Goal: Information Seeking & Learning: Find specific fact

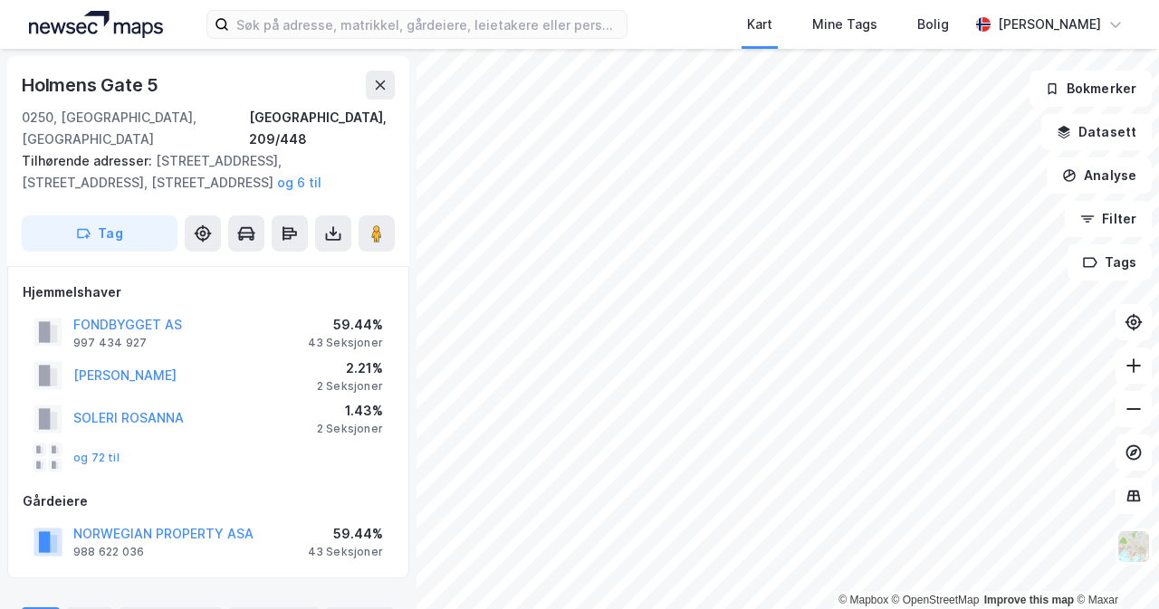
scroll to position [272, 0]
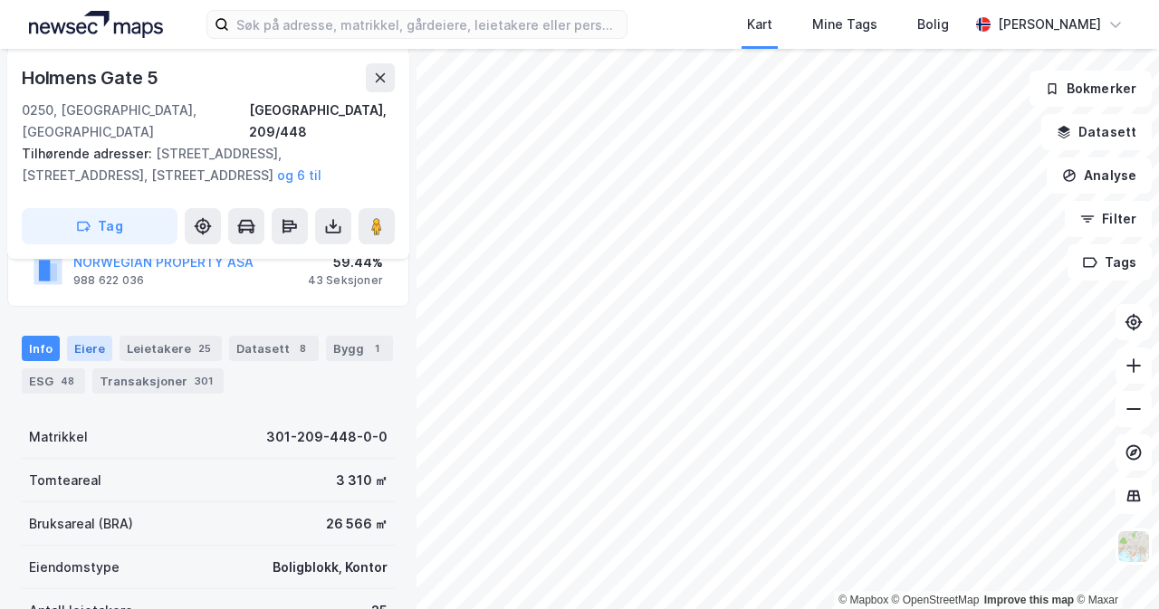
click at [95, 336] on div "Eiere" at bounding box center [89, 348] width 45 height 25
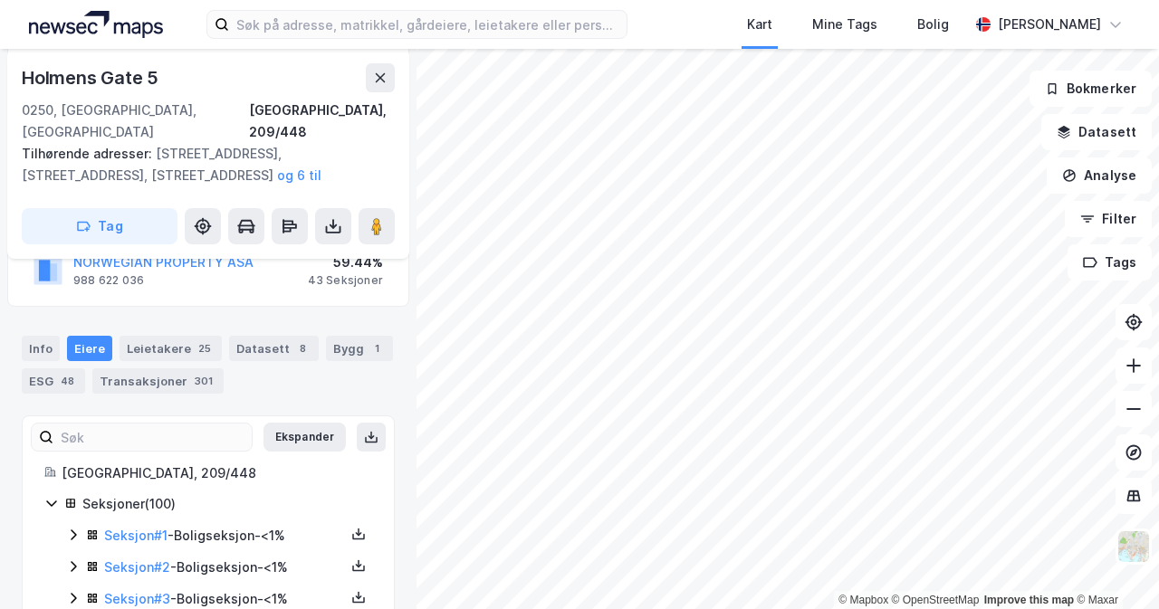
scroll to position [362, 0]
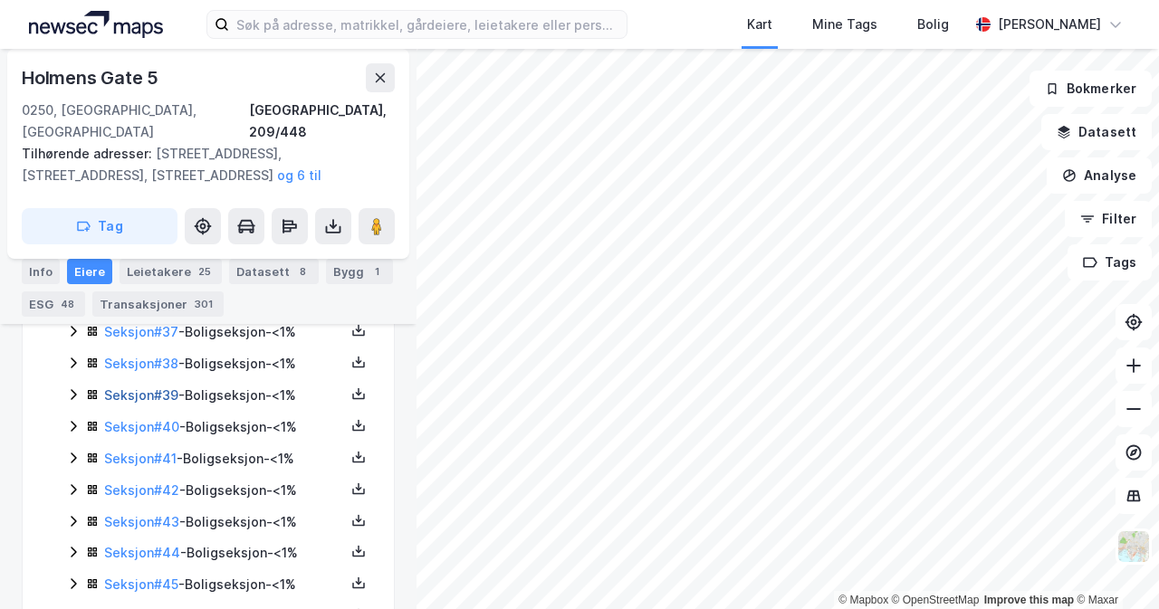
click at [156, 388] on link "Seksjon # 39" at bounding box center [141, 395] width 74 height 15
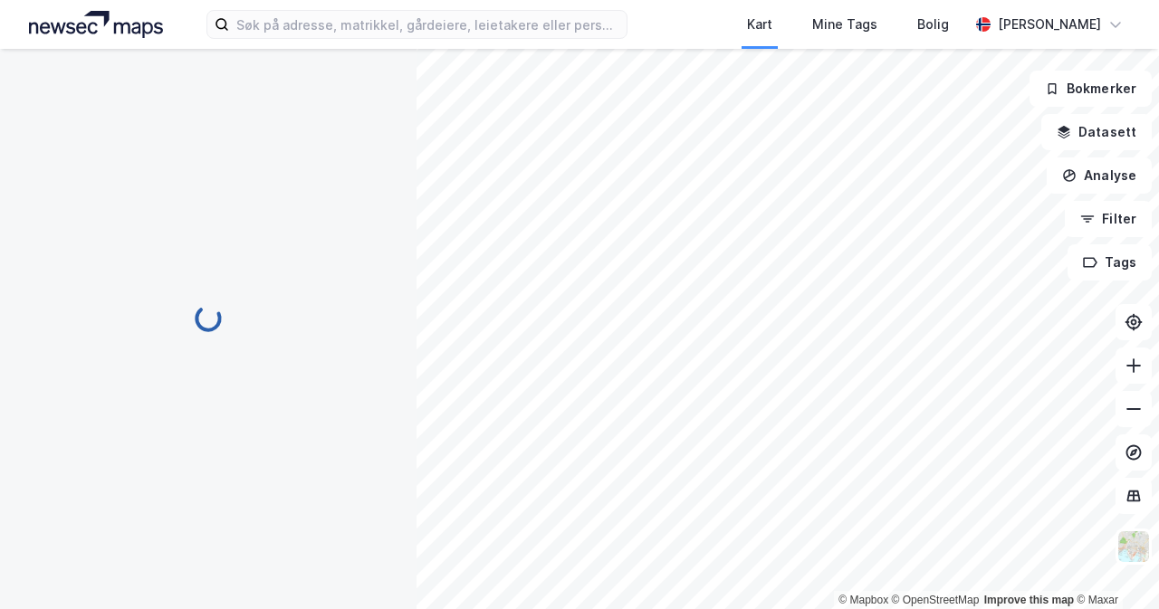
scroll to position [341, 0]
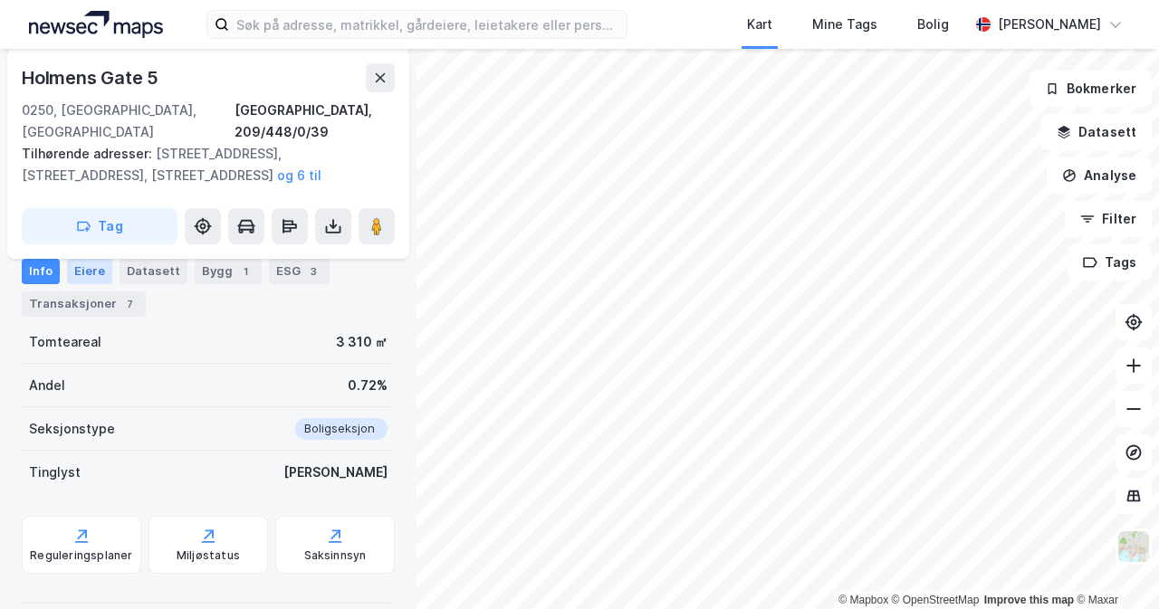
click at [101, 272] on div "Eiere" at bounding box center [89, 271] width 45 height 25
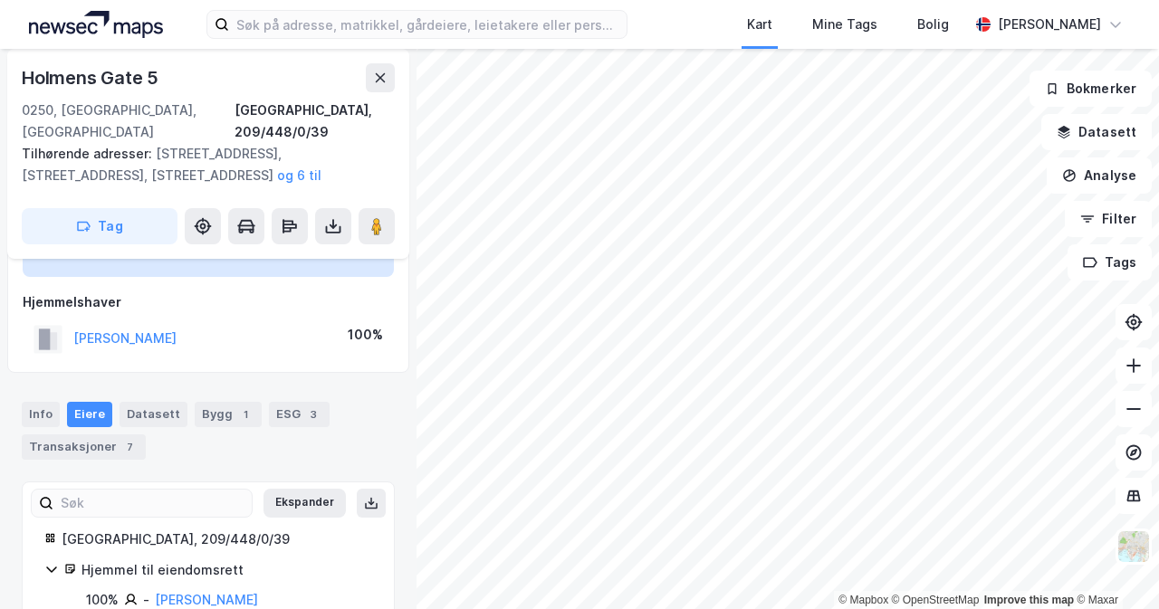
scroll to position [160, 0]
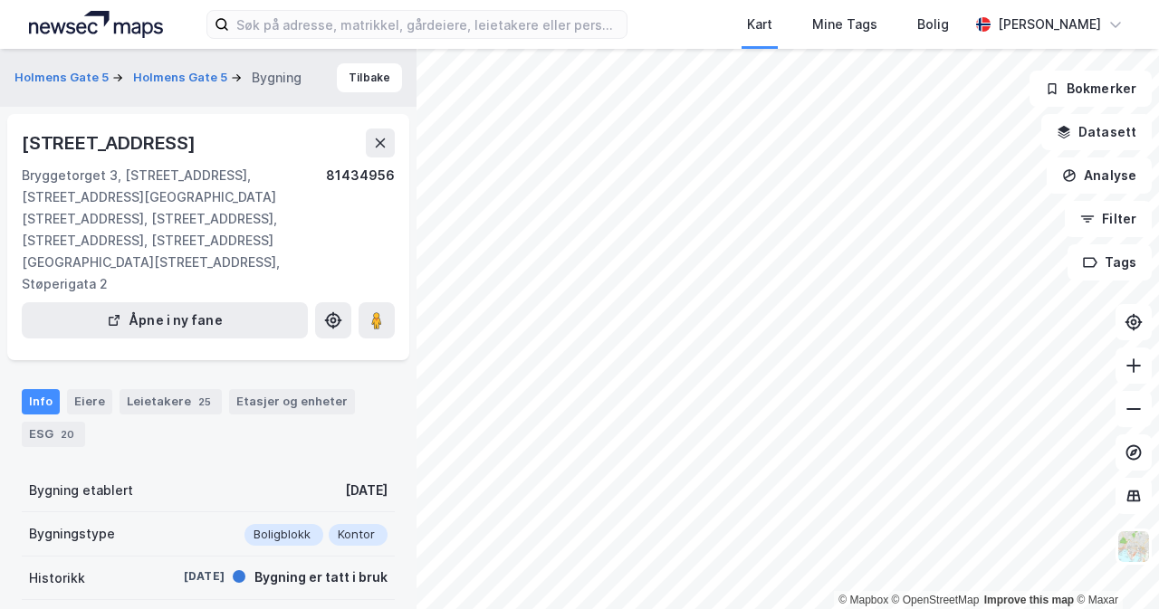
scroll to position [160, 0]
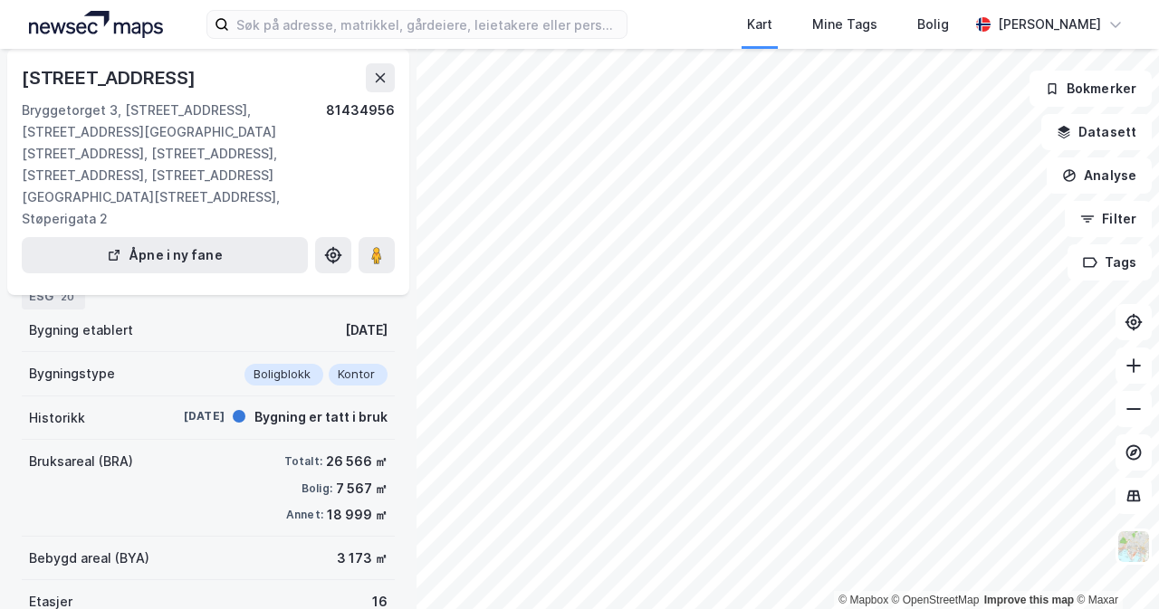
click at [97, 266] on div "Eiere" at bounding box center [89, 264] width 45 height 25
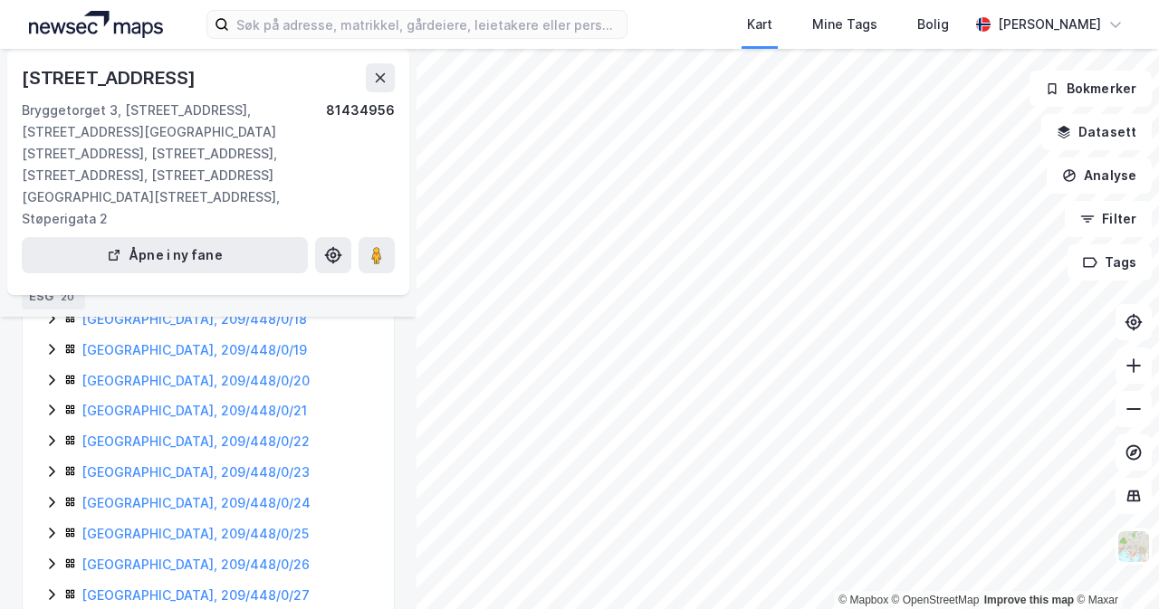
scroll to position [1156, 0]
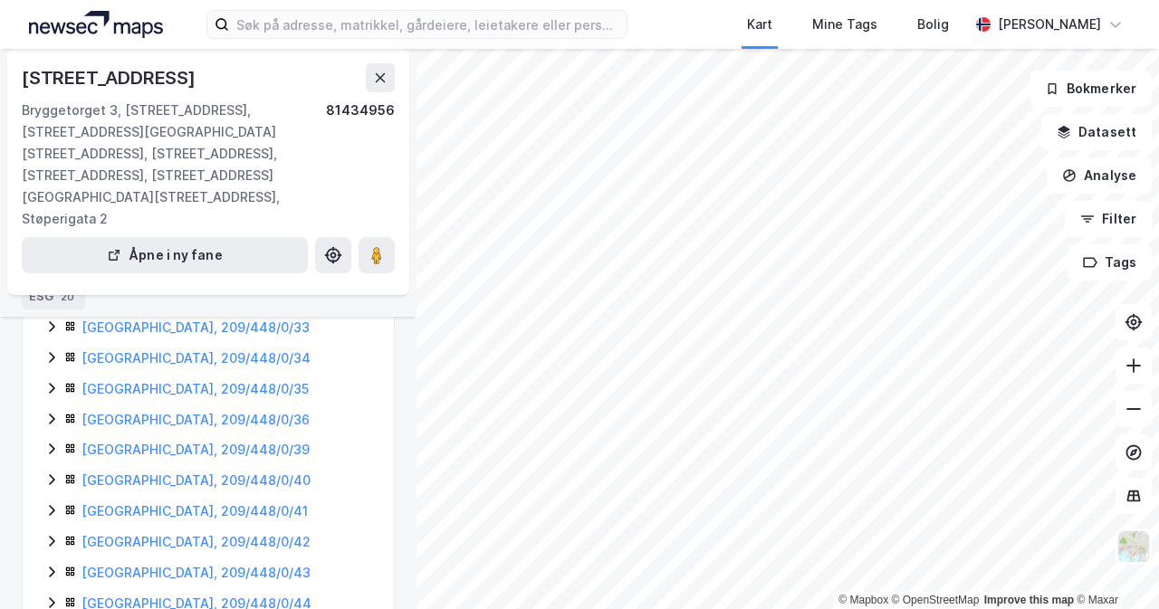
click at [53, 445] on icon at bounding box center [51, 450] width 5 height 11
click at [47, 412] on icon at bounding box center [51, 419] width 14 height 14
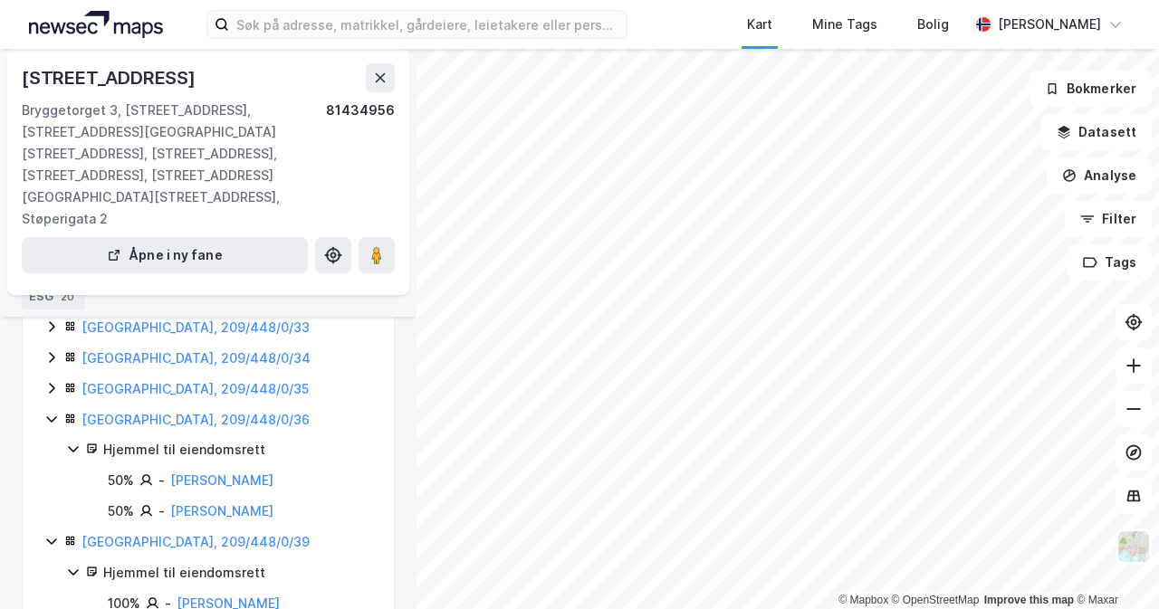
scroll to position [1066, 0]
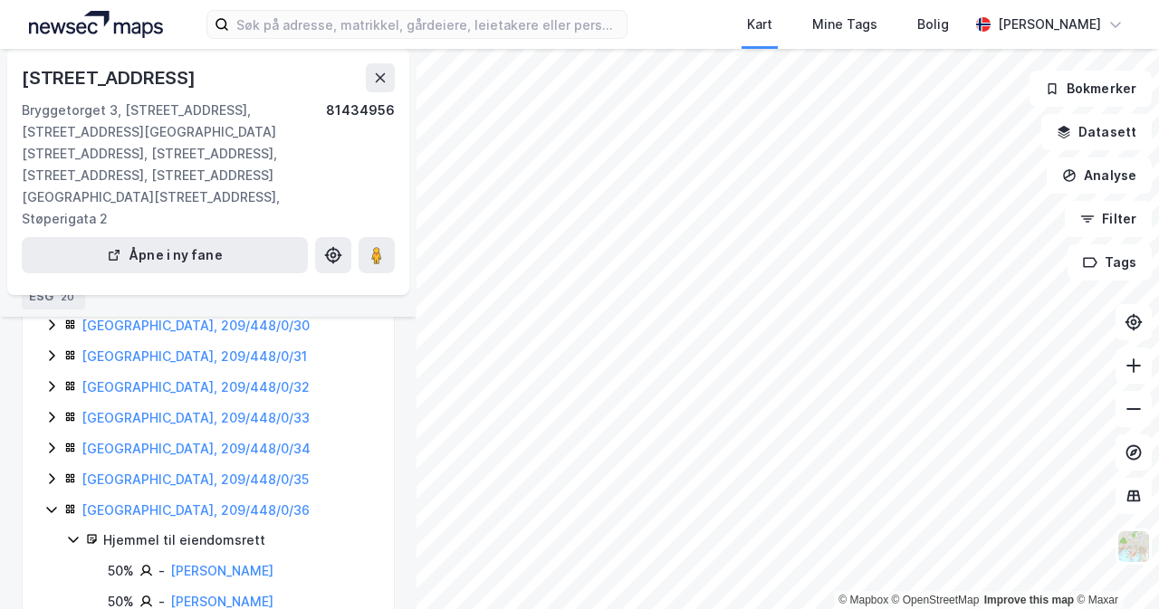
click at [54, 472] on icon at bounding box center [51, 479] width 14 height 14
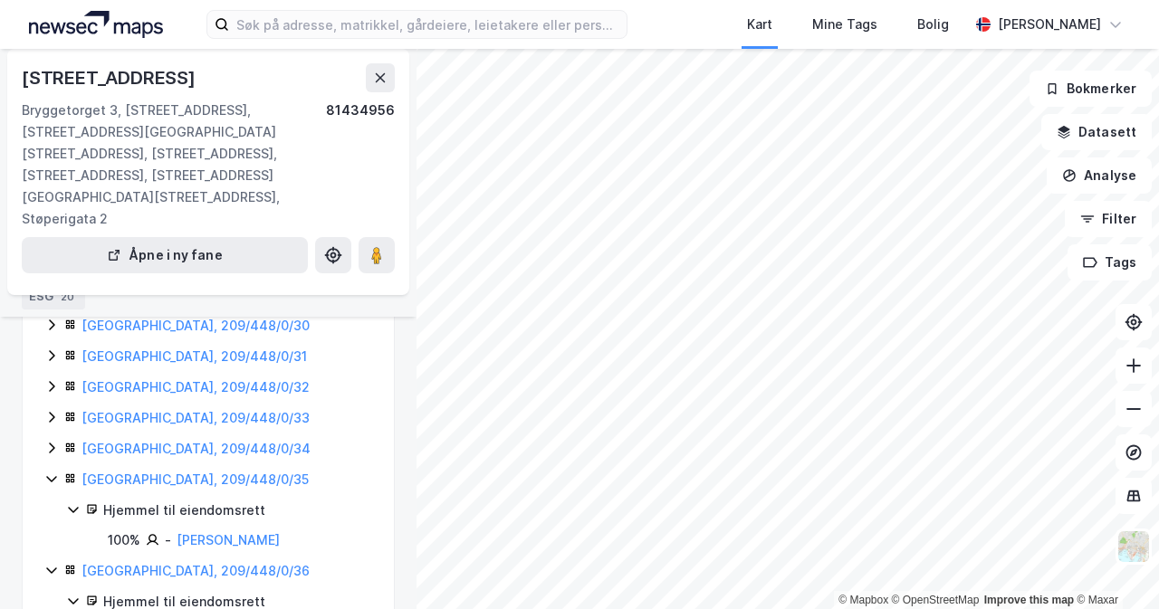
click at [52, 443] on icon at bounding box center [51, 448] width 5 height 11
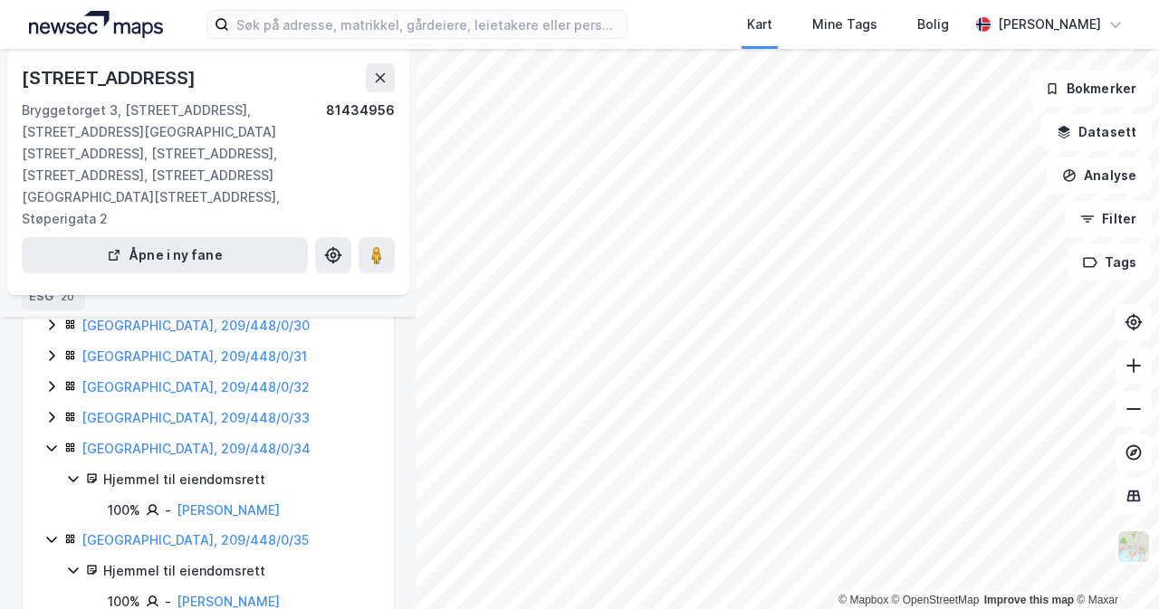
scroll to position [975, 0]
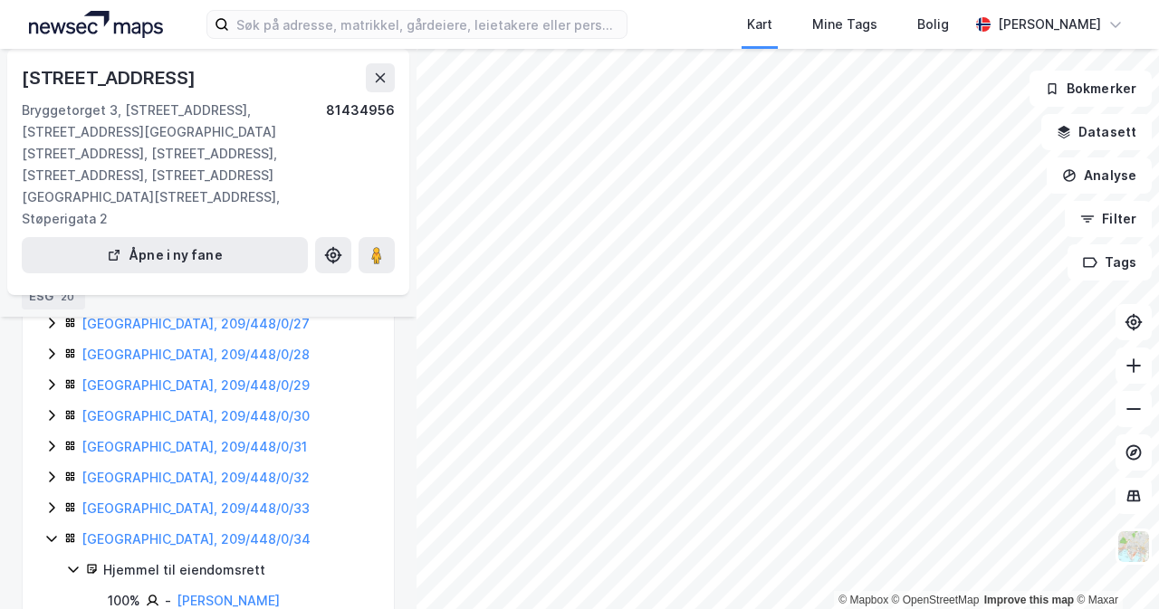
click at [52, 501] on icon at bounding box center [51, 508] width 14 height 14
click at [51, 470] on icon at bounding box center [51, 477] width 14 height 14
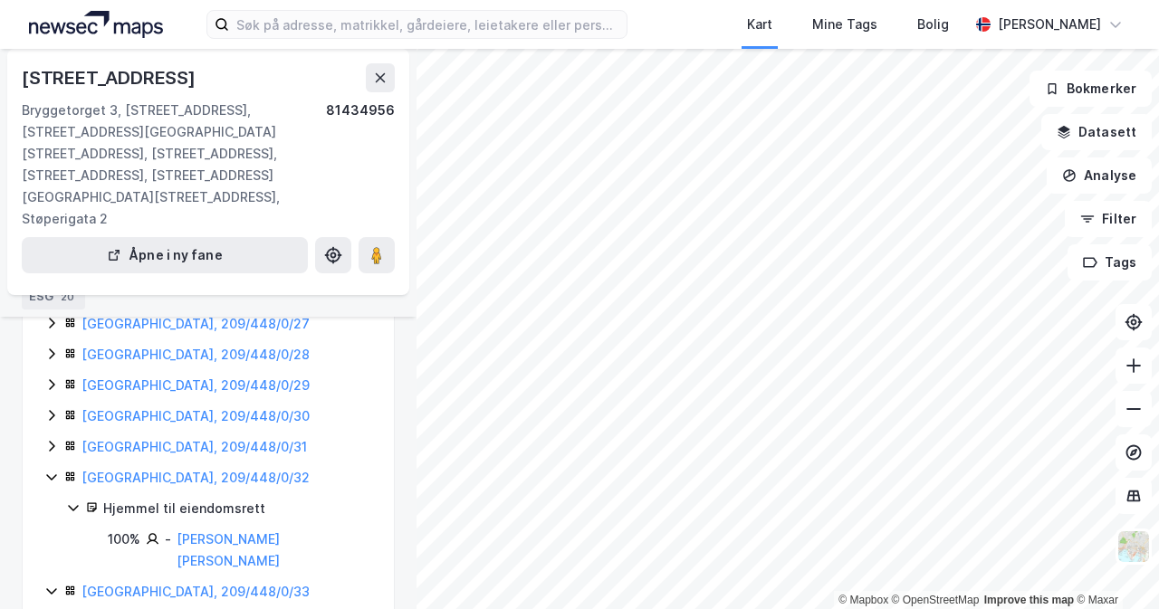
click at [51, 439] on icon at bounding box center [51, 446] width 14 height 14
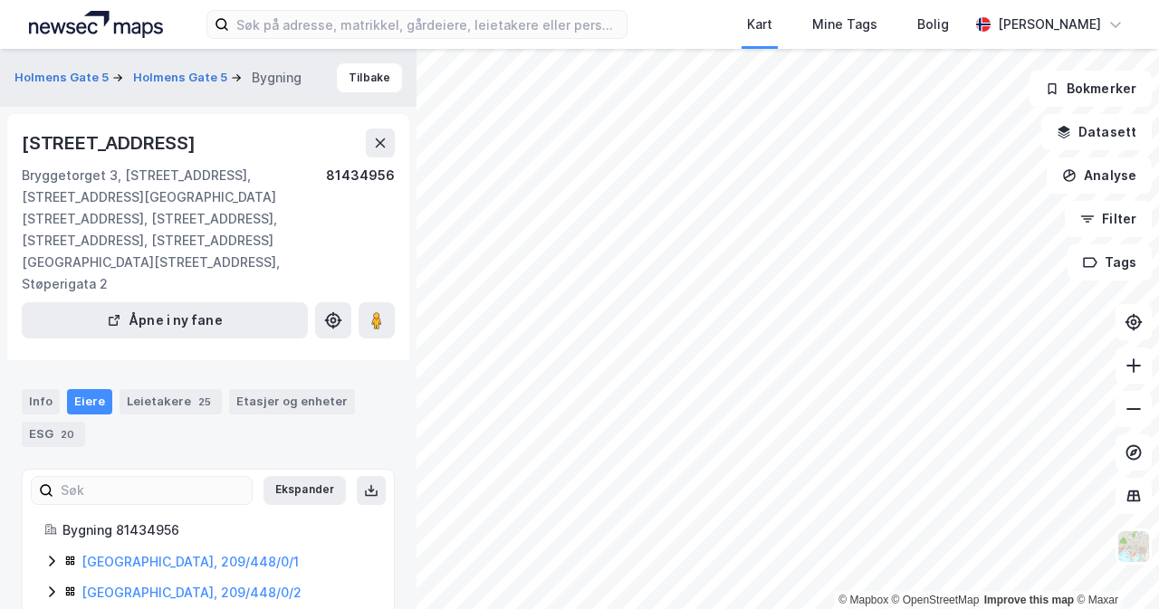
scroll to position [91, 0]
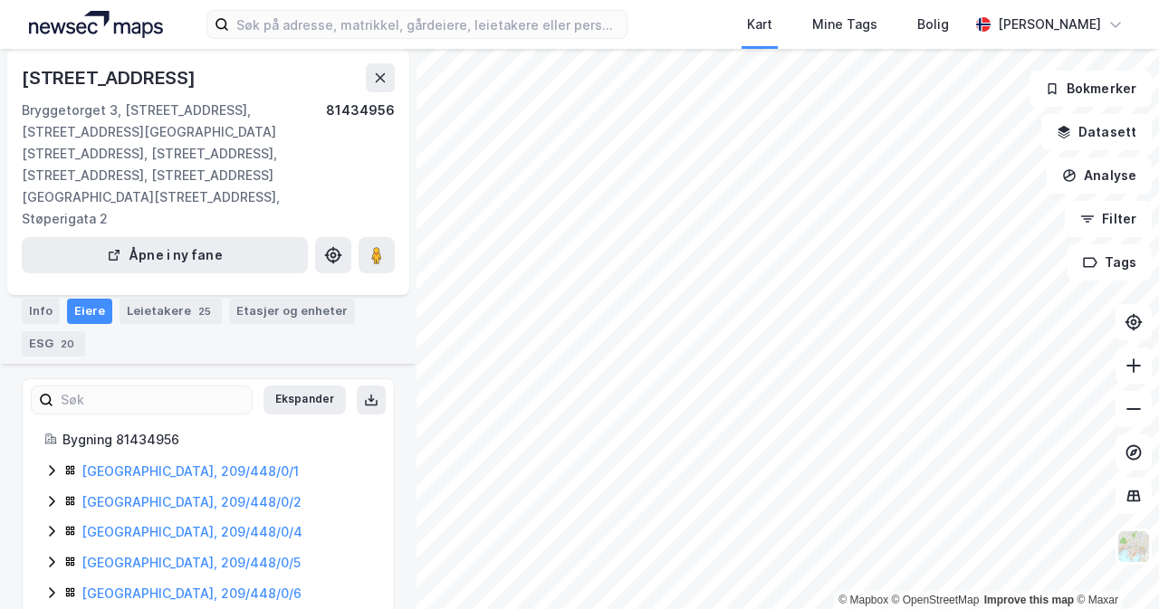
click at [50, 465] on icon at bounding box center [51, 470] width 5 height 11
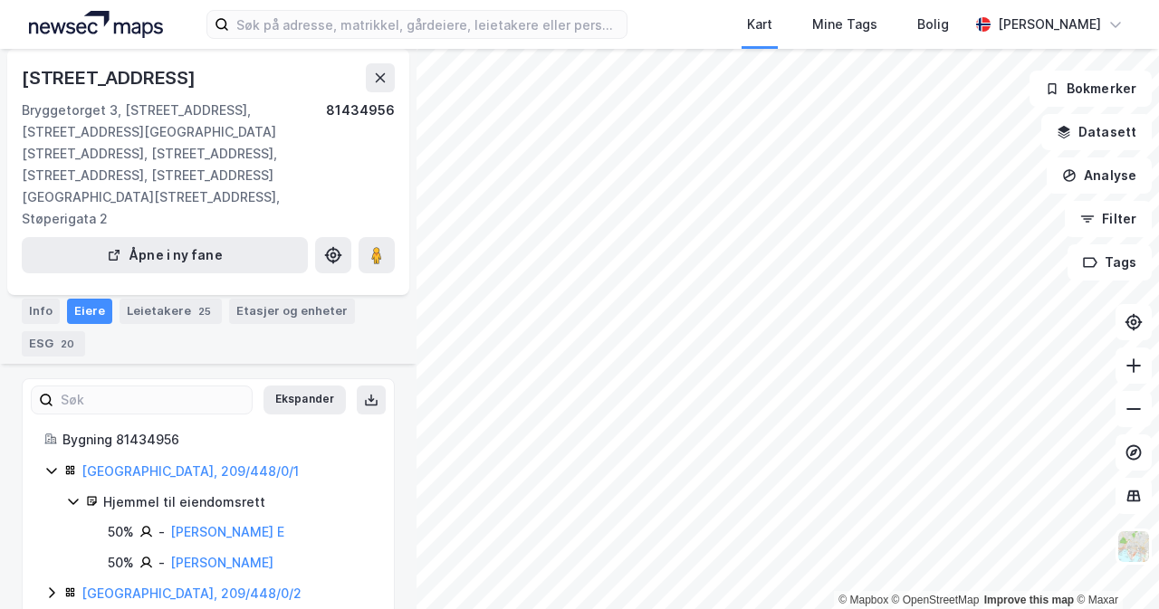
scroll to position [181, 0]
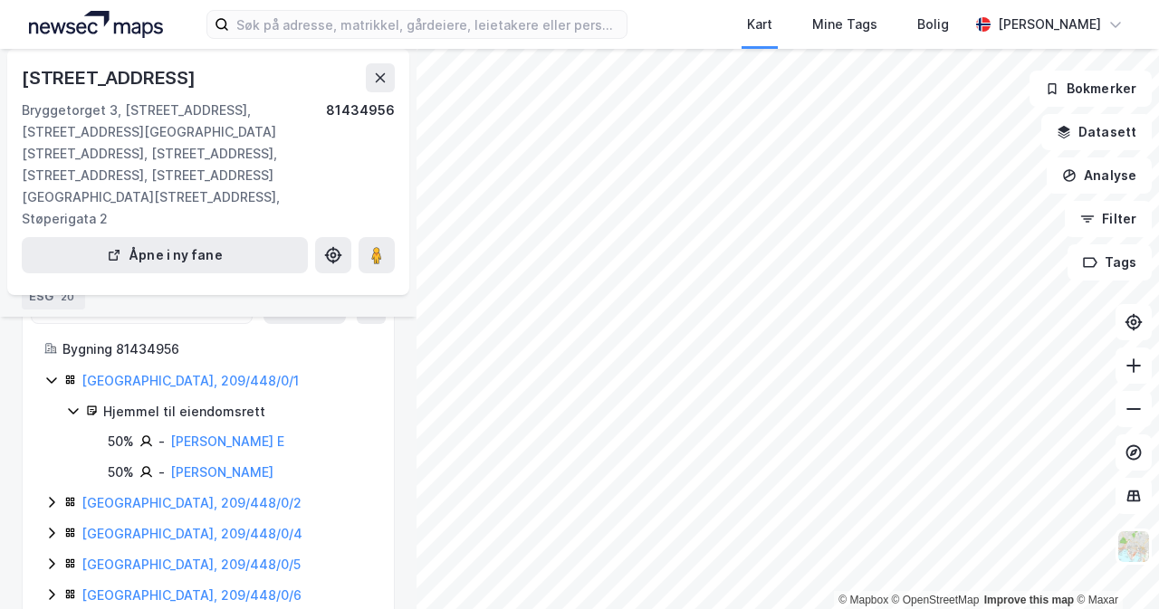
click at [51, 495] on icon at bounding box center [51, 502] width 14 height 14
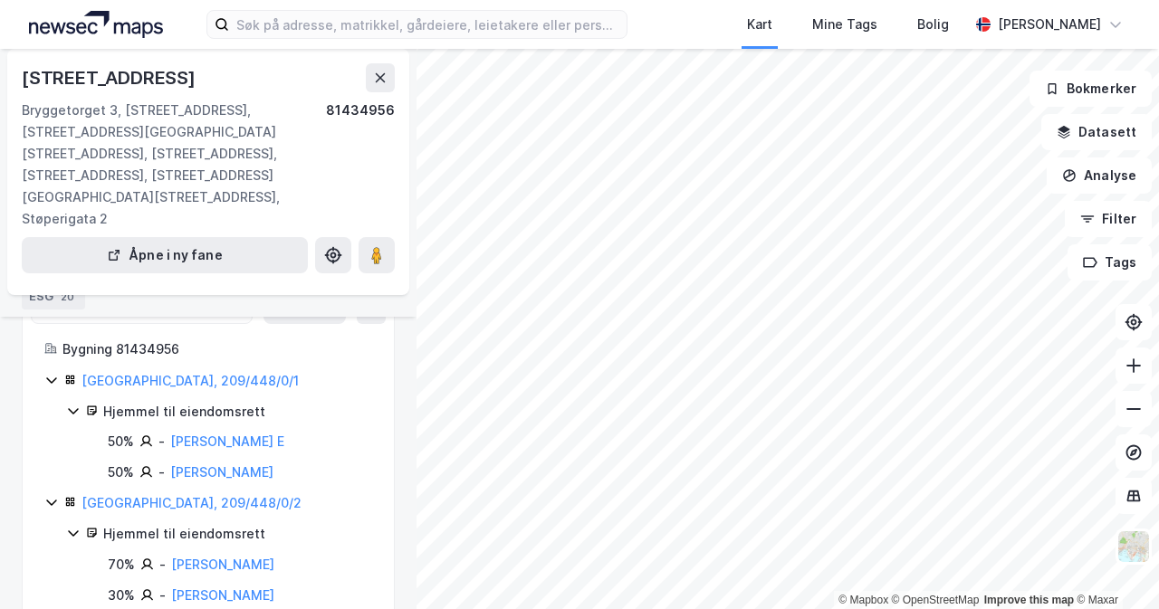
scroll to position [272, 0]
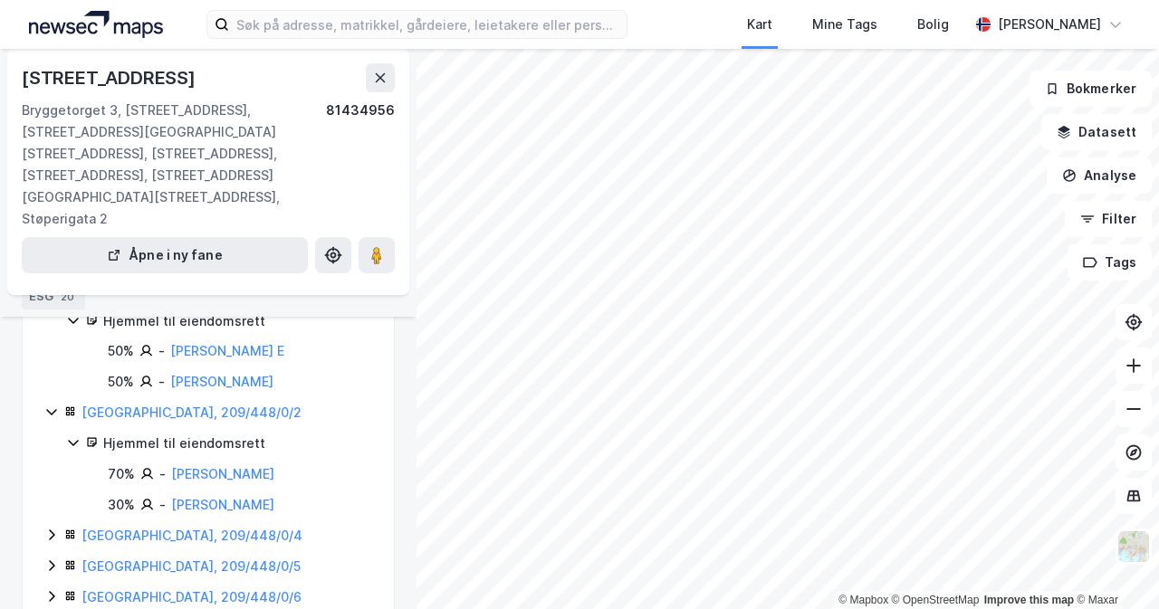
click at [53, 528] on icon at bounding box center [51, 535] width 14 height 14
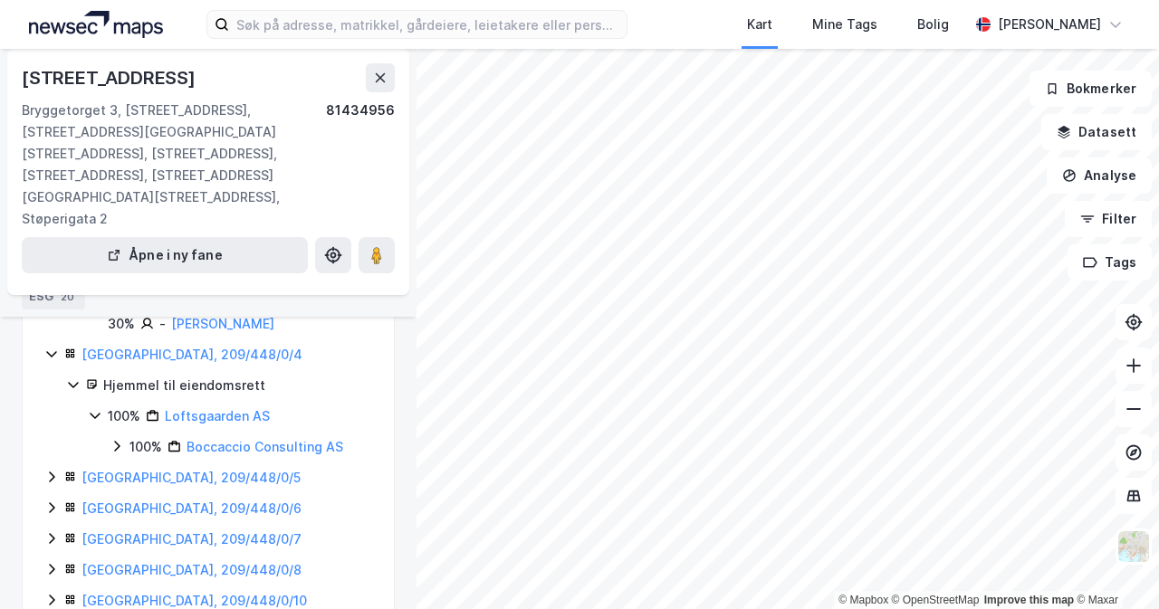
click at [53, 472] on icon at bounding box center [51, 477] width 5 height 11
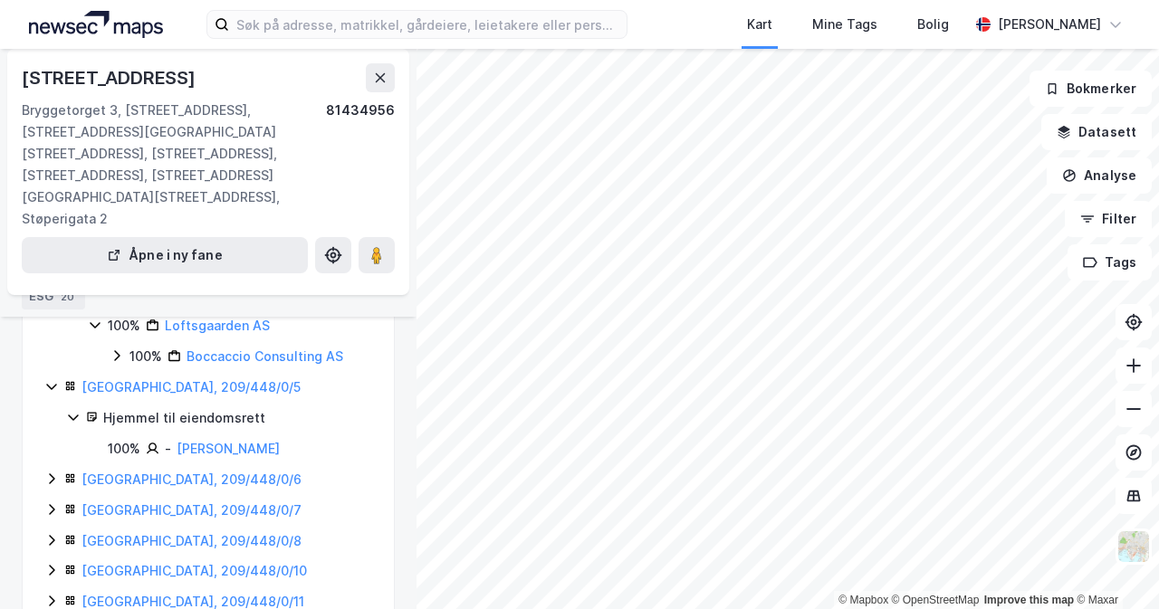
click at [53, 472] on icon at bounding box center [51, 479] width 14 height 14
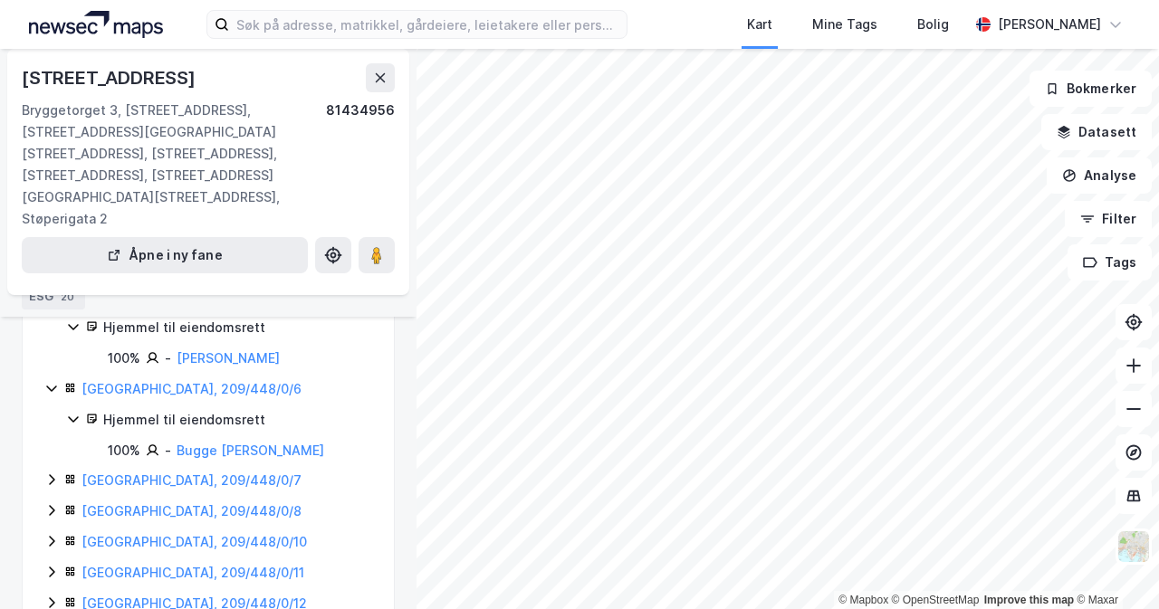
click at [51, 475] on icon at bounding box center [51, 480] width 5 height 11
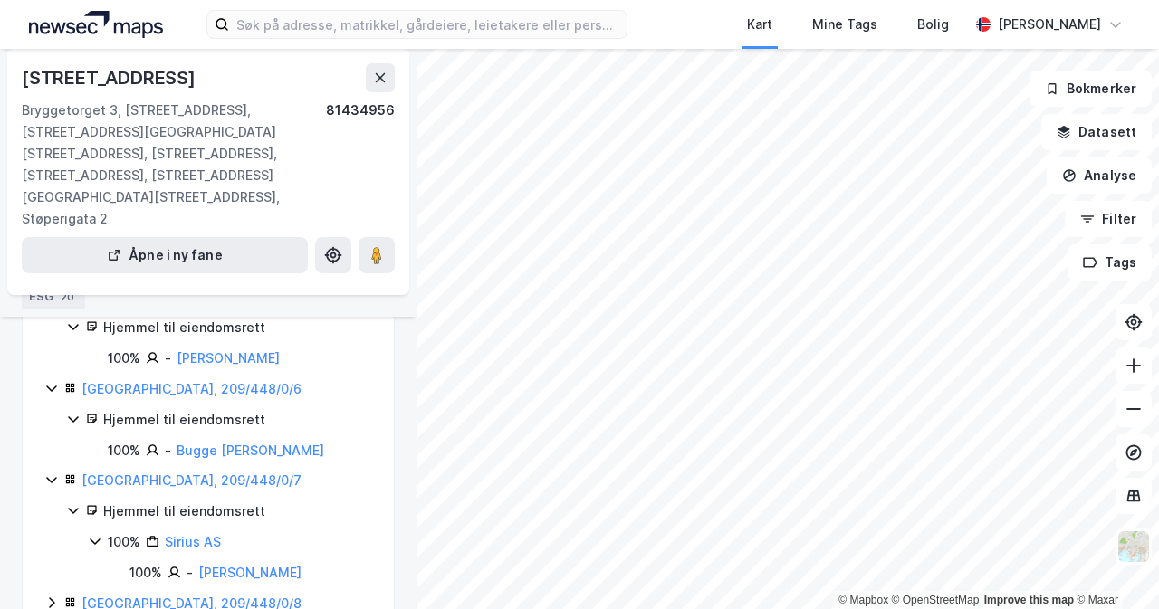
scroll to position [724, 0]
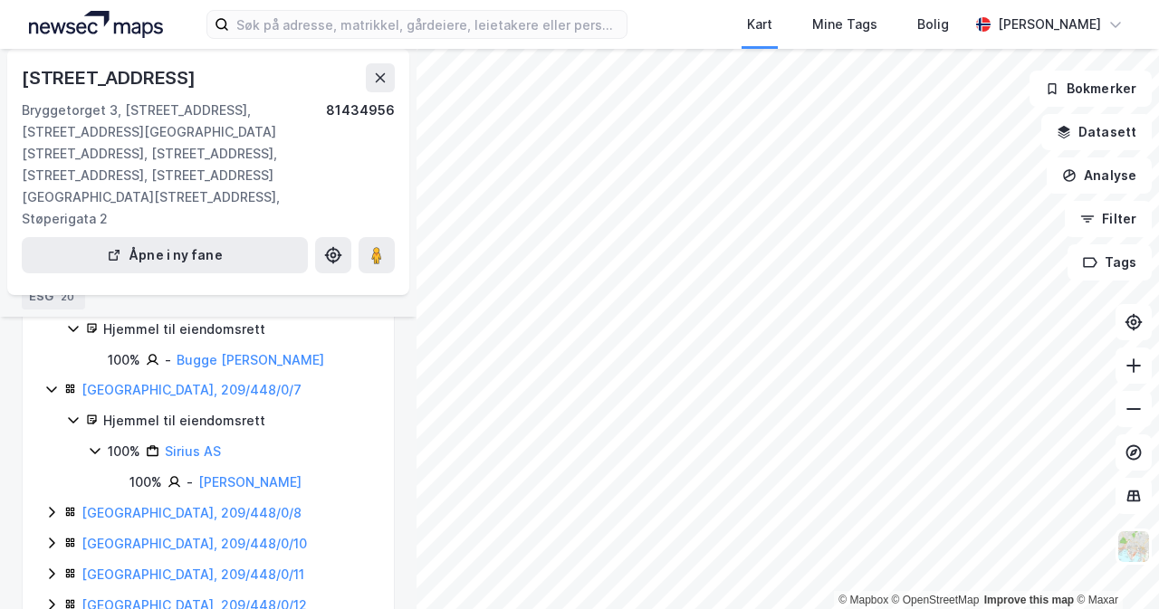
click at [56, 505] on icon at bounding box center [51, 512] width 14 height 14
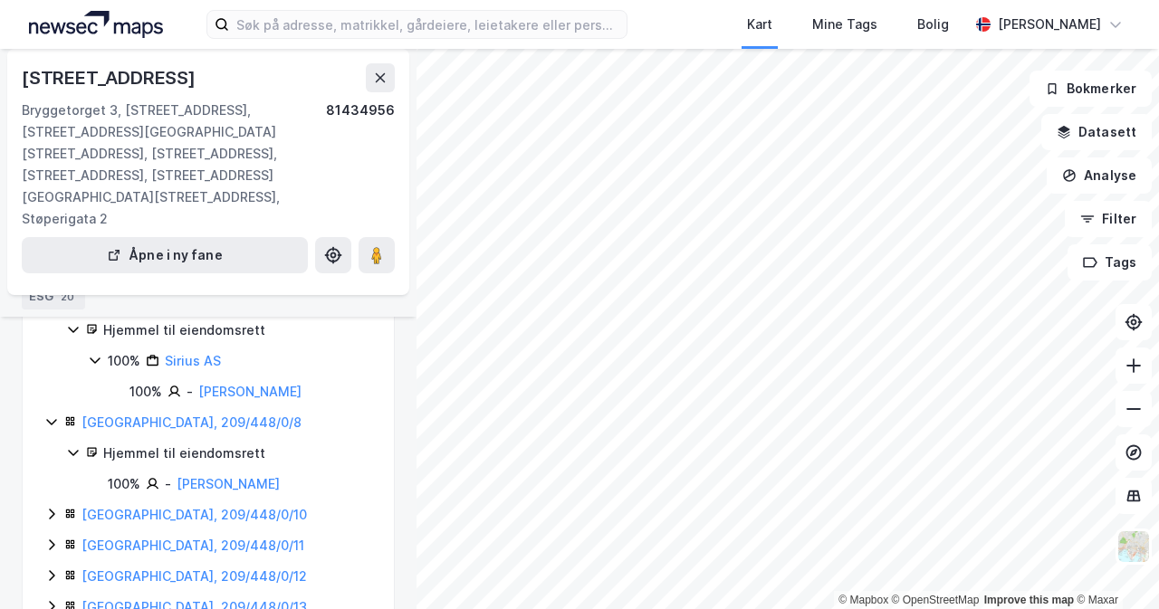
click at [48, 507] on icon at bounding box center [51, 514] width 14 height 14
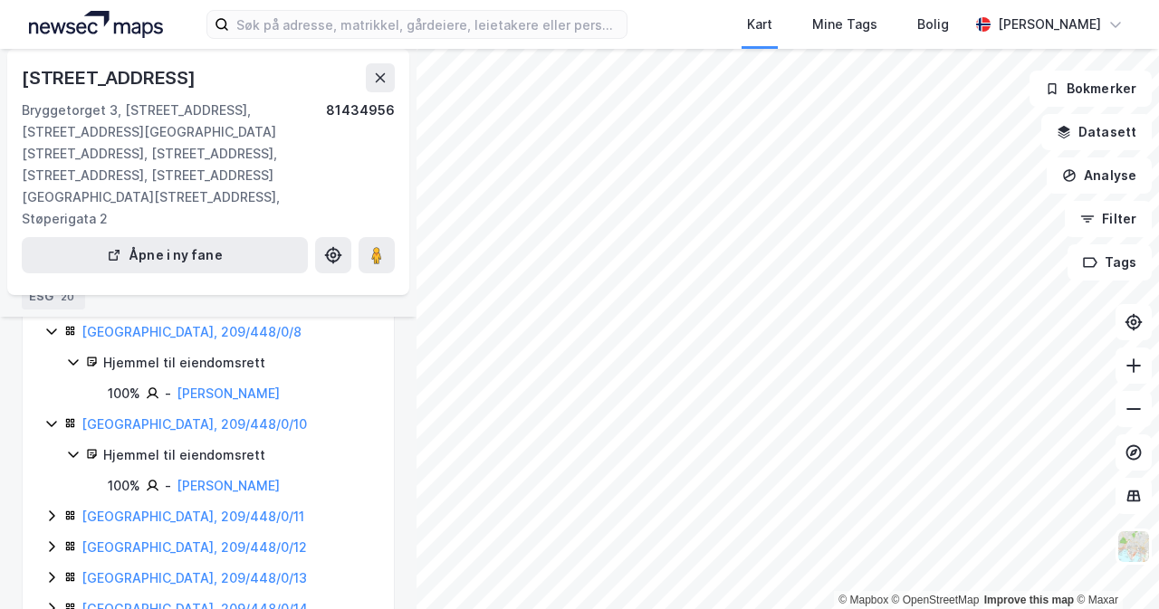
click at [48, 509] on icon at bounding box center [51, 516] width 14 height 14
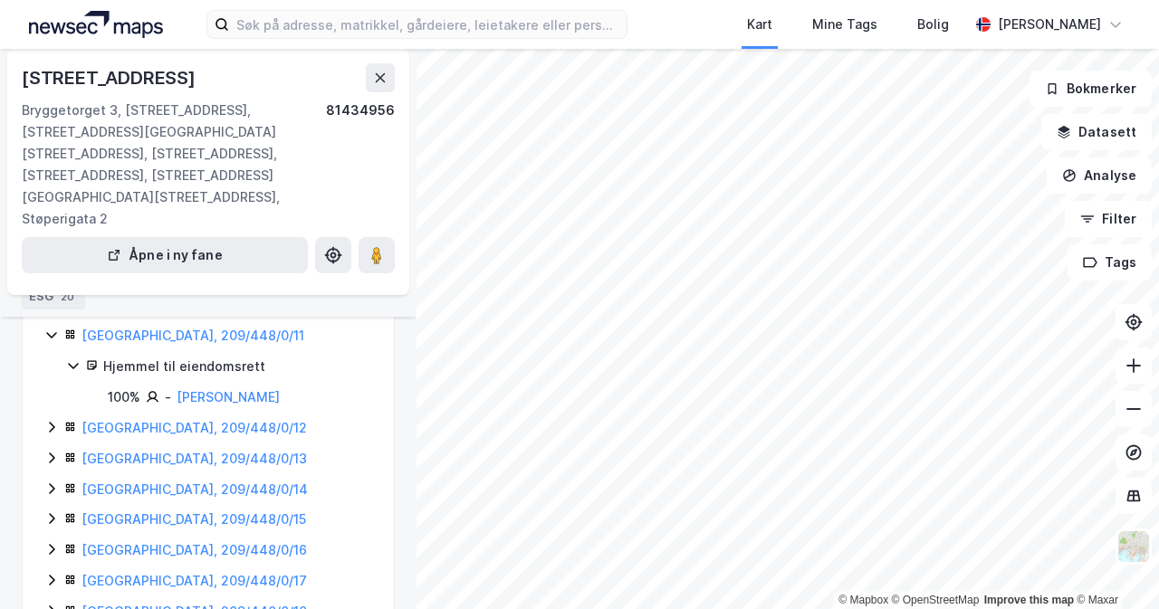
click at [54, 420] on icon at bounding box center [51, 427] width 14 height 14
click at [52, 421] on icon at bounding box center [51, 428] width 14 height 14
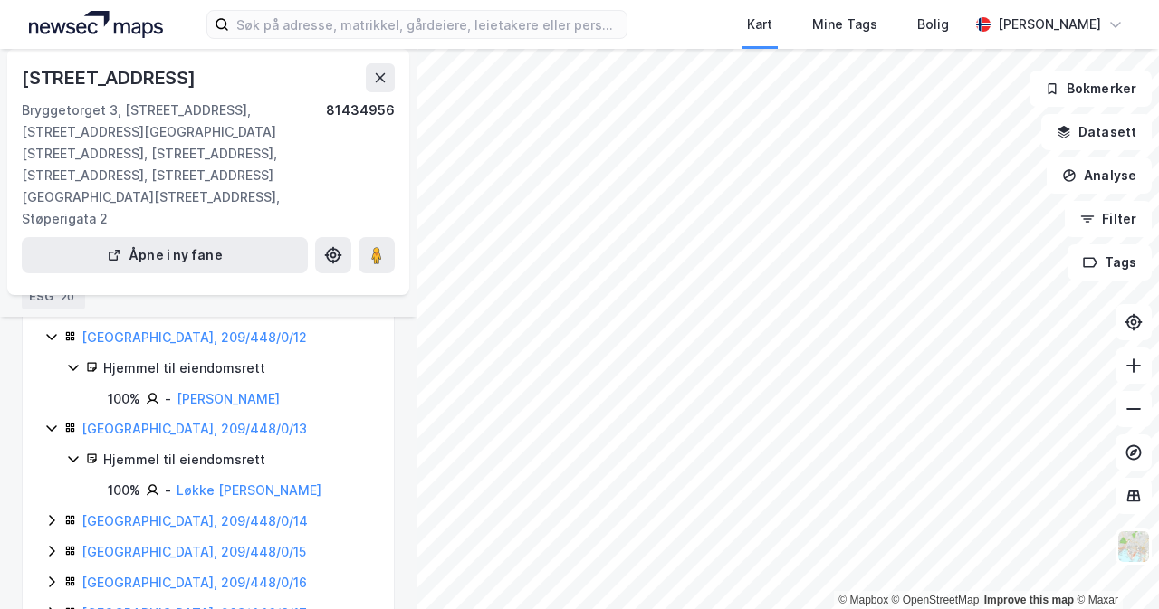
scroll to position [1268, 0]
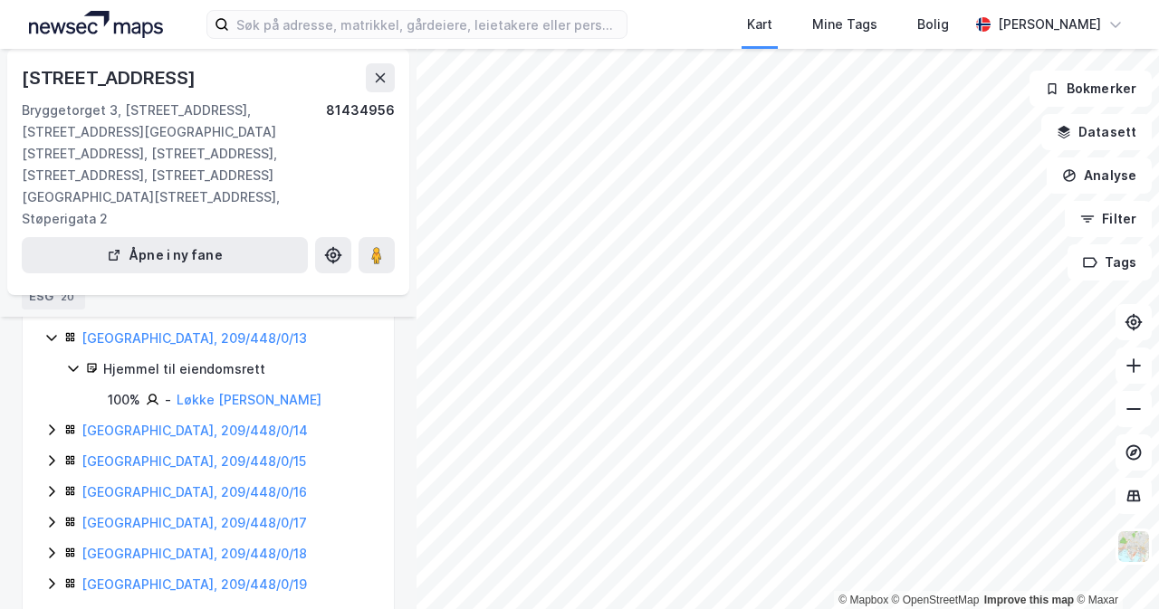
click at [54, 423] on icon at bounding box center [51, 430] width 14 height 14
click at [58, 425] on icon at bounding box center [51, 432] width 14 height 14
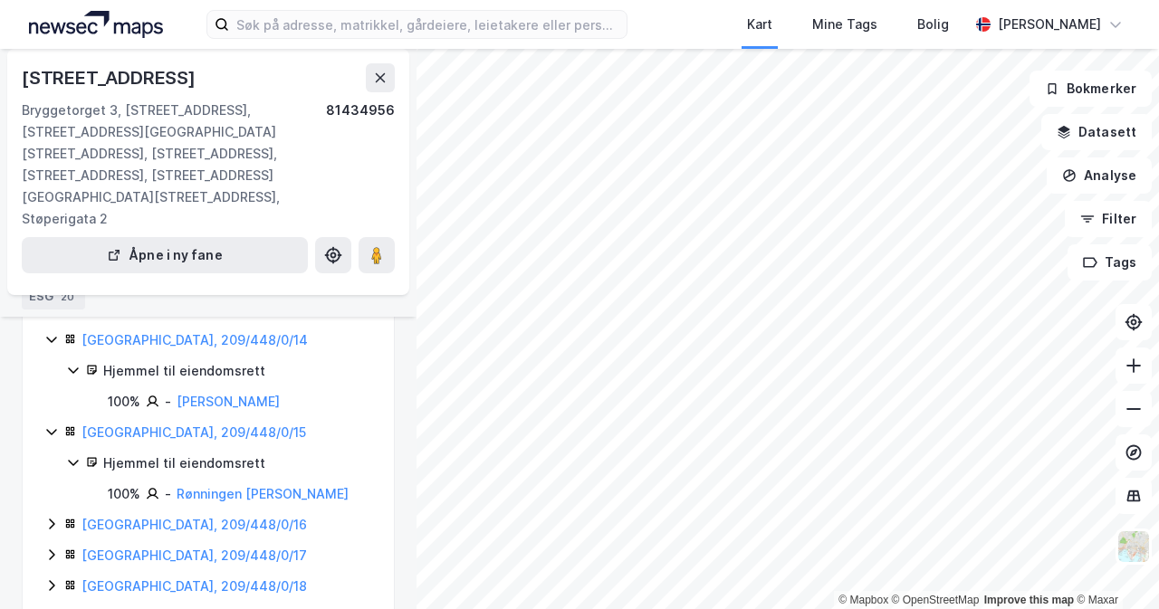
click at [51, 517] on icon at bounding box center [51, 524] width 14 height 14
click at [51, 519] on icon at bounding box center [51, 526] width 14 height 14
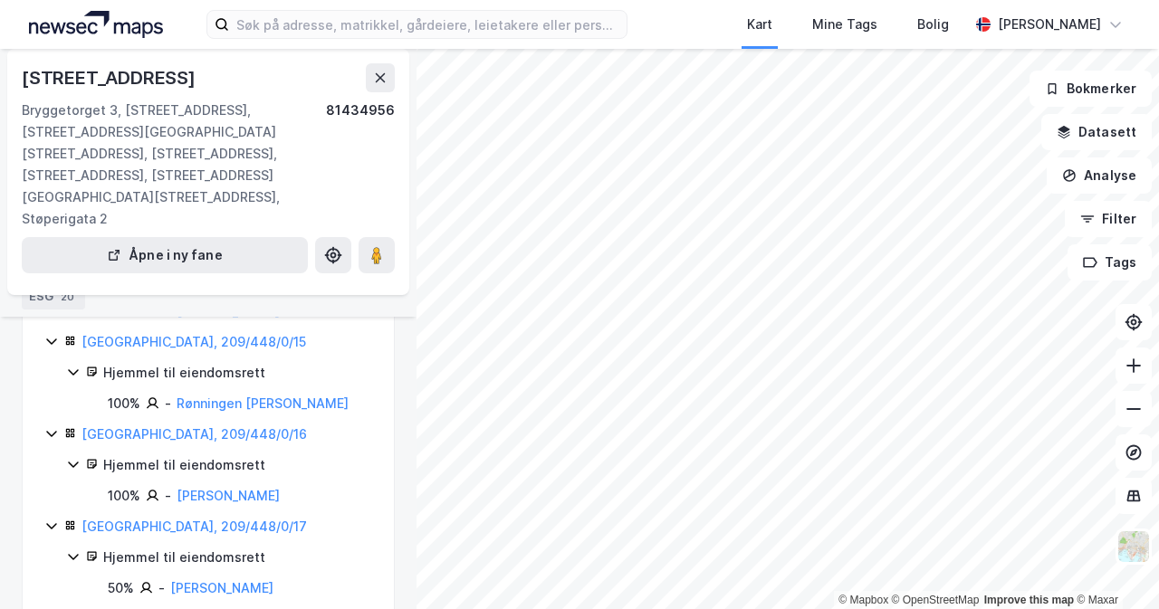
scroll to position [1539, 0]
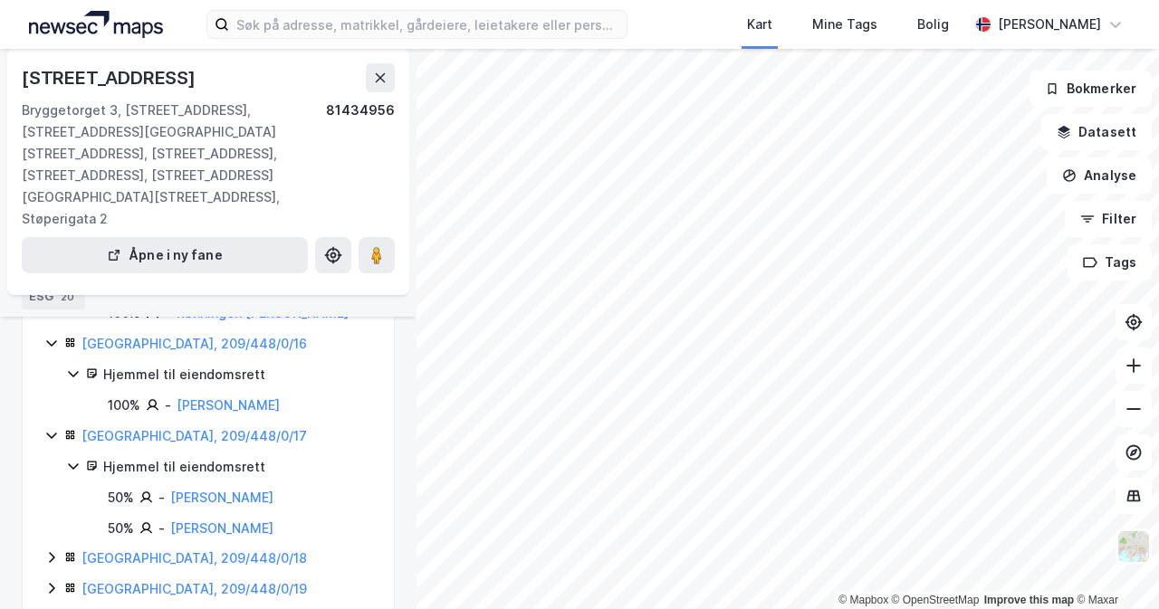
click at [47, 551] on icon at bounding box center [51, 558] width 14 height 14
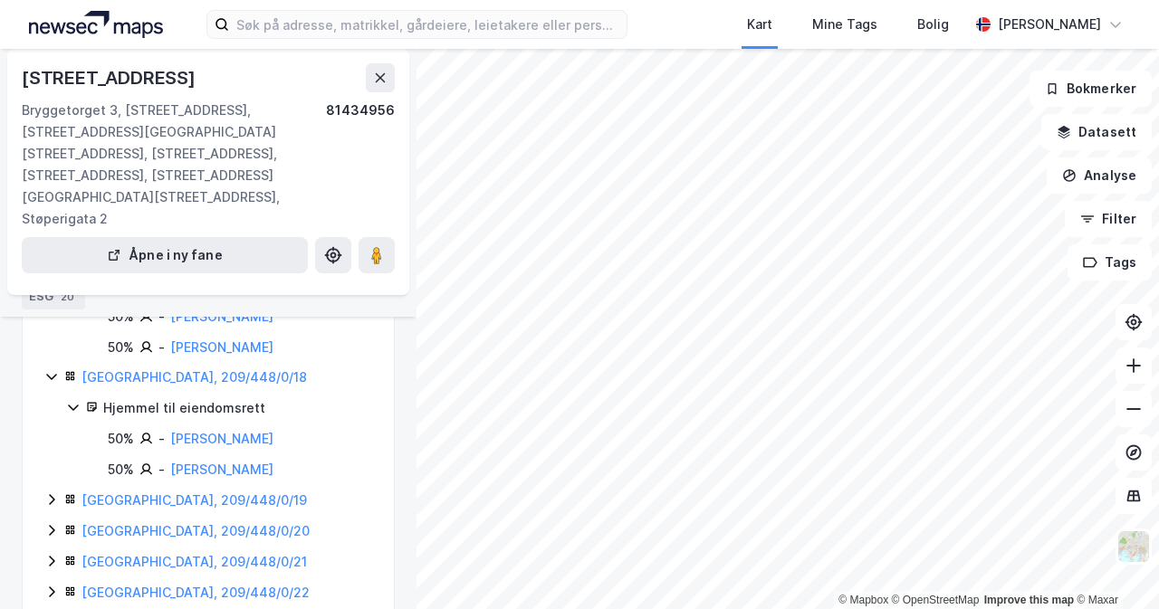
click at [59, 490] on div "[GEOGRAPHIC_DATA], 209/448/0/19" at bounding box center [208, 501] width 328 height 22
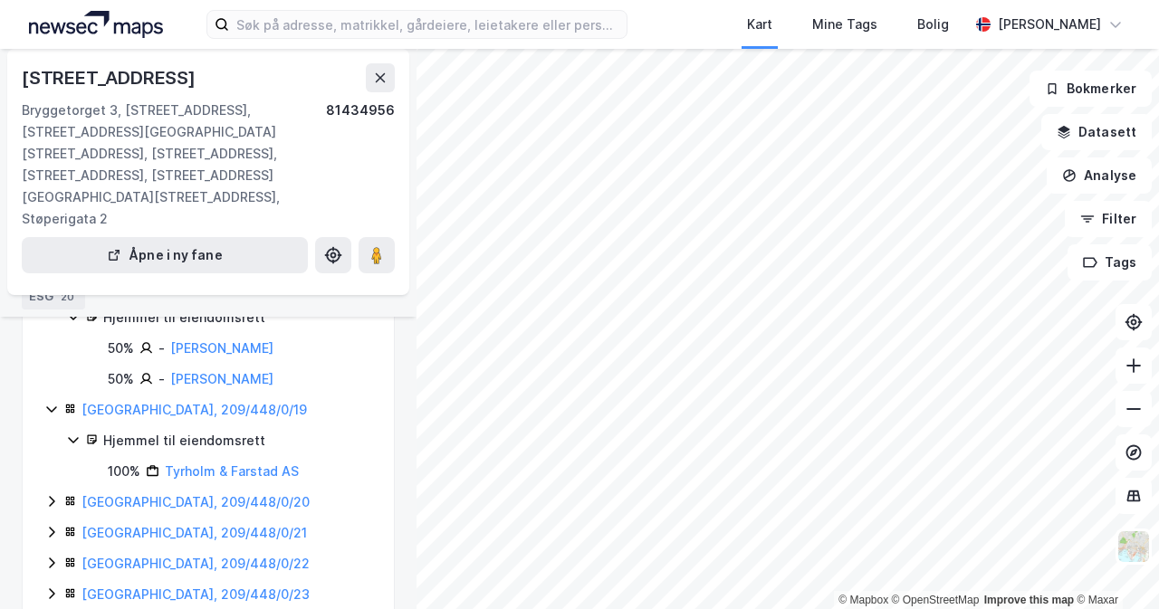
click at [56, 494] on icon at bounding box center [51, 501] width 14 height 14
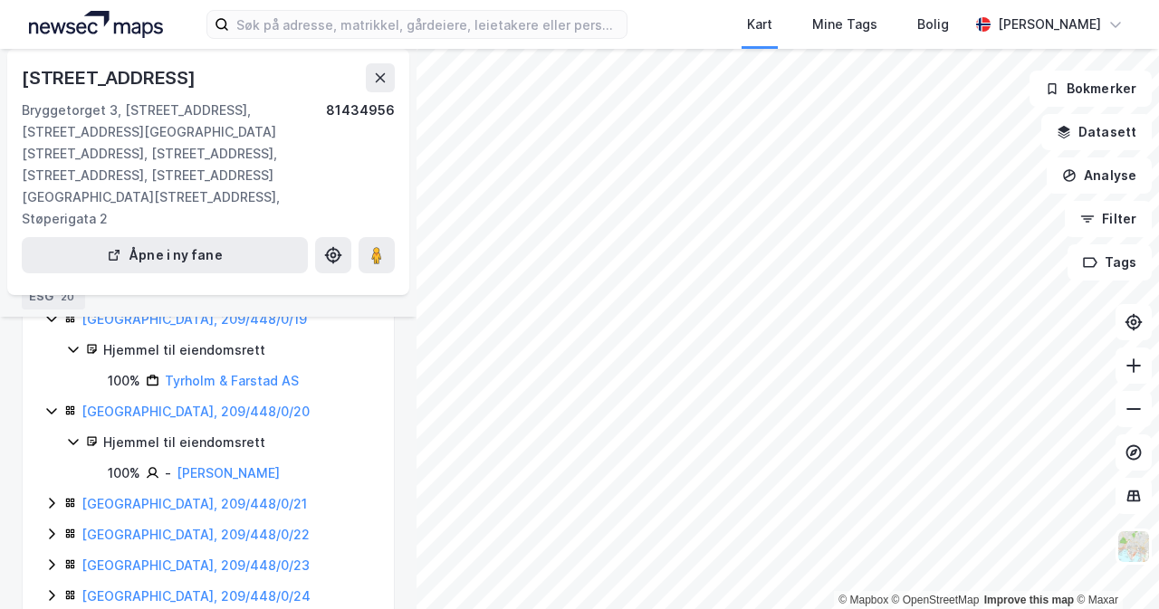
click at [54, 496] on icon at bounding box center [51, 503] width 14 height 14
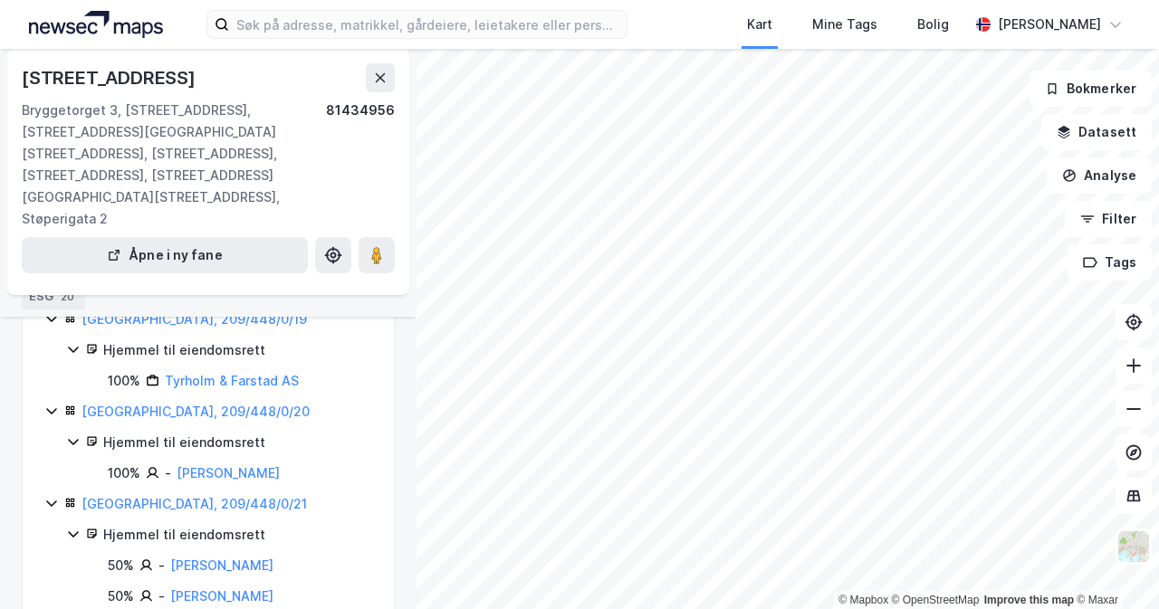
scroll to position [1992, 0]
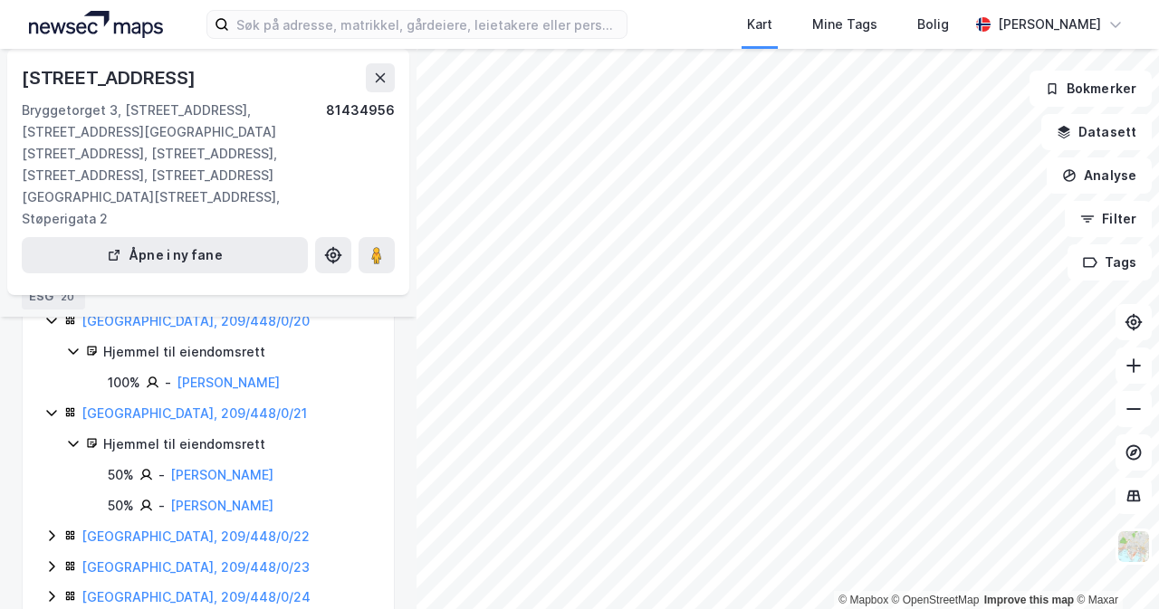
click at [51, 529] on icon at bounding box center [51, 536] width 14 height 14
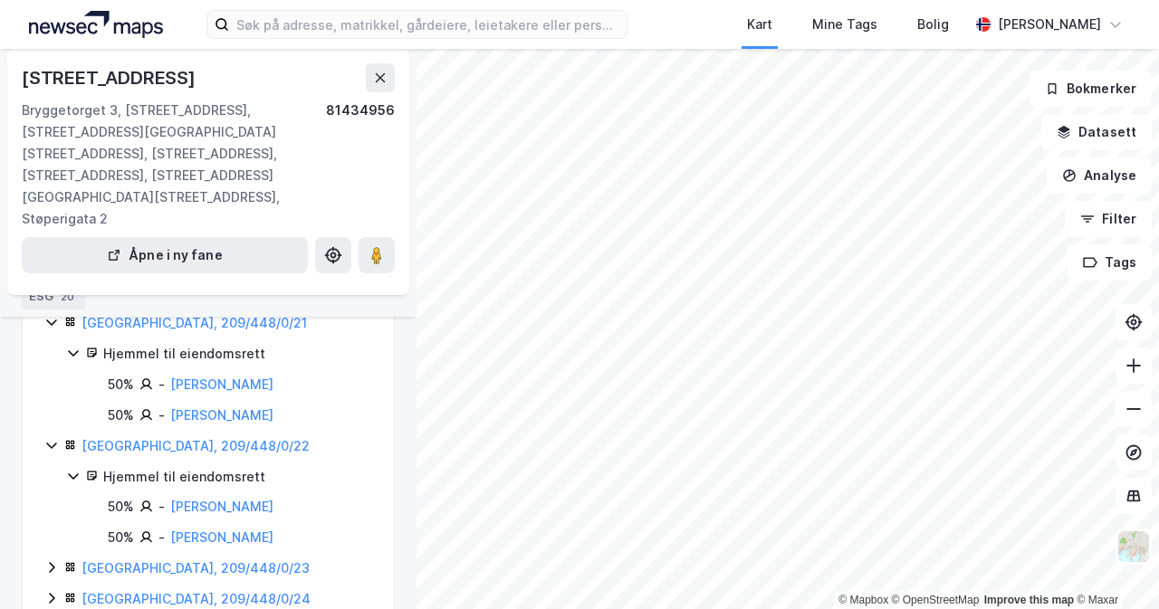
scroll to position [2173, 0]
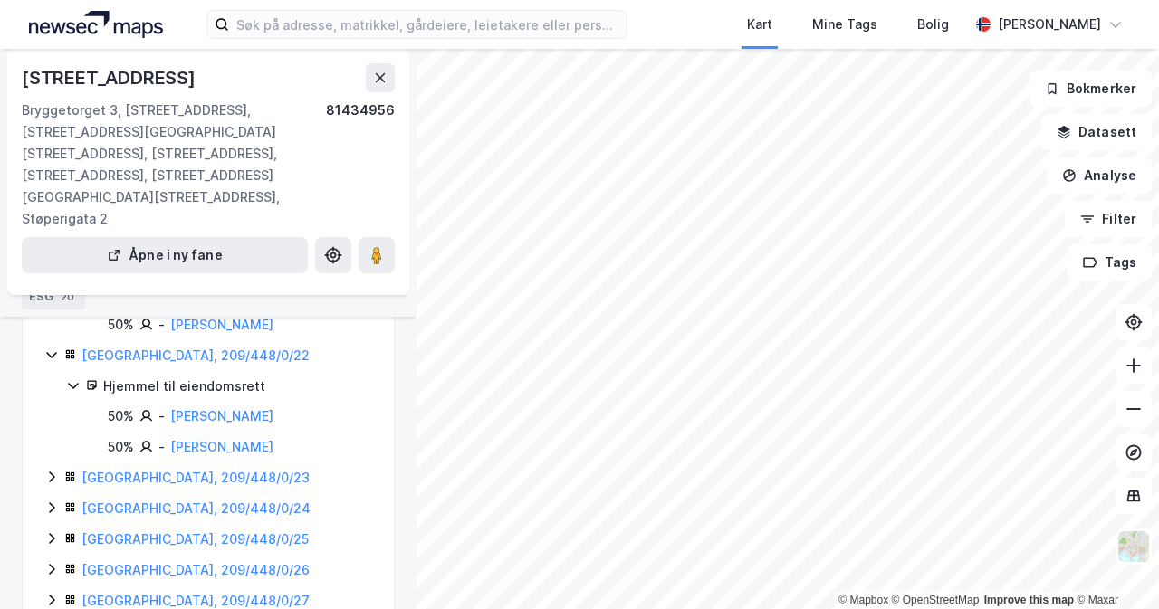
click at [53, 470] on icon at bounding box center [51, 477] width 14 height 14
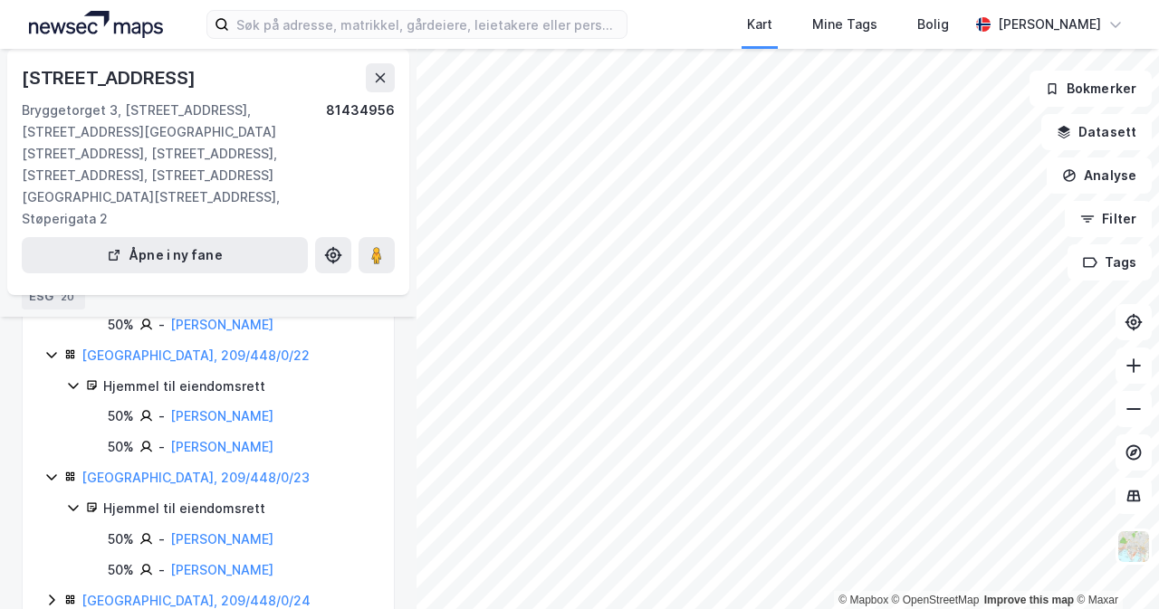
scroll to position [2264, 0]
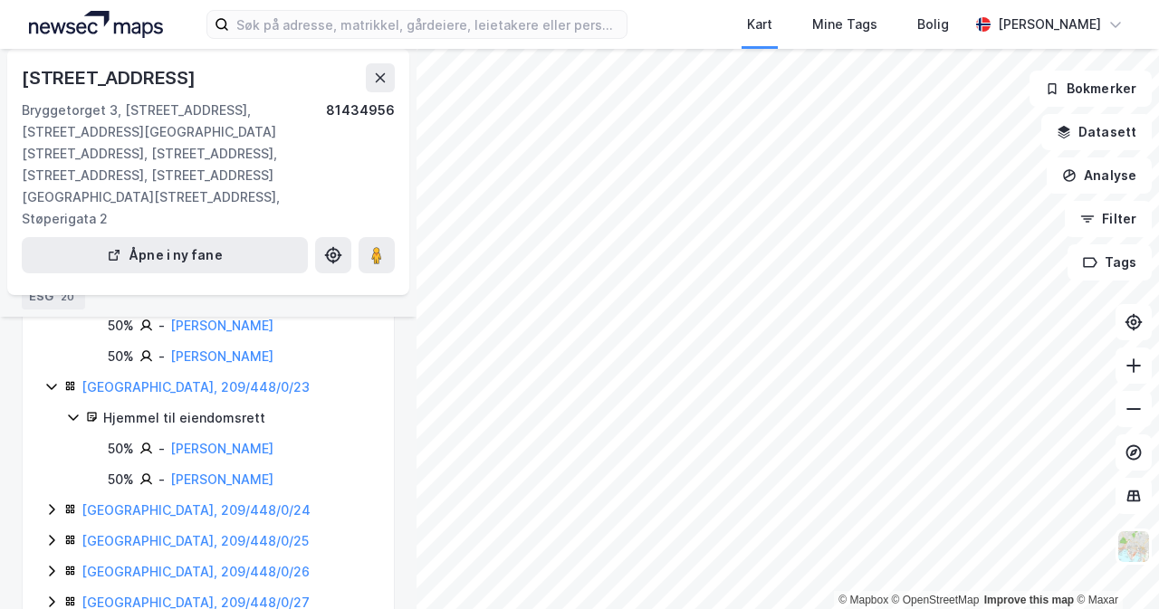
click at [53, 504] on icon at bounding box center [51, 509] width 5 height 11
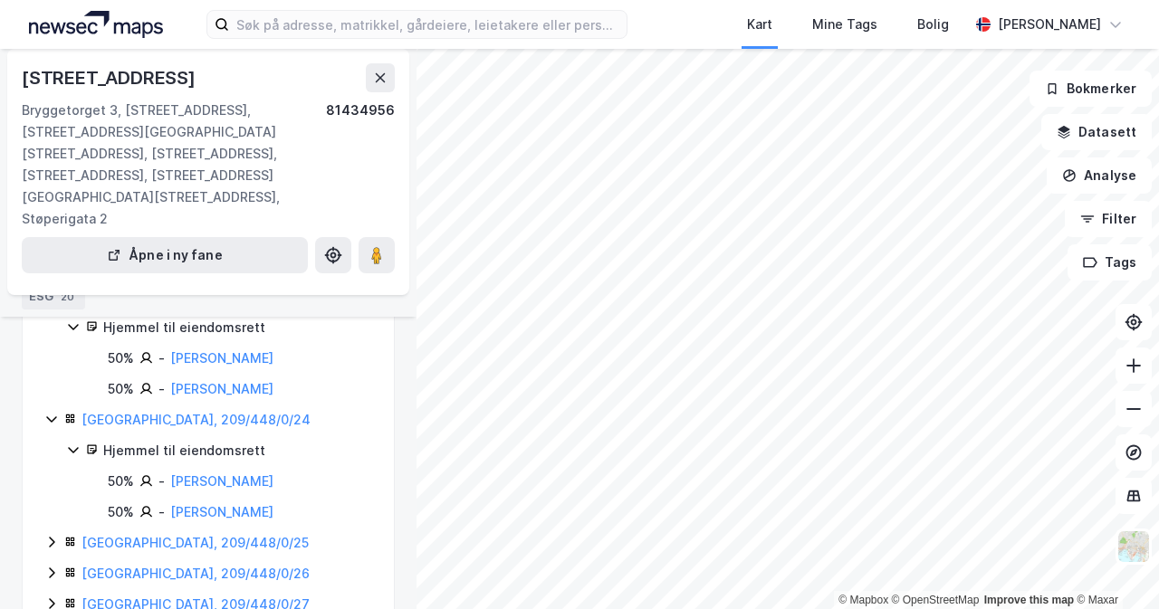
scroll to position [2445, 0]
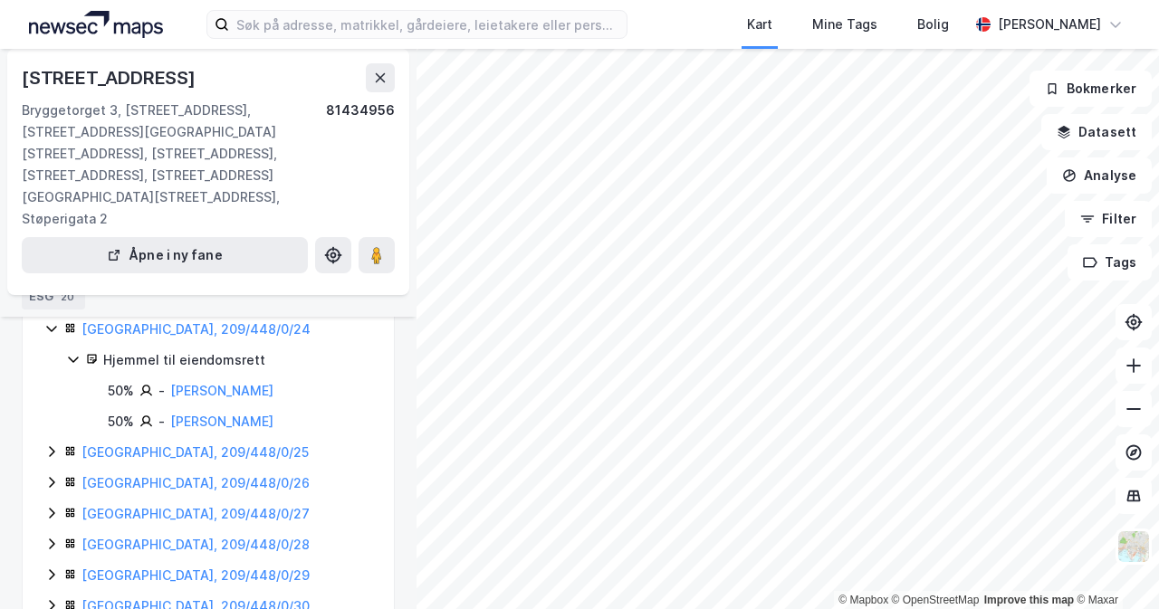
click at [49, 445] on icon at bounding box center [51, 452] width 14 height 14
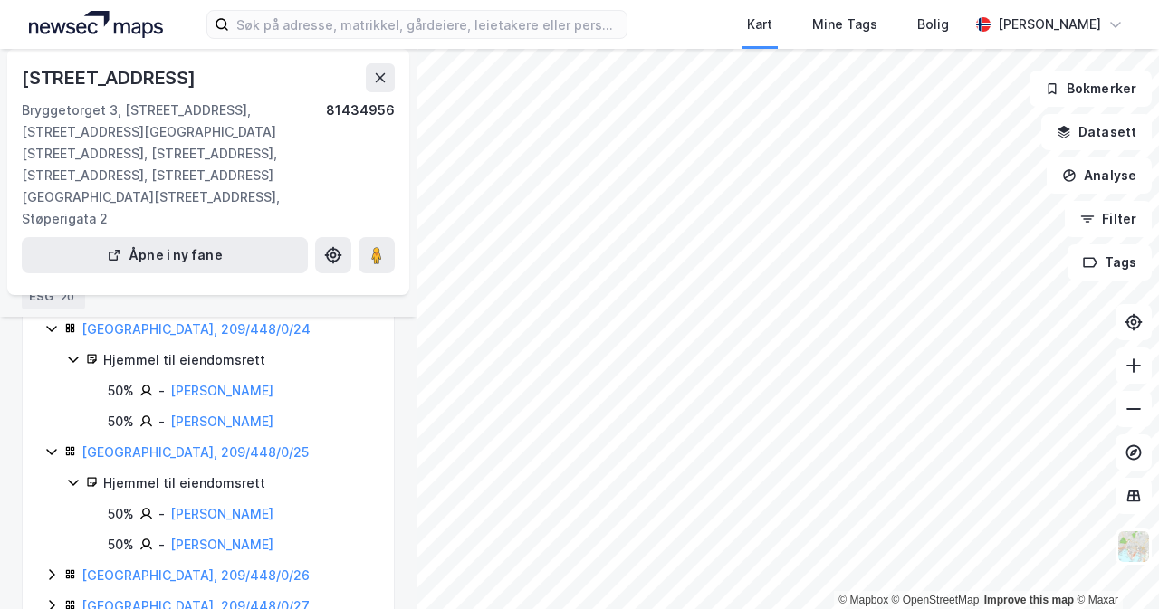
scroll to position [0, 0]
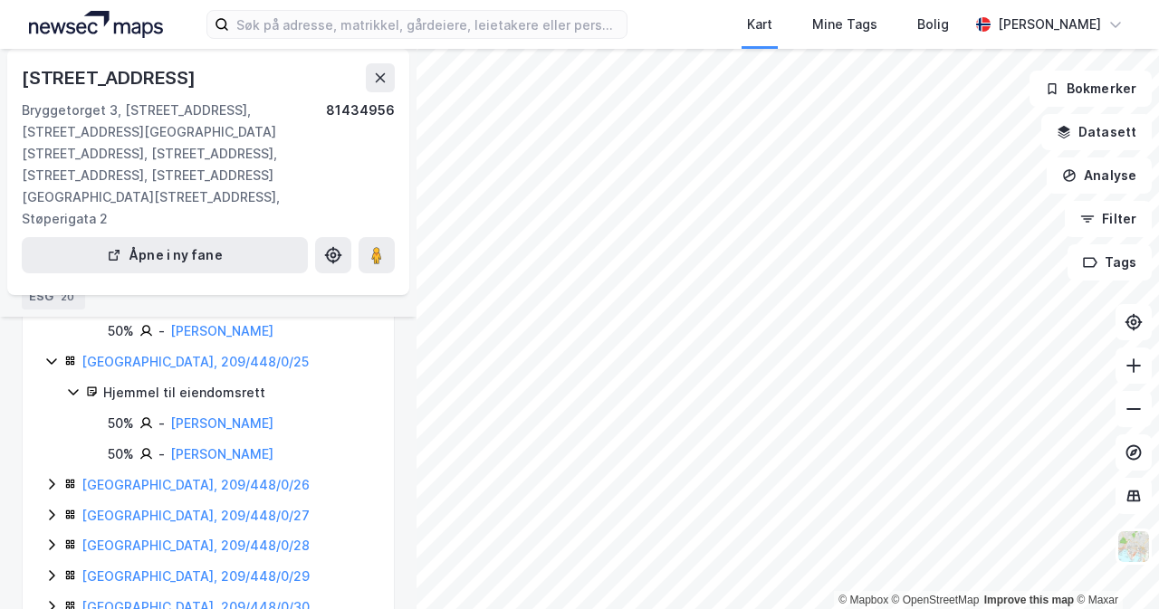
click at [47, 477] on icon at bounding box center [51, 484] width 14 height 14
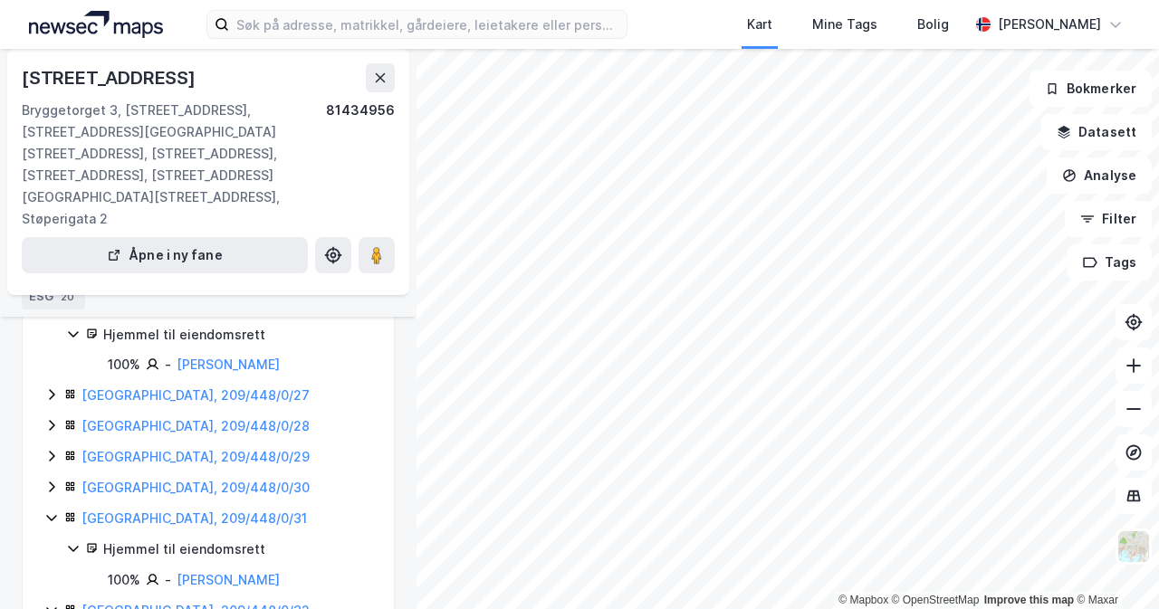
scroll to position [2626, 0]
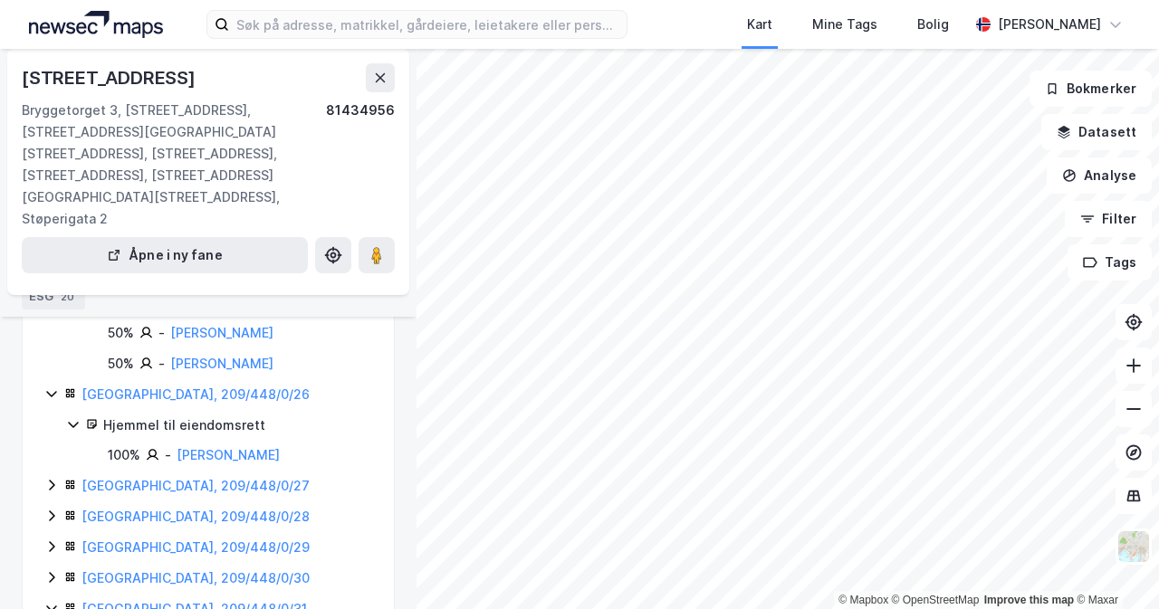
click at [56, 478] on icon at bounding box center [51, 485] width 14 height 14
click at [53, 572] on icon at bounding box center [51, 577] width 5 height 11
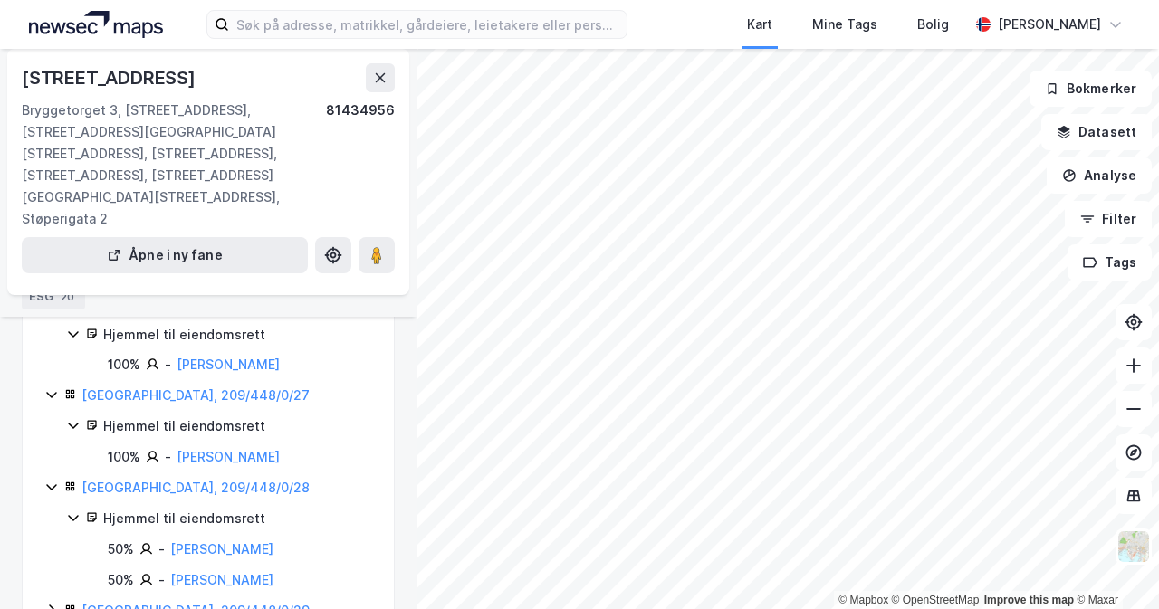
scroll to position [2807, 0]
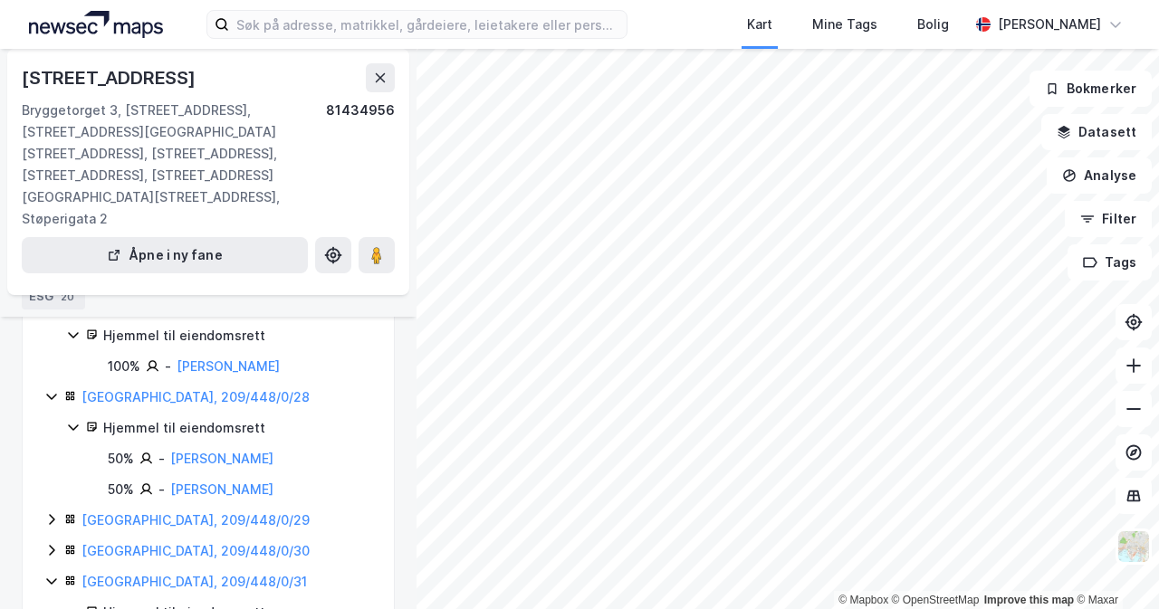
click at [56, 513] on icon at bounding box center [51, 520] width 14 height 14
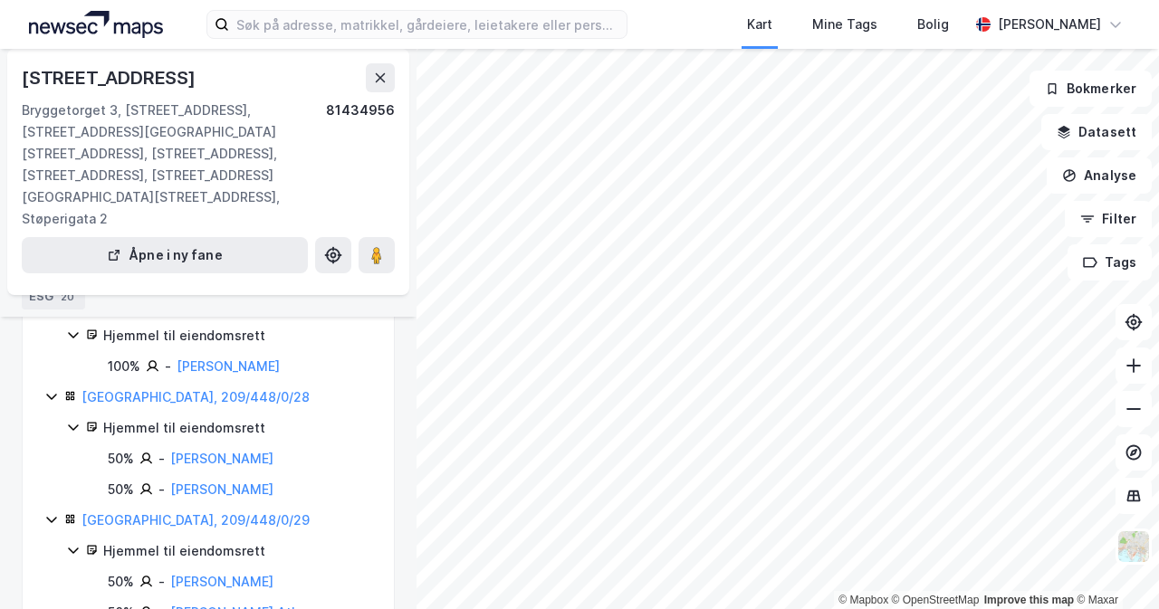
scroll to position [2898, 0]
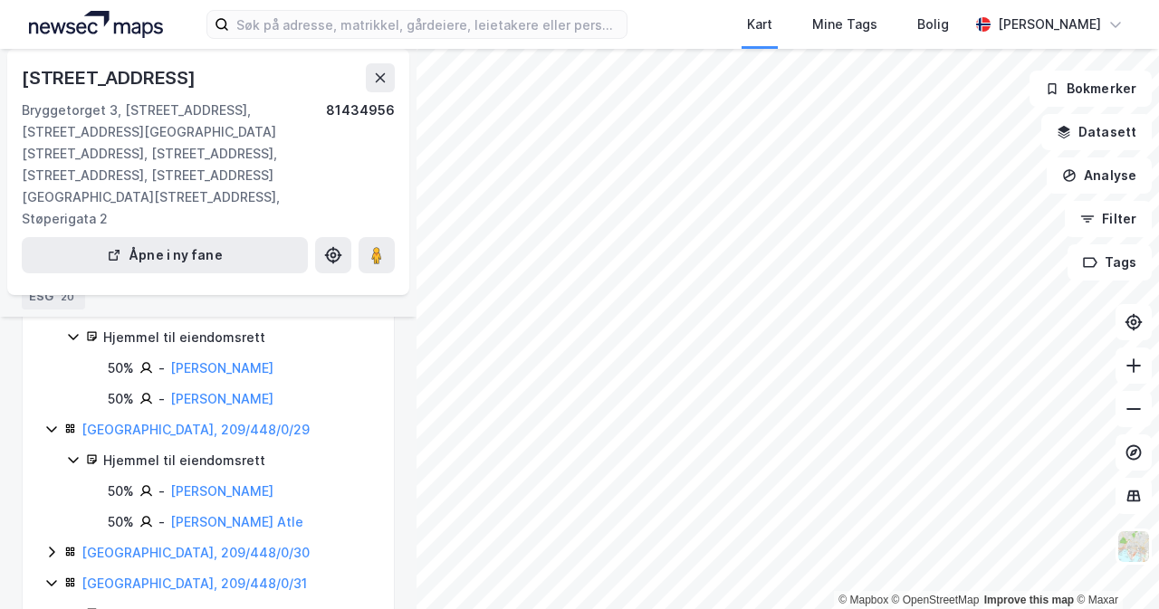
click at [53, 547] on icon at bounding box center [51, 552] width 5 height 11
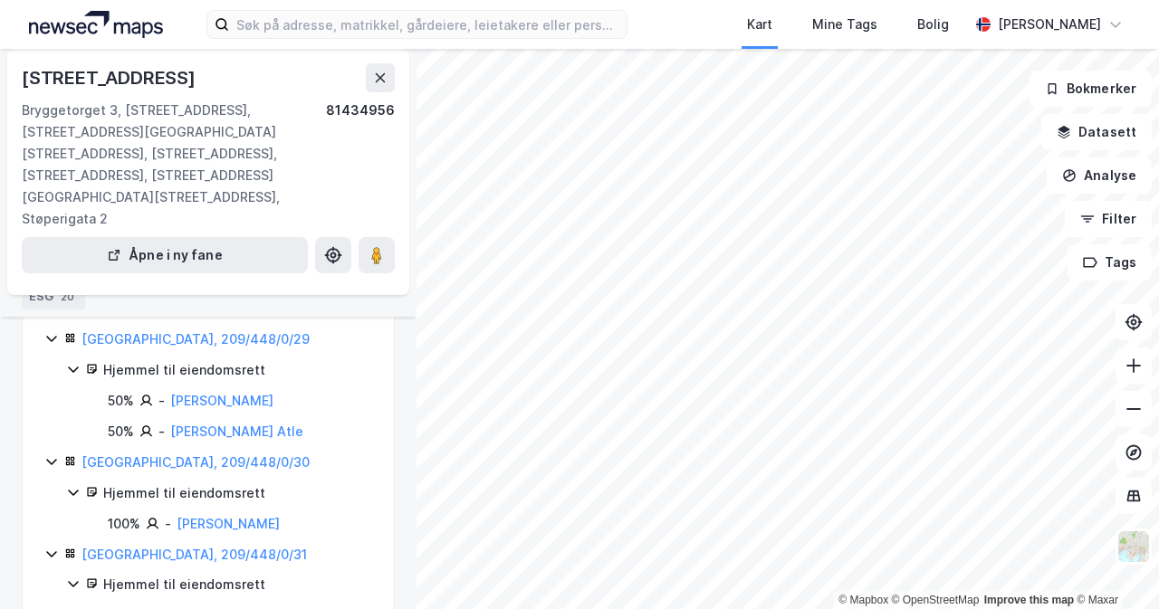
click at [56, 547] on icon at bounding box center [51, 554] width 14 height 14
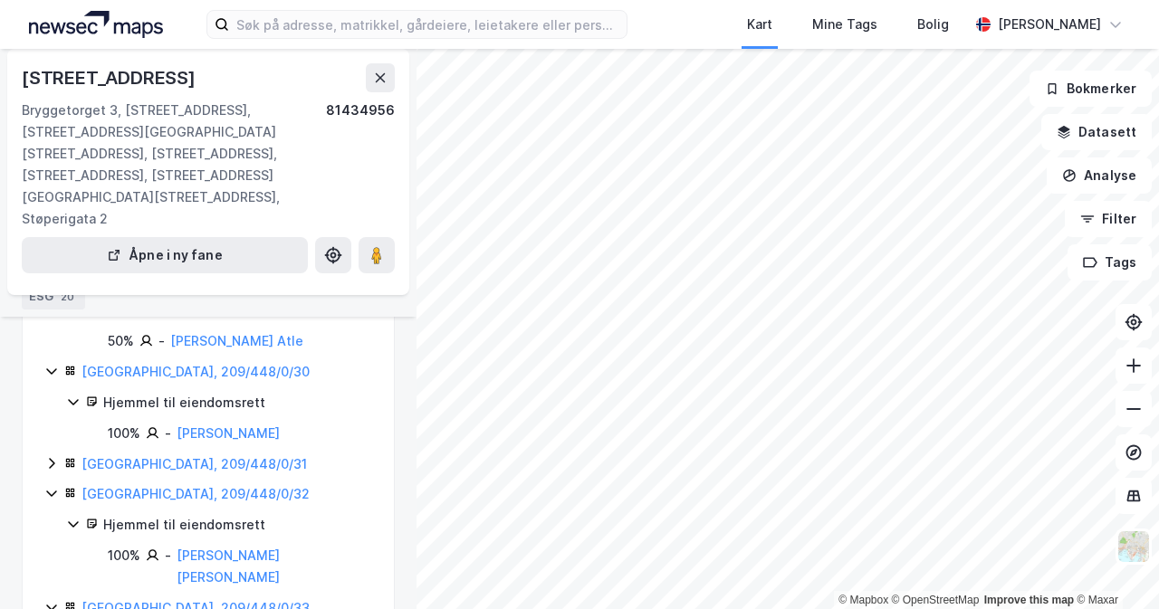
click at [54, 456] on icon at bounding box center [51, 463] width 14 height 14
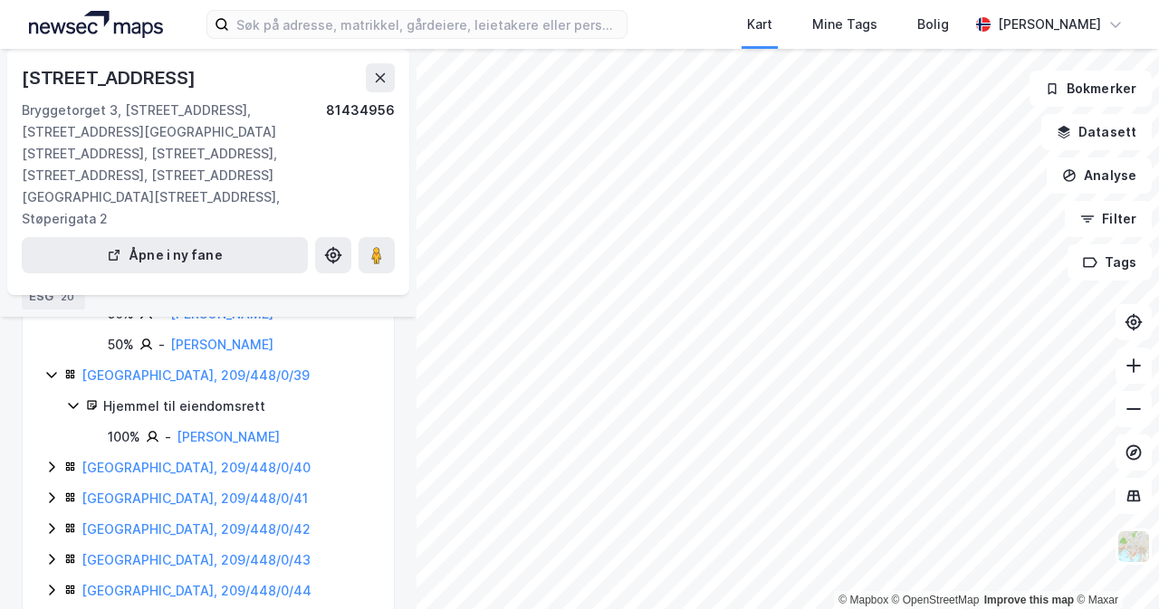
click at [53, 462] on icon at bounding box center [51, 467] width 5 height 11
click at [49, 493] on icon at bounding box center [51, 500] width 14 height 14
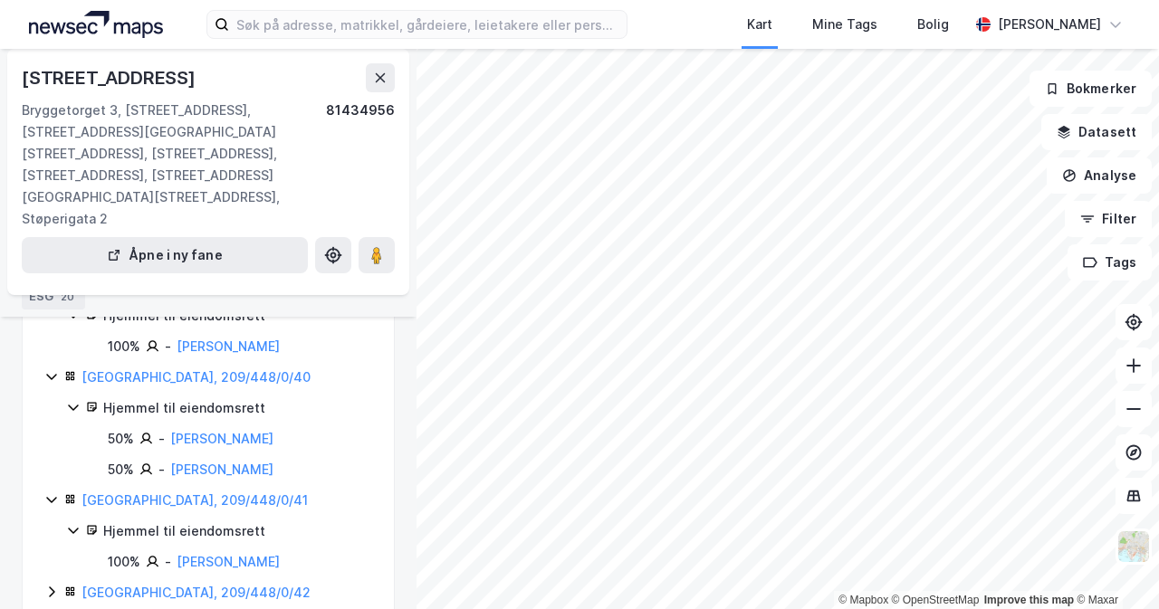
click at [56, 585] on icon at bounding box center [51, 592] width 14 height 14
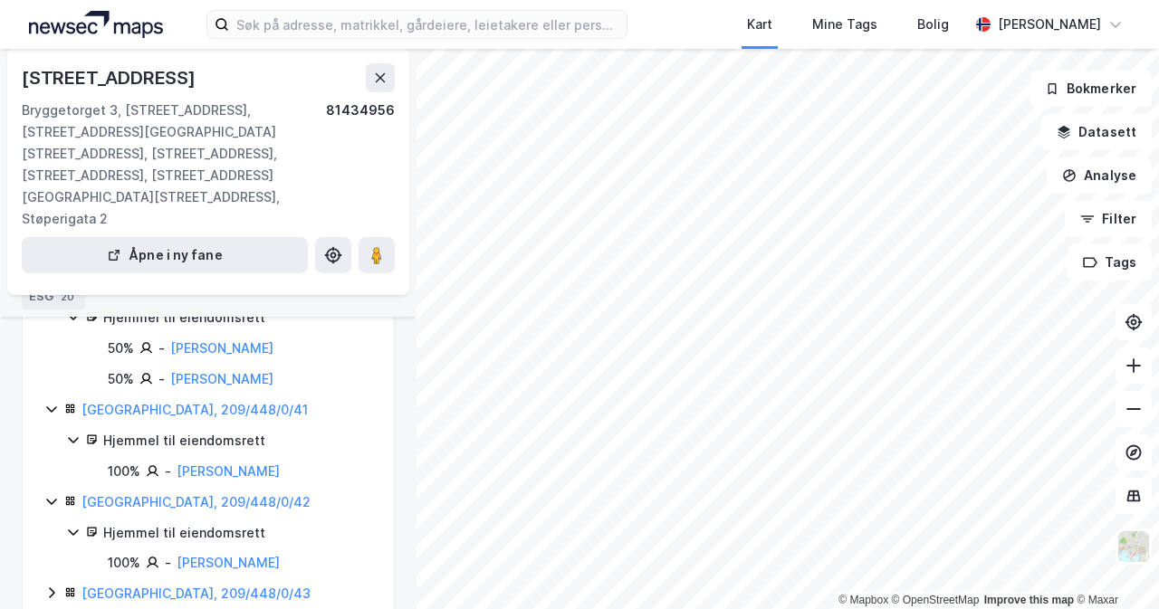
scroll to position [4075, 0]
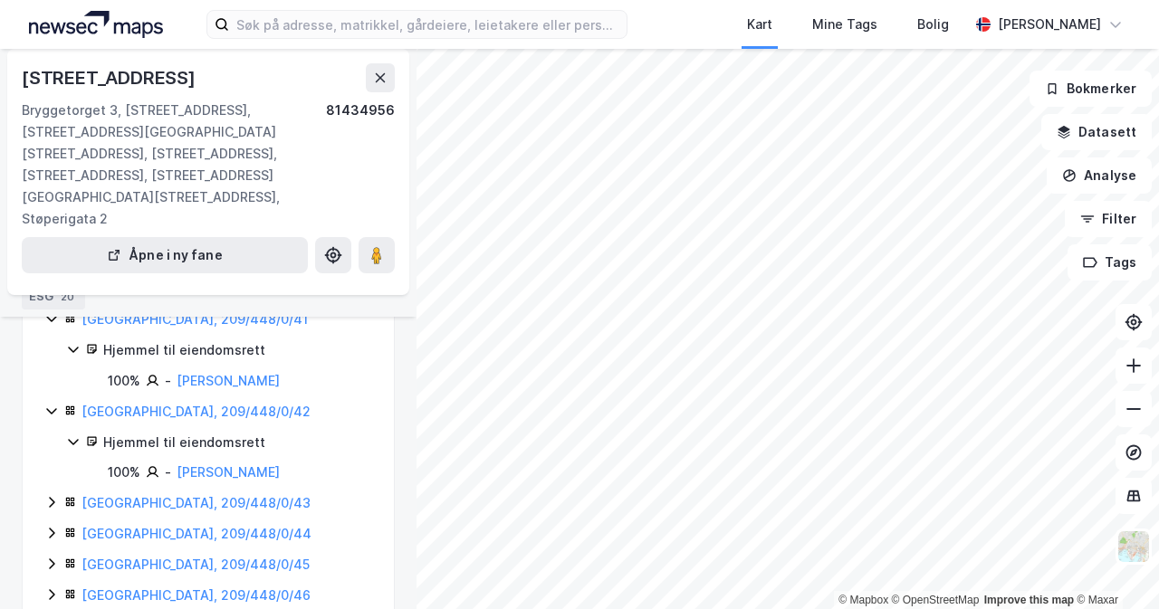
click at [52, 495] on icon at bounding box center [51, 502] width 14 height 14
click at [52, 497] on icon at bounding box center [51, 504] width 14 height 14
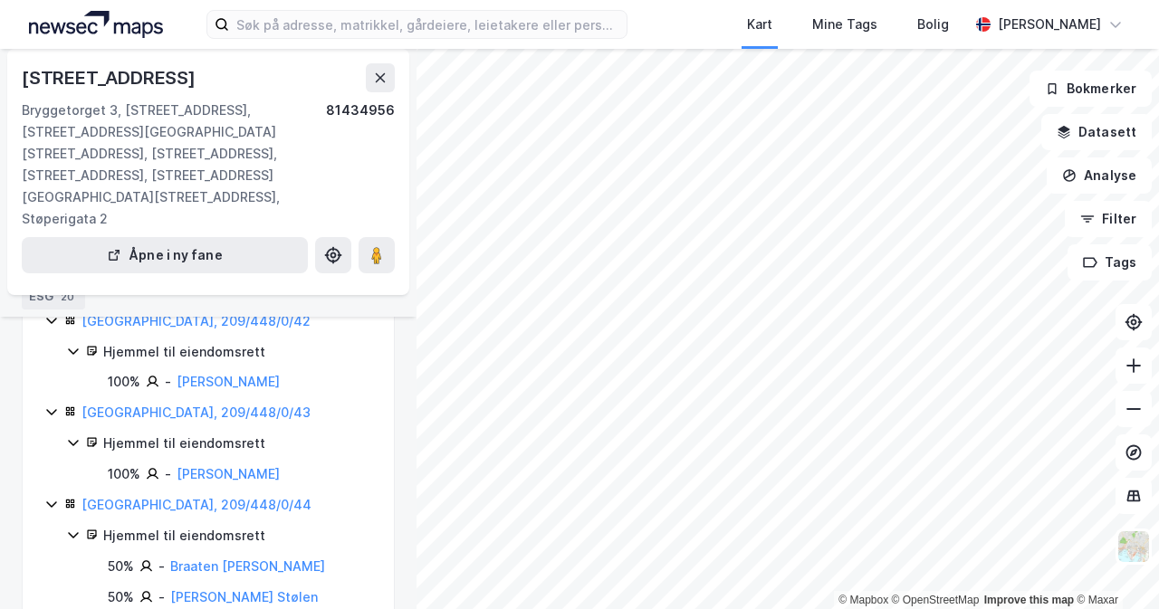
scroll to position [4256, 0]
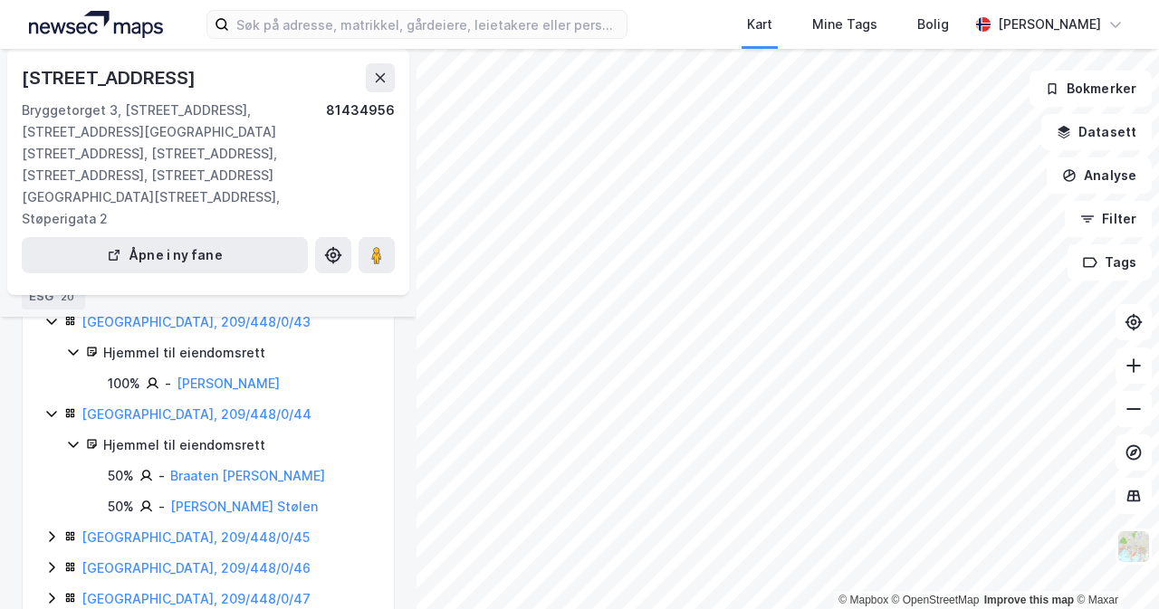
click at [54, 530] on icon at bounding box center [51, 537] width 14 height 14
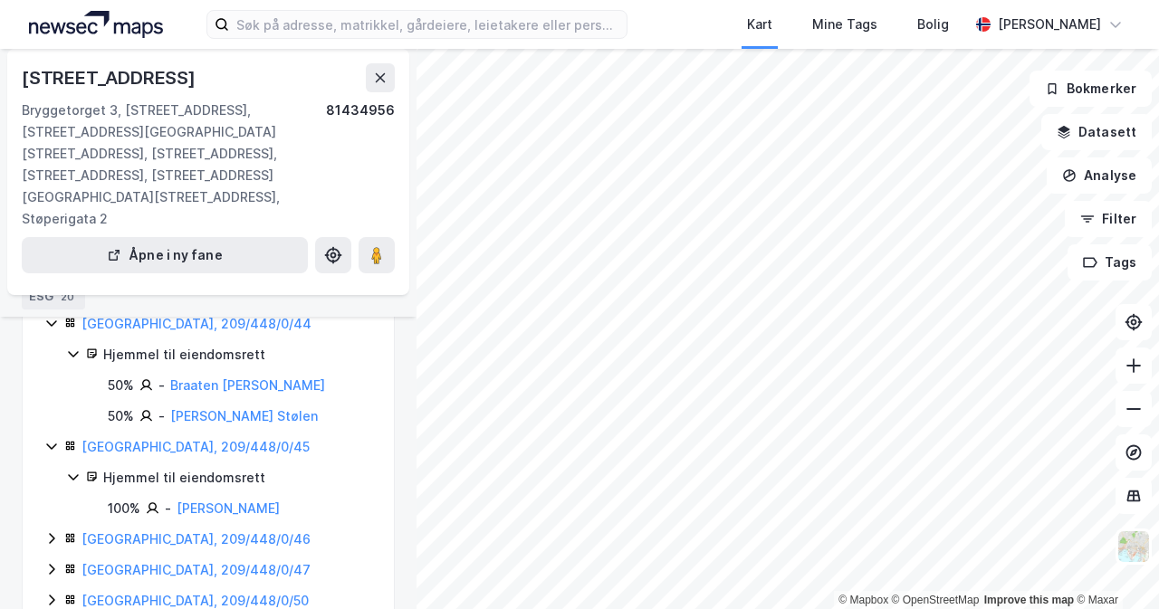
click at [53, 532] on icon at bounding box center [51, 539] width 14 height 14
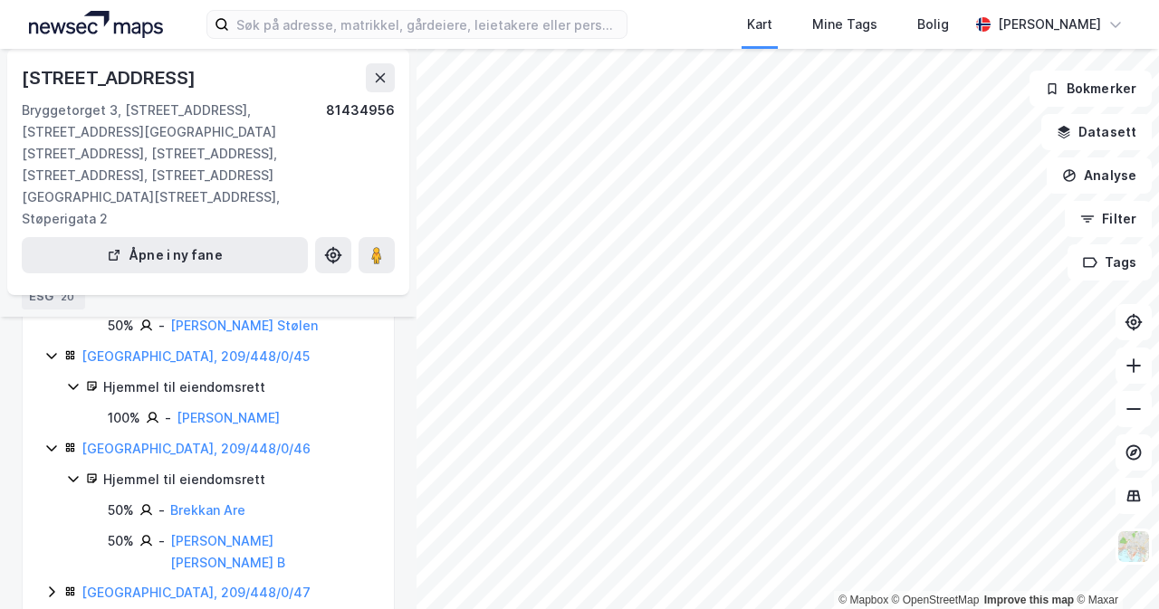
click at [51, 585] on icon at bounding box center [51, 592] width 14 height 14
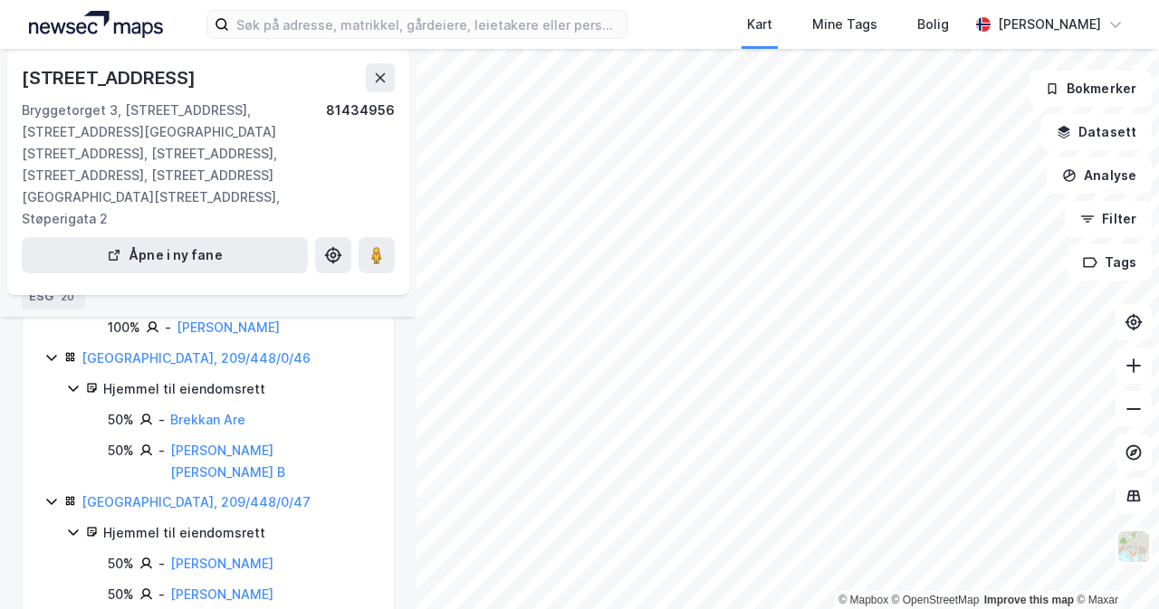
scroll to position [4618, 0]
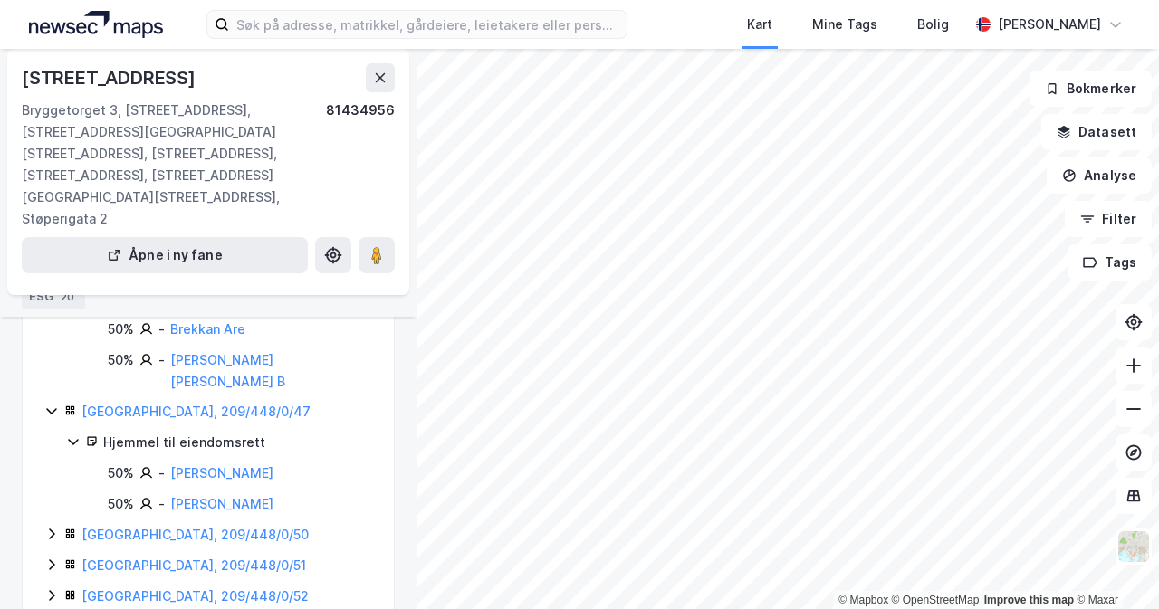
click at [53, 527] on icon at bounding box center [51, 534] width 14 height 14
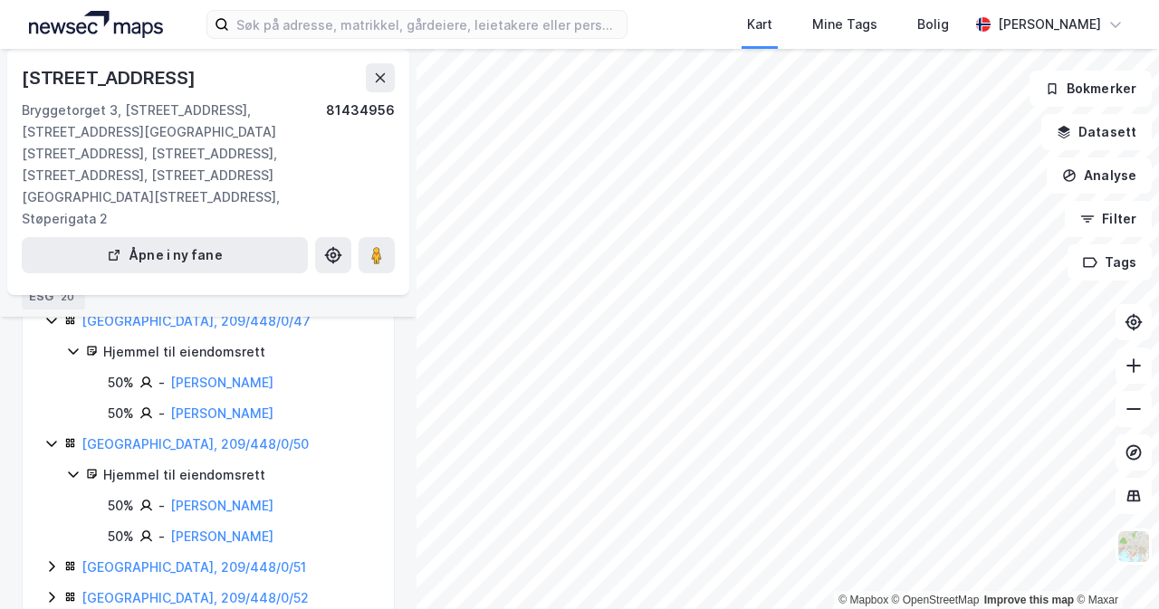
click at [55, 560] on icon at bounding box center [51, 567] width 14 height 14
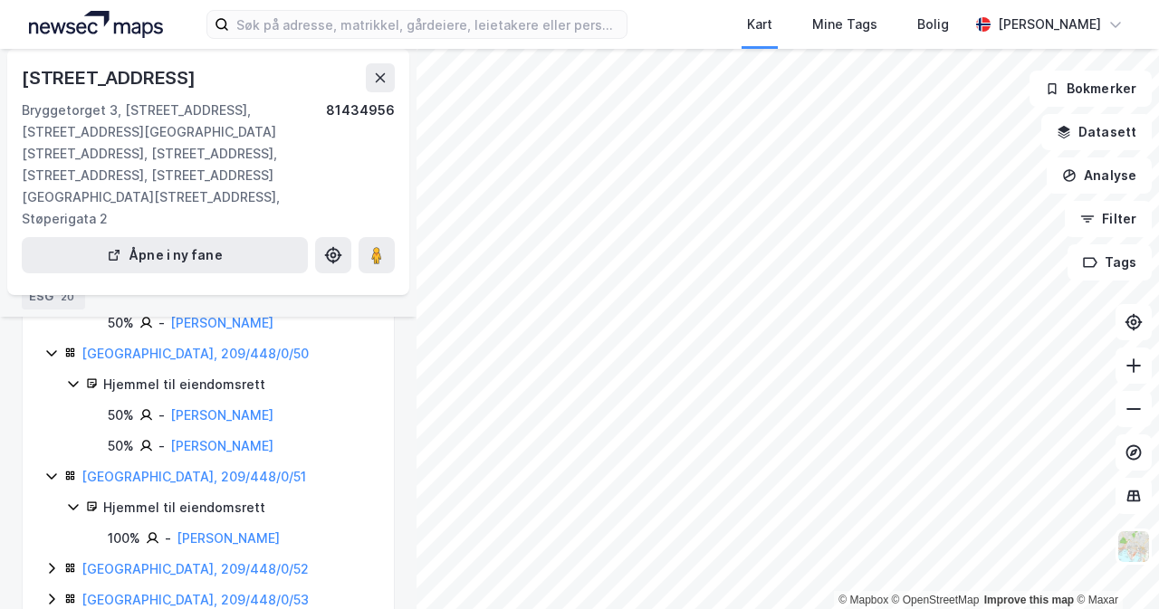
click at [64, 562] on icon at bounding box center [70, 568] width 12 height 12
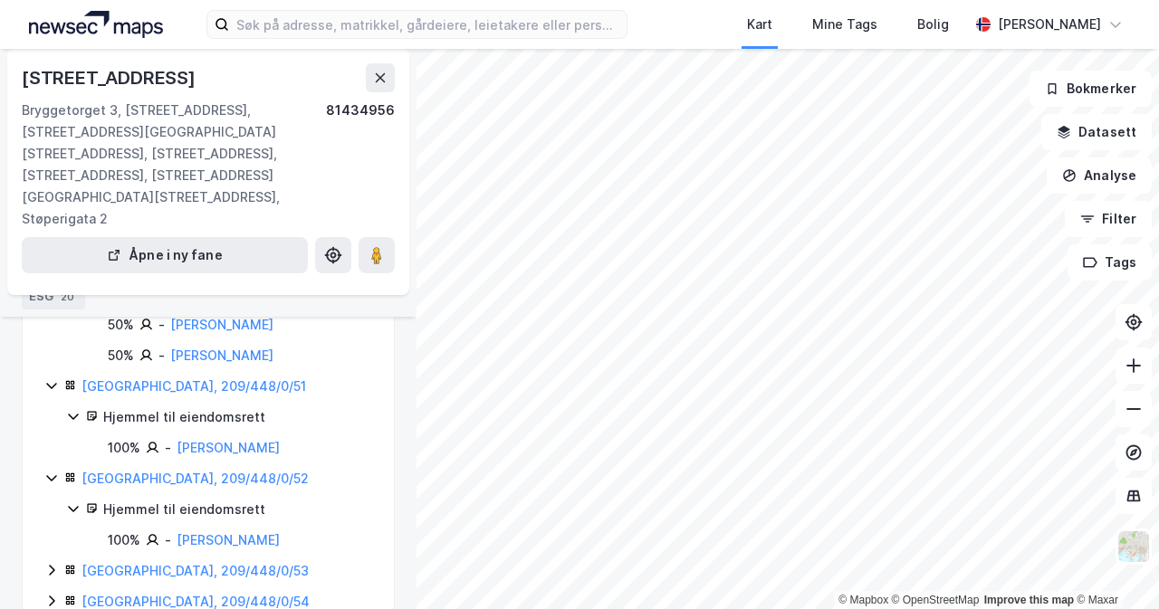
click at [47, 563] on icon at bounding box center [51, 570] width 14 height 14
click at [45, 564] on icon at bounding box center [51, 571] width 14 height 14
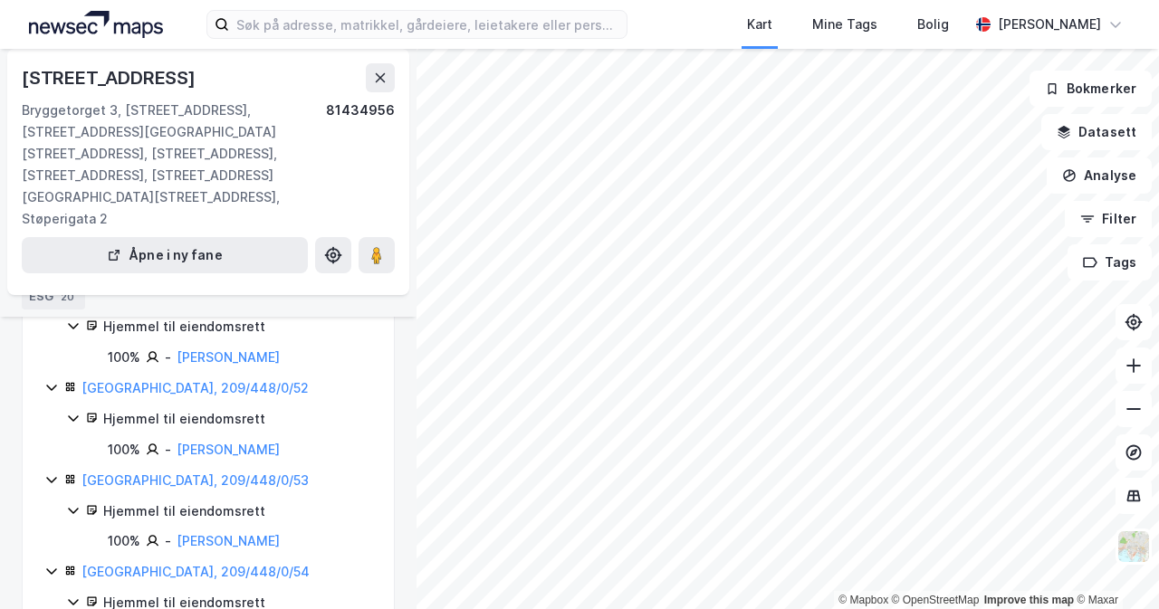
scroll to position [5071, 0]
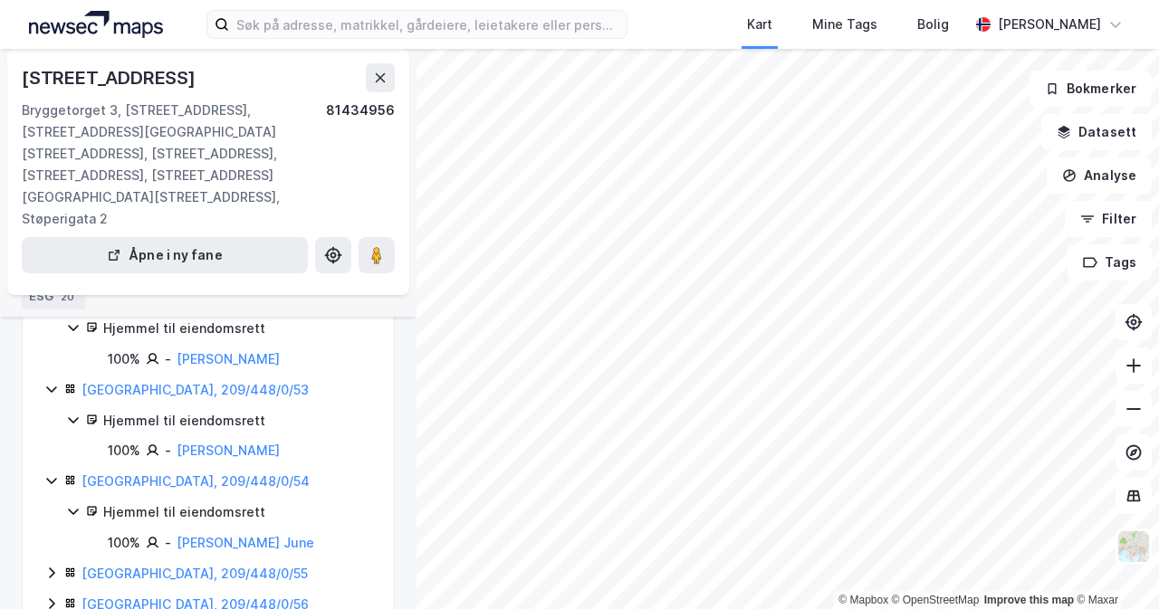
click at [53, 568] on icon at bounding box center [51, 573] width 5 height 11
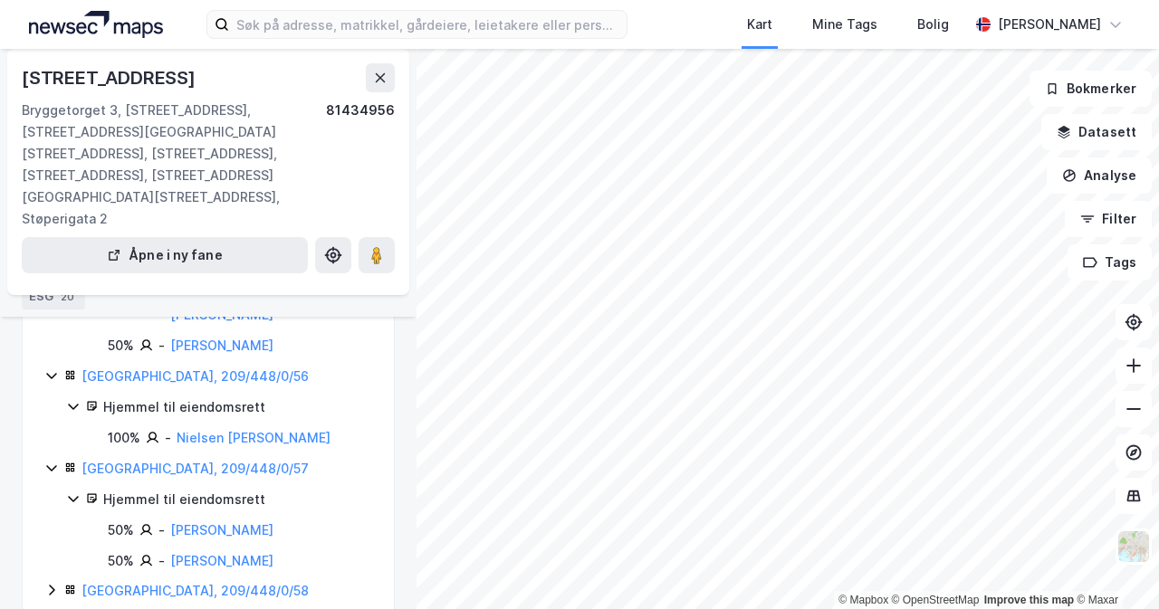
click at [54, 583] on icon at bounding box center [51, 590] width 14 height 14
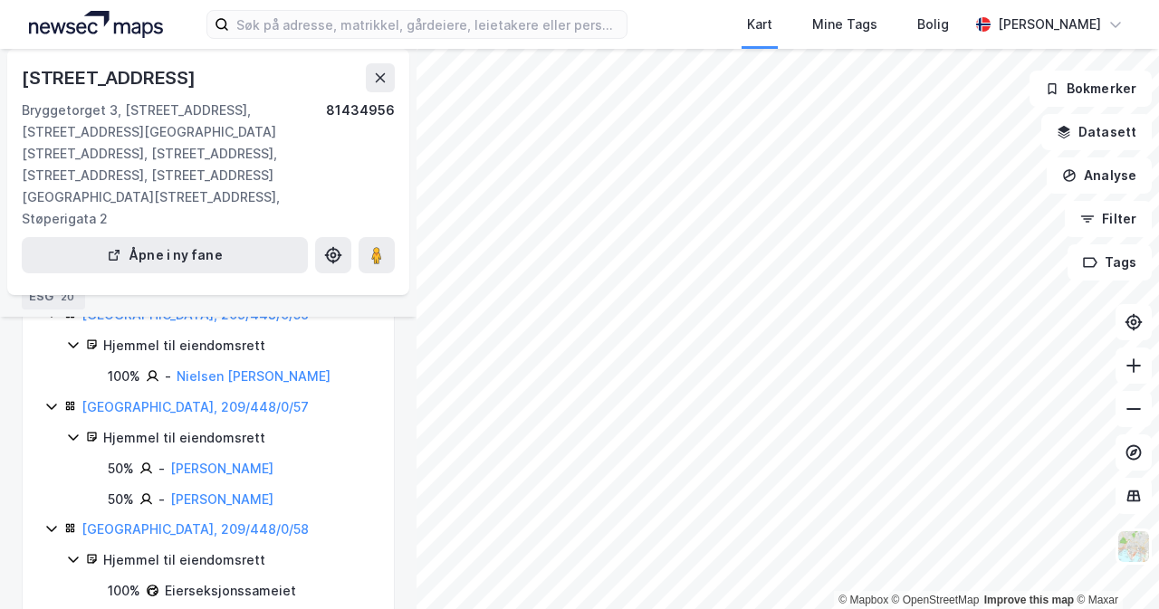
click at [55, 608] on icon at bounding box center [51, 621] width 14 height 14
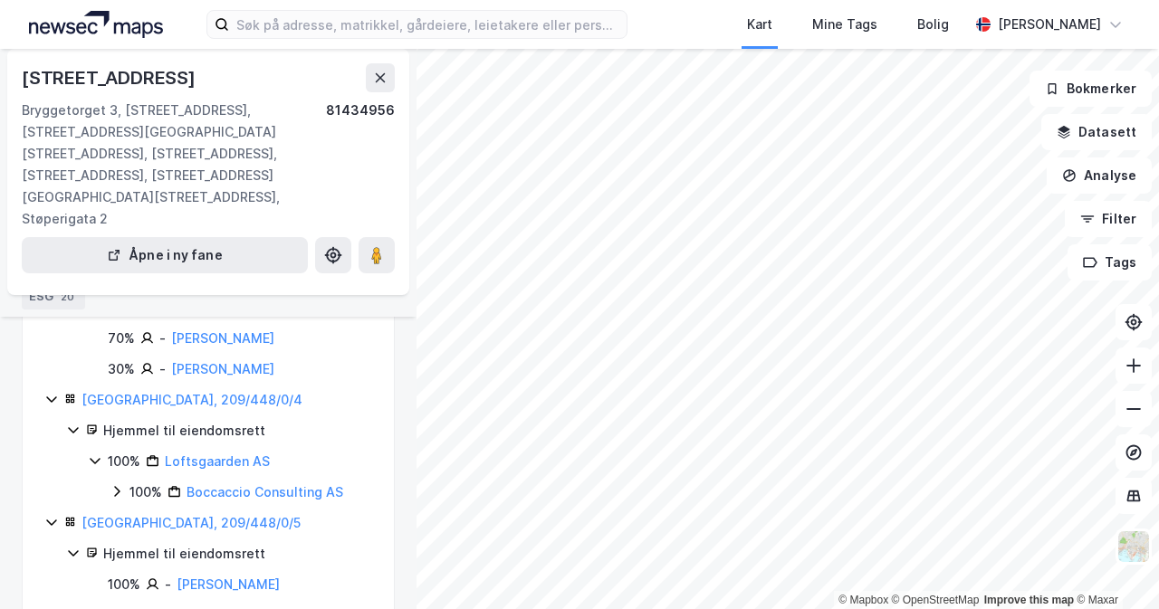
scroll to position [0, 0]
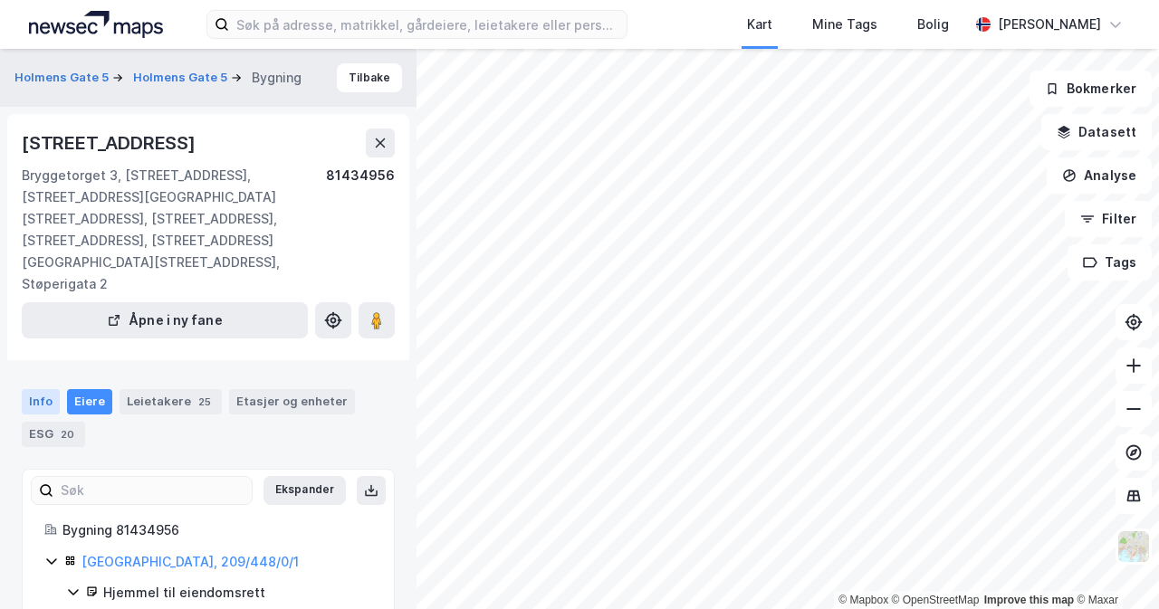
click at [52, 389] on div "Info" at bounding box center [41, 401] width 38 height 25
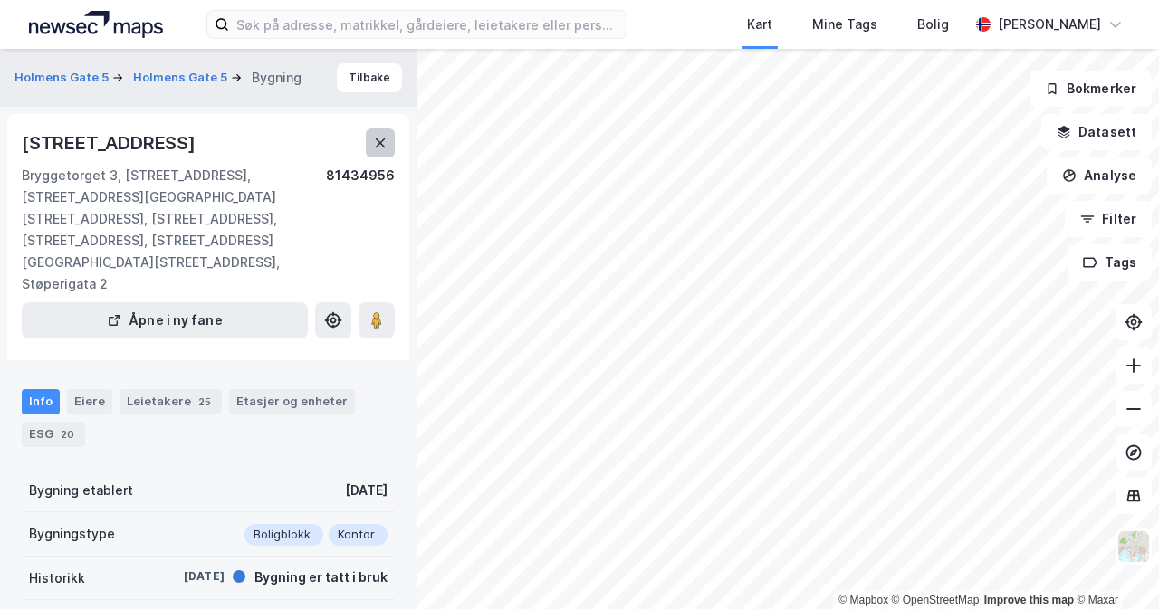
click at [386, 139] on icon at bounding box center [380, 143] width 14 height 14
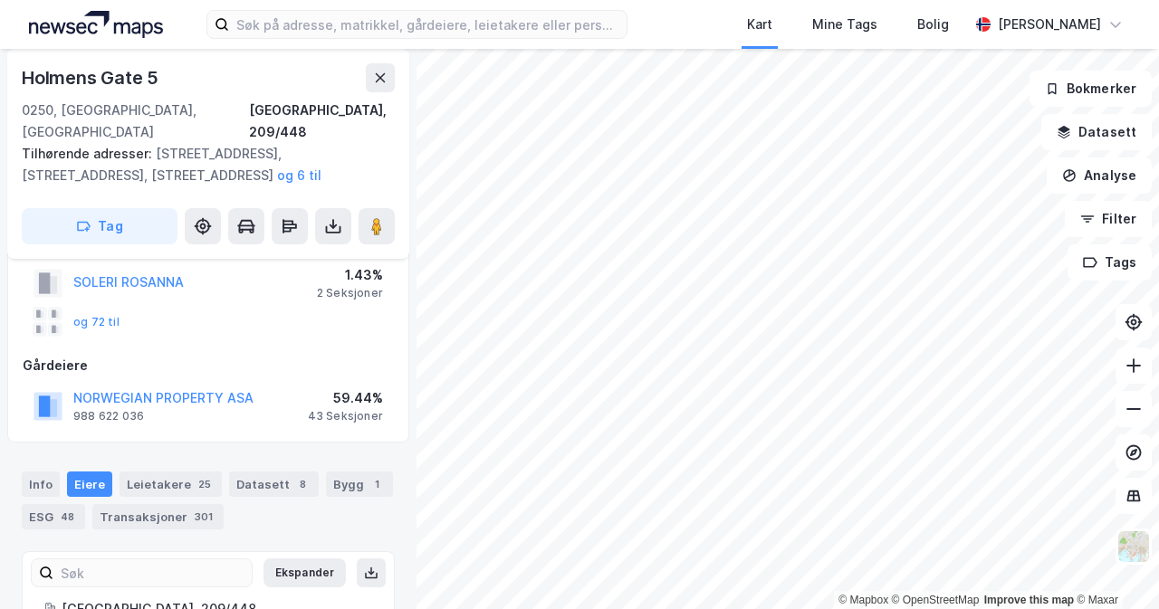
scroll to position [407, 0]
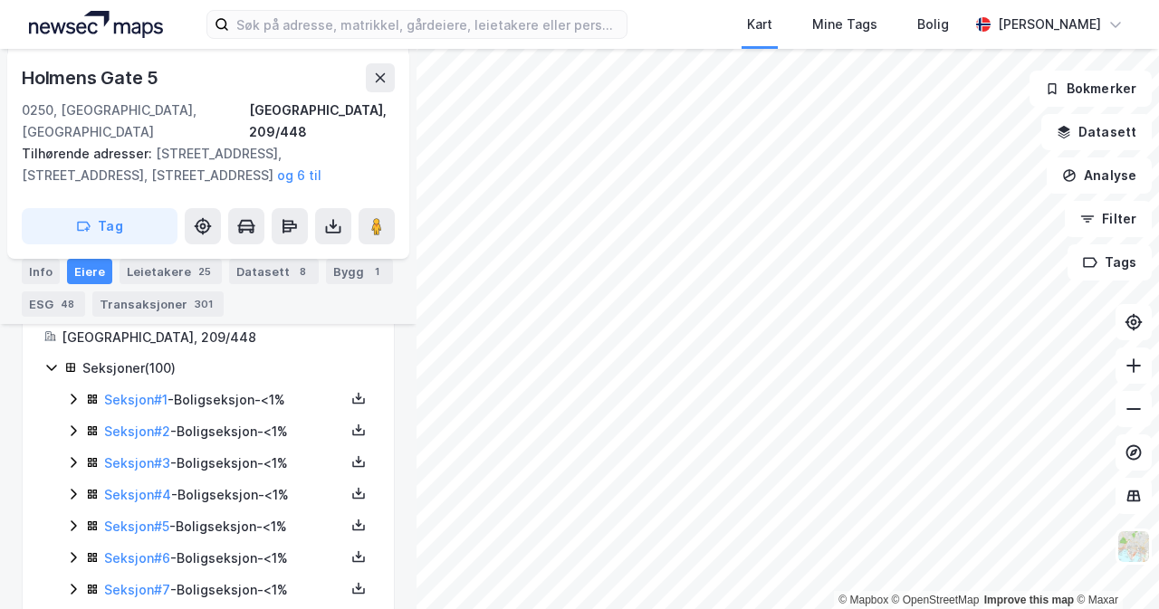
click at [74, 394] on icon at bounding box center [73, 399] width 5 height 11
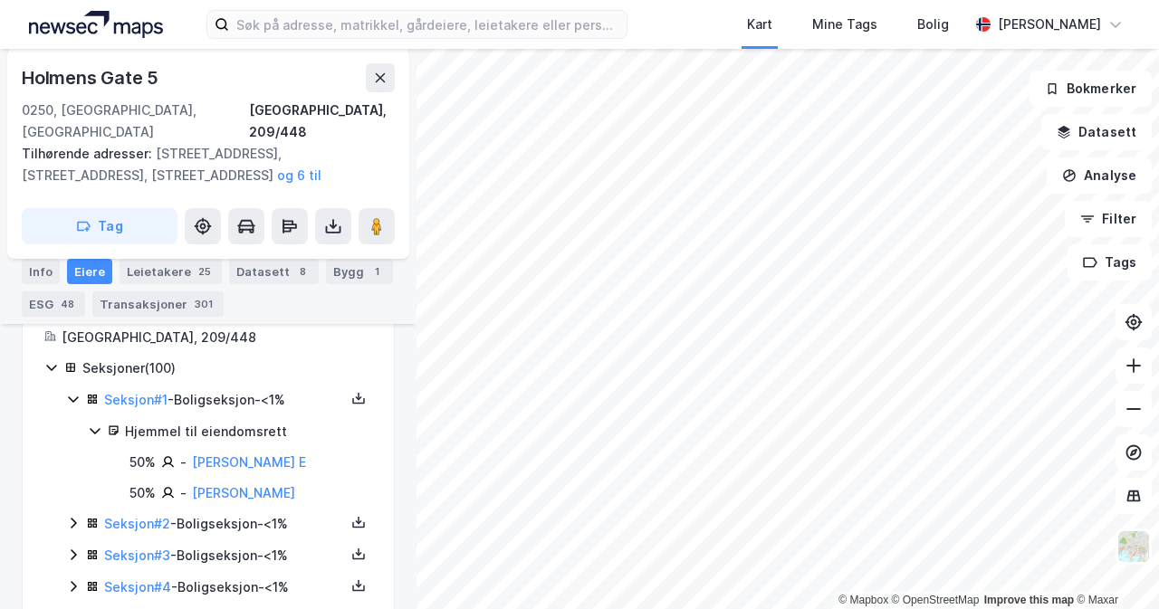
scroll to position [498, 0]
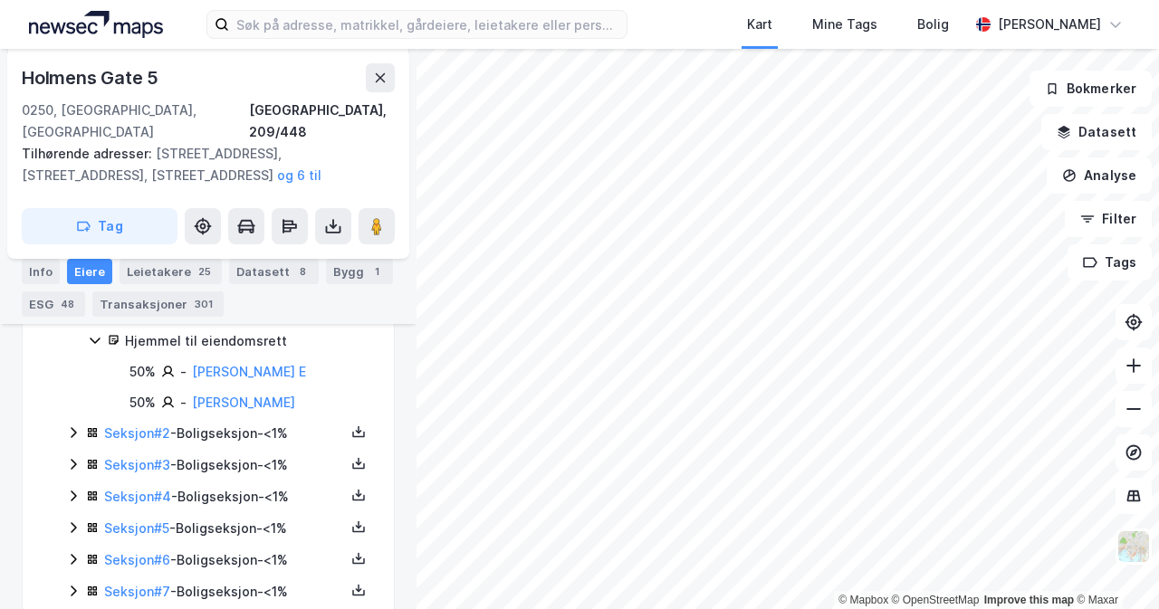
click at [71, 426] on icon at bounding box center [73, 433] width 14 height 14
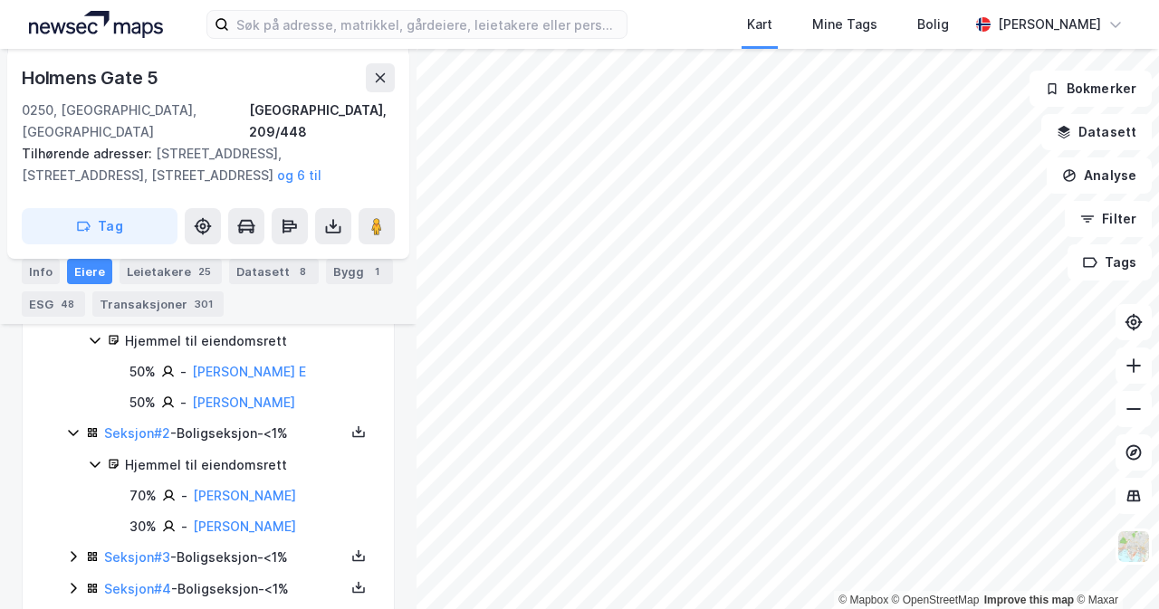
scroll to position [589, 0]
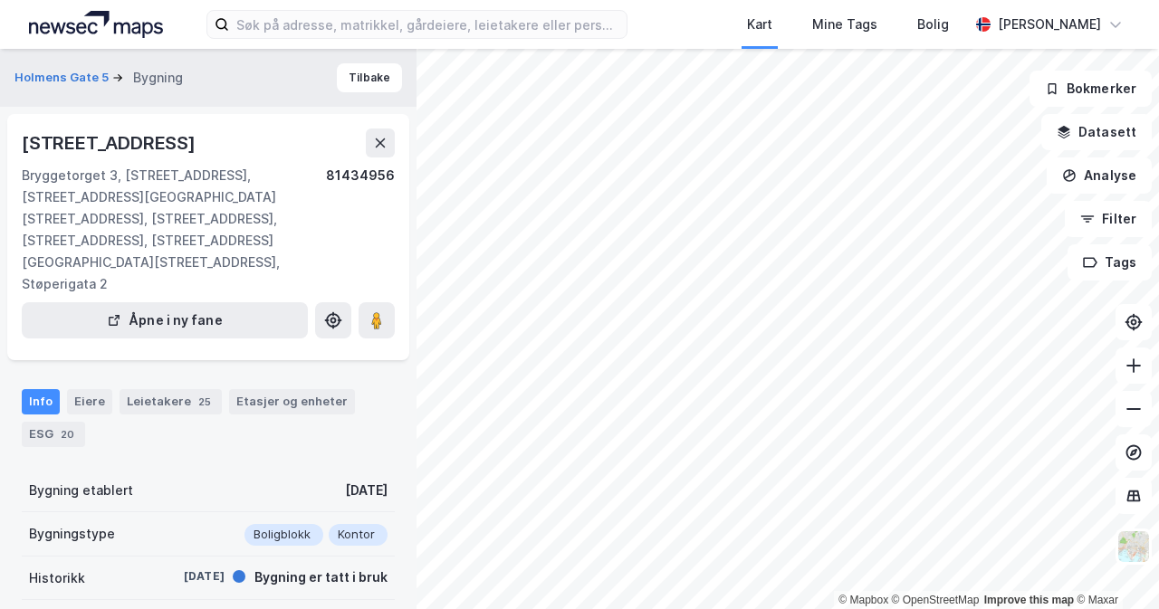
scroll to position [275, 0]
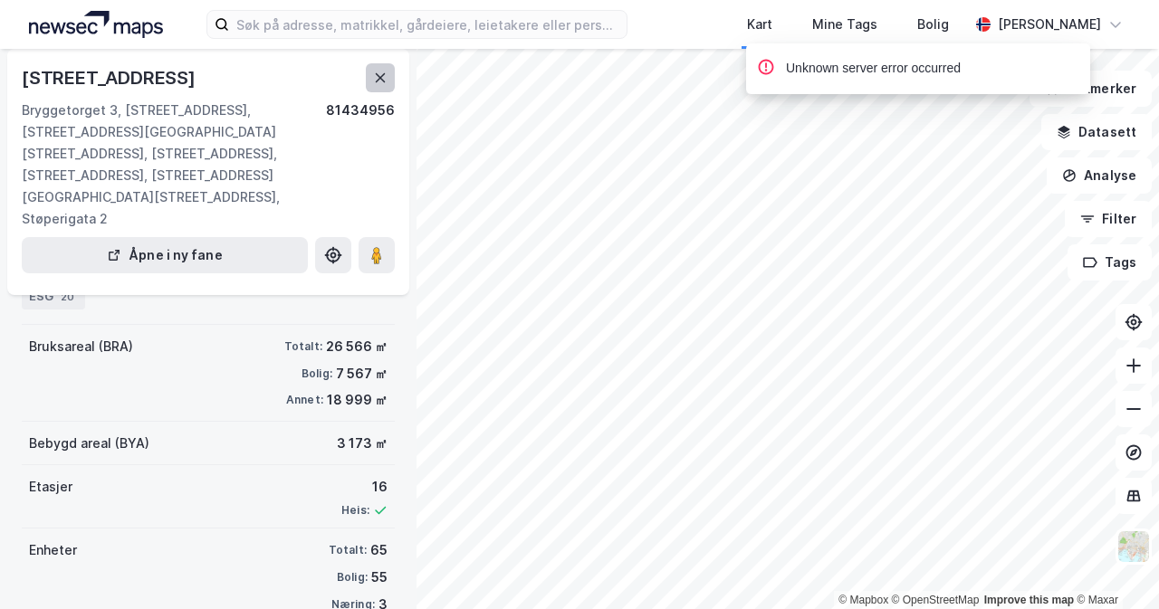
click at [379, 84] on icon at bounding box center [380, 78] width 14 height 14
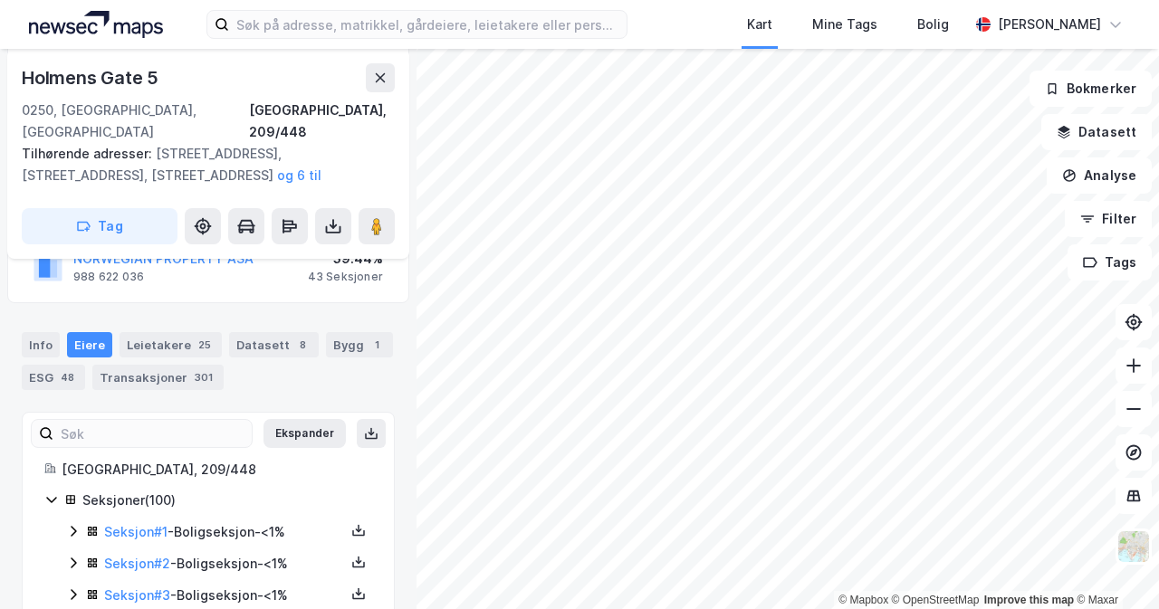
scroll to position [456, 0]
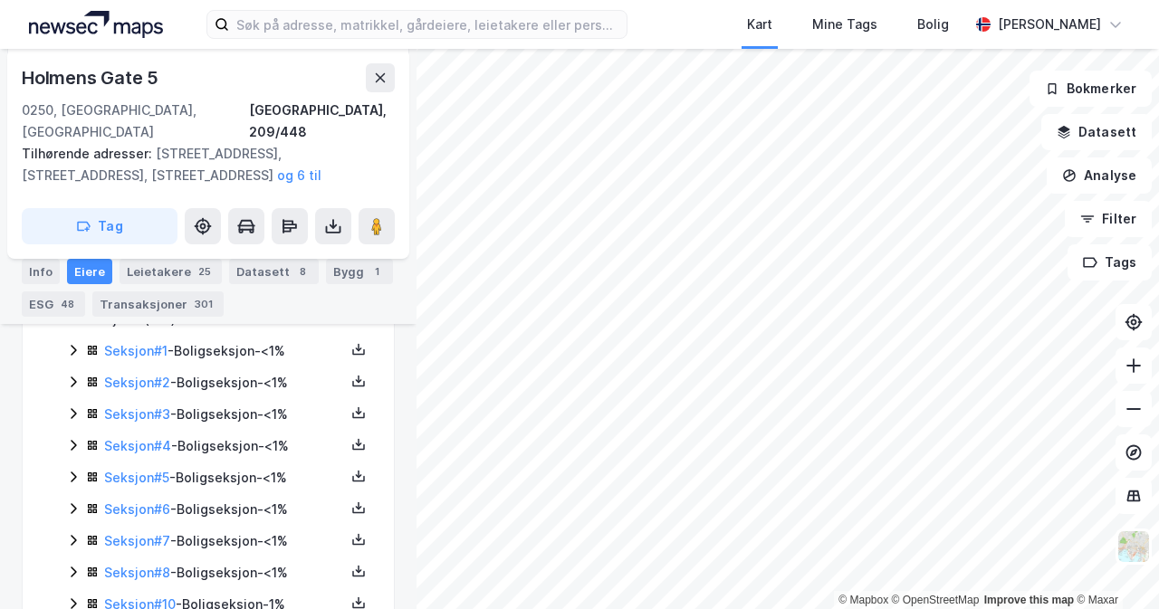
click at [74, 345] on icon at bounding box center [73, 350] width 5 height 11
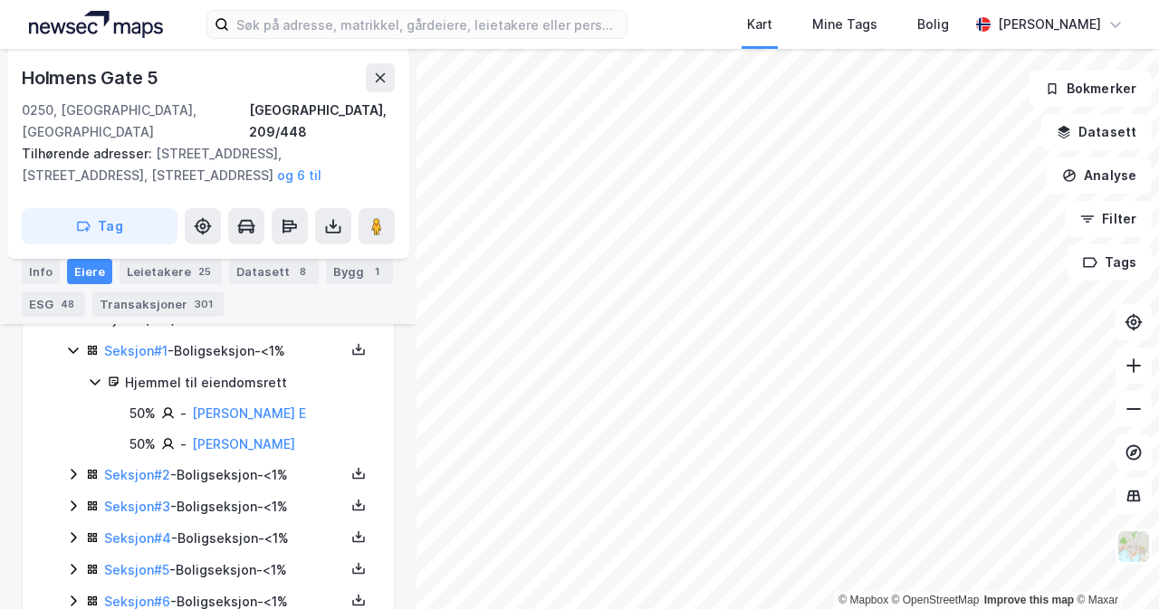
click at [78, 467] on icon at bounding box center [73, 474] width 14 height 14
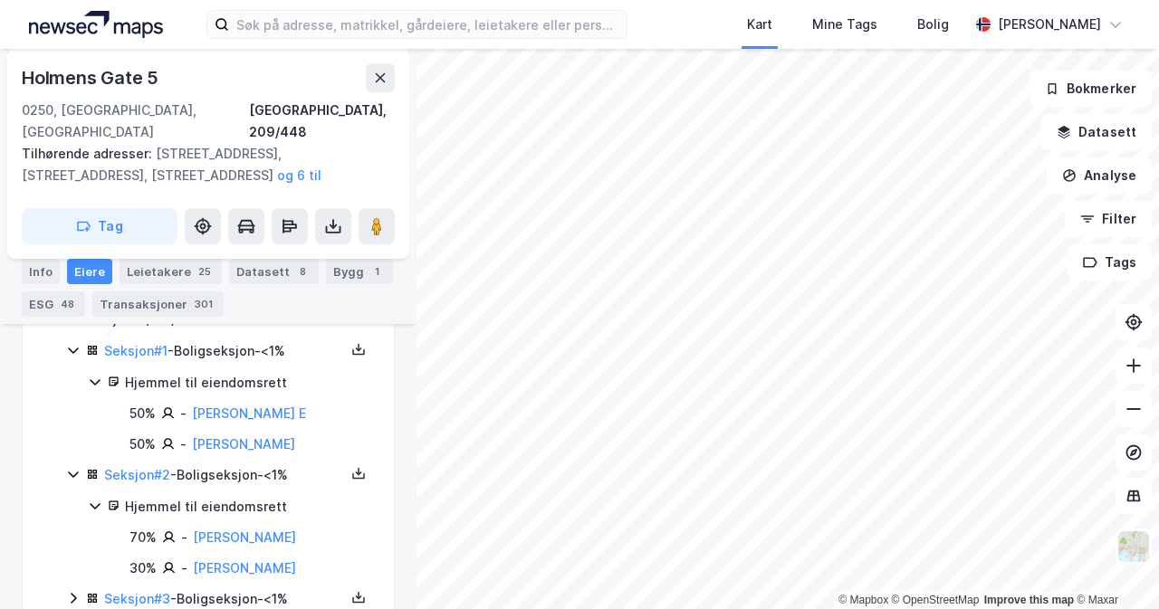
scroll to position [547, 0]
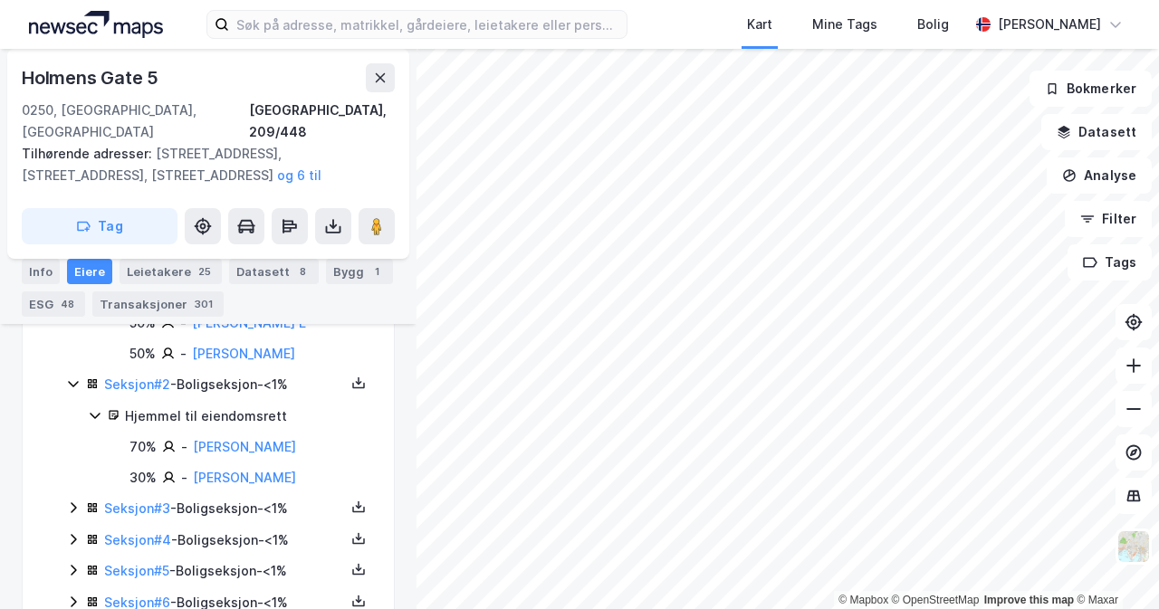
click at [73, 503] on icon at bounding box center [73, 508] width 5 height 11
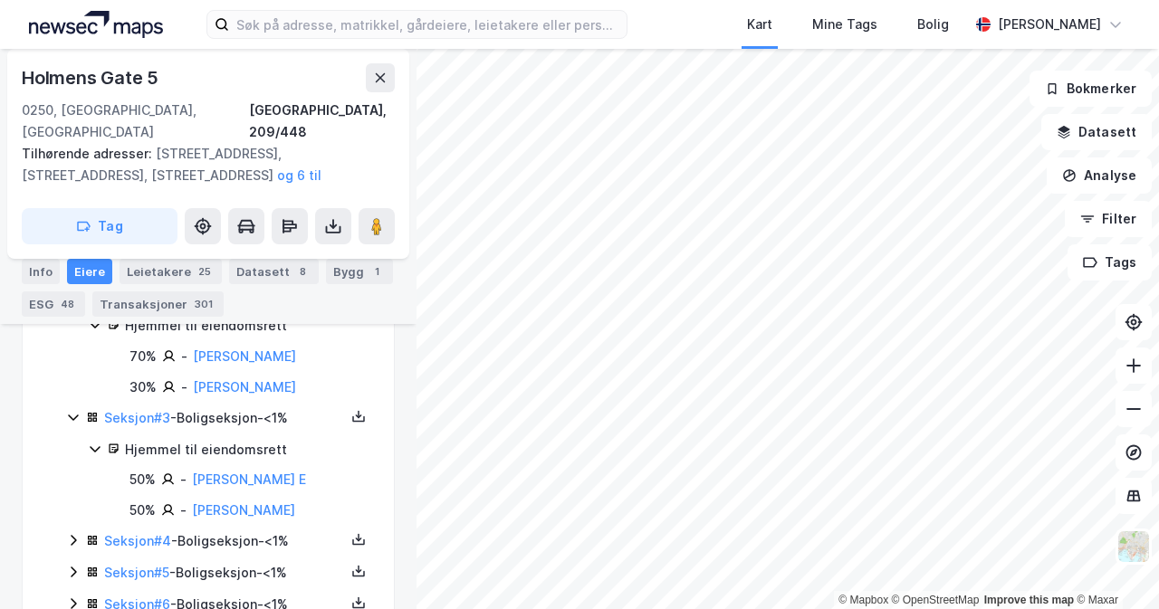
scroll to position [728, 0]
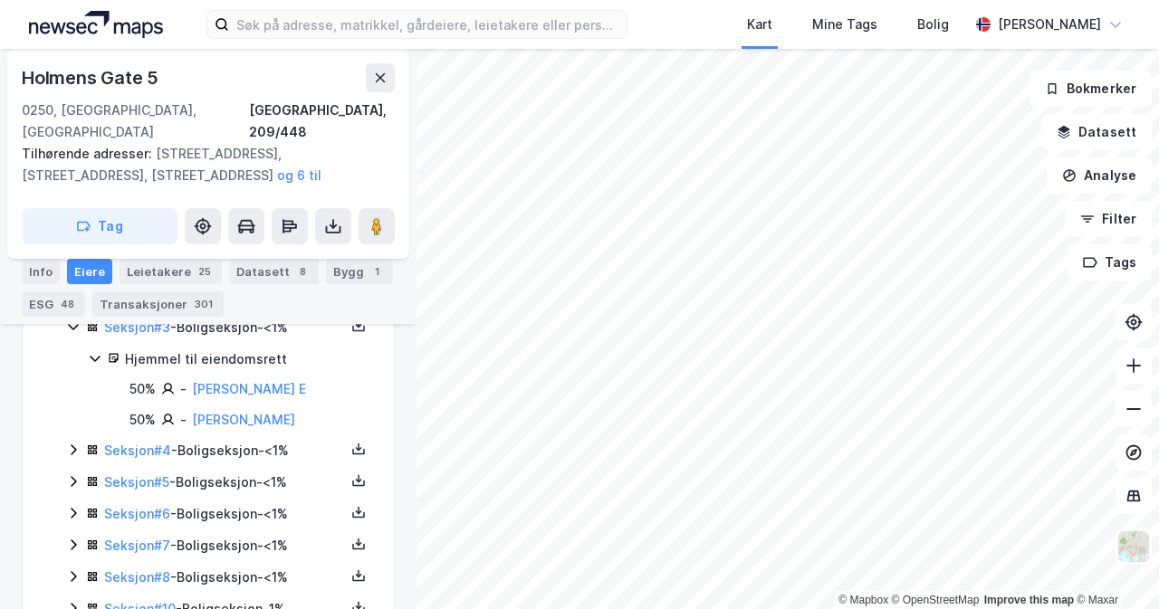
click at [72, 443] on icon at bounding box center [73, 450] width 14 height 14
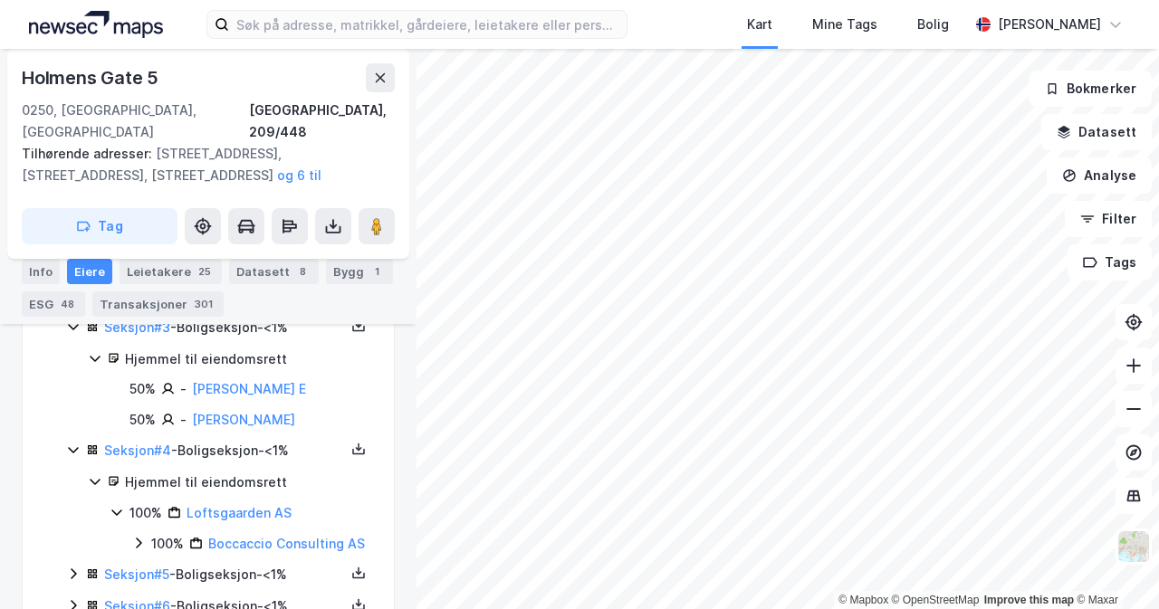
scroll to position [819, 0]
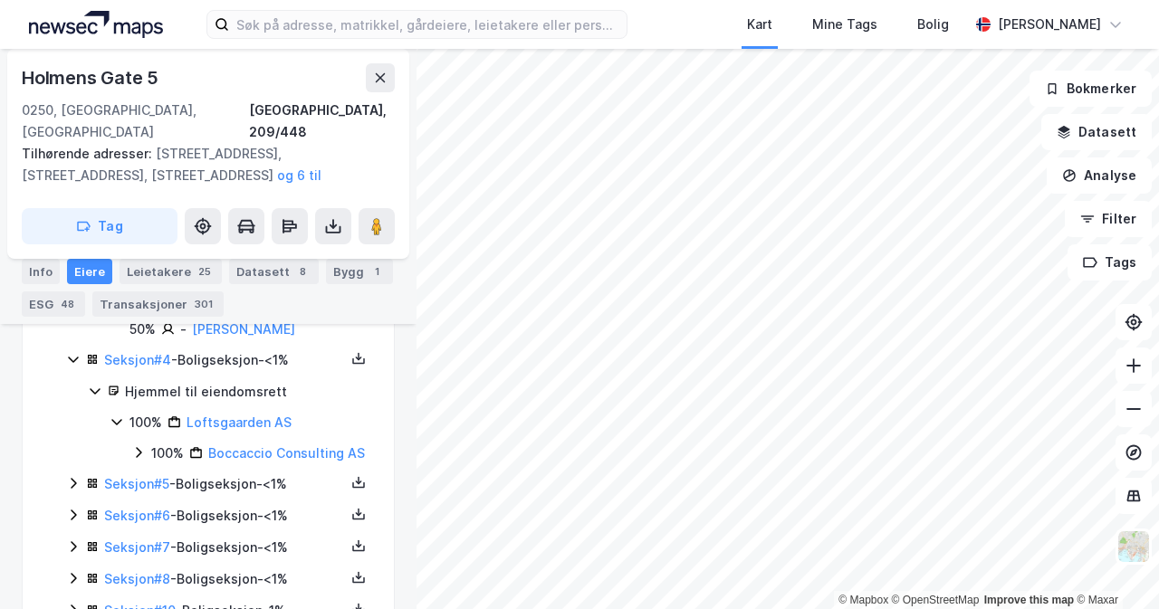
click at [79, 483] on icon at bounding box center [73, 483] width 14 height 14
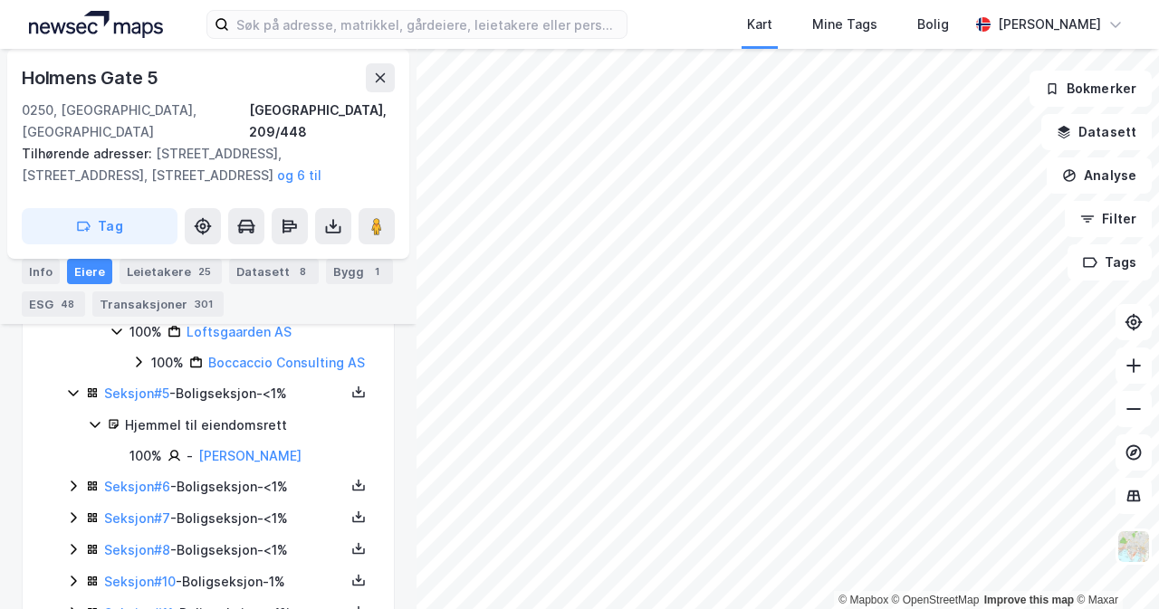
click at [78, 487] on icon at bounding box center [73, 486] width 14 height 14
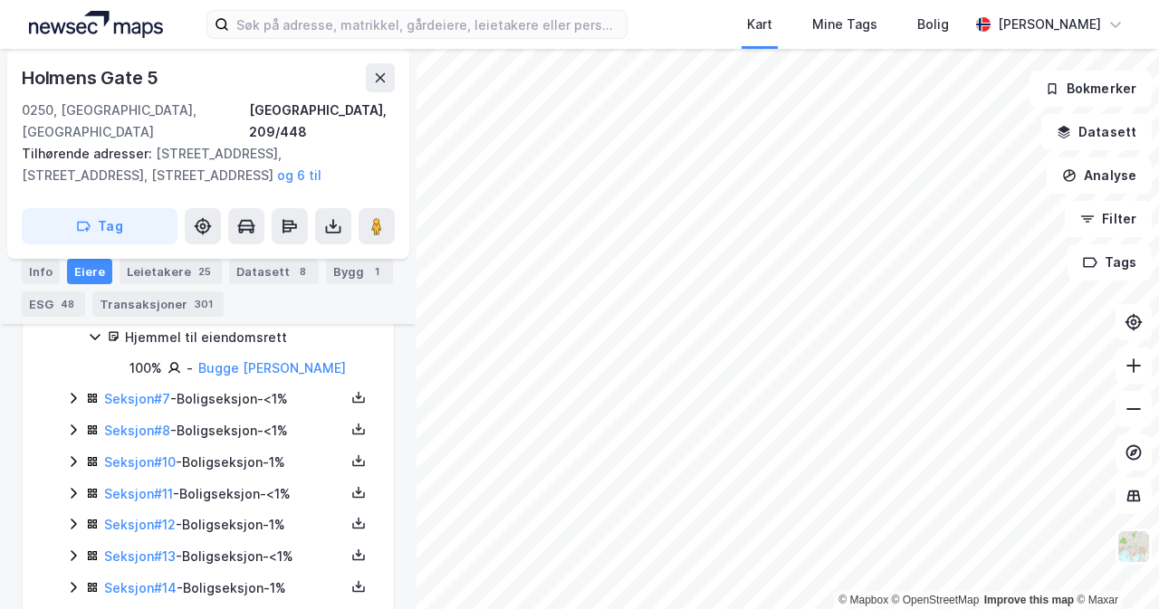
click at [73, 405] on icon at bounding box center [73, 398] width 14 height 14
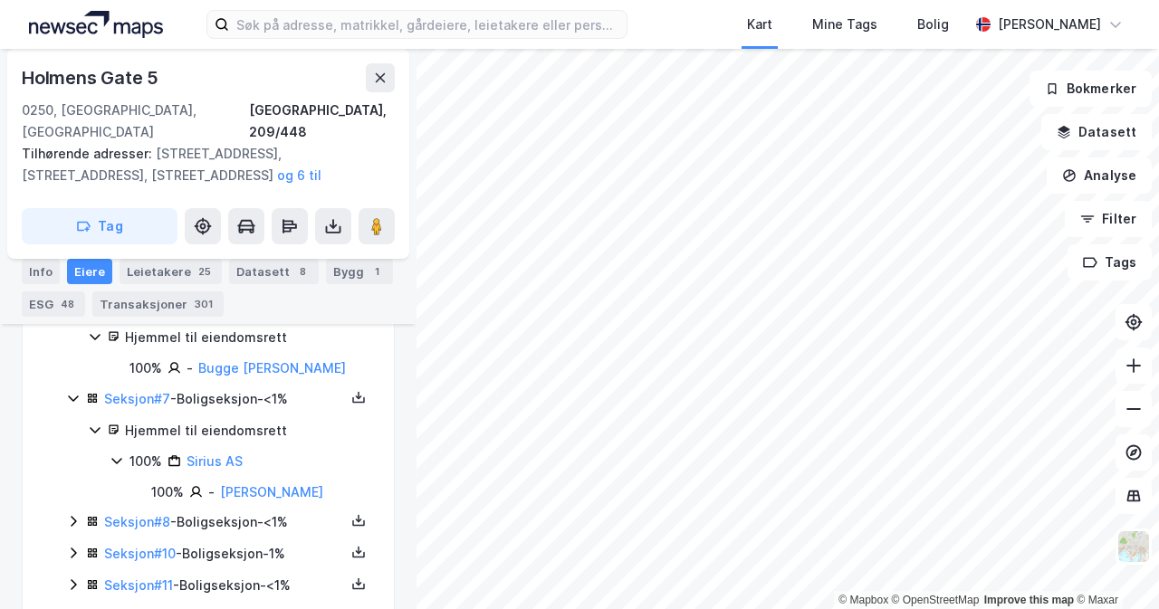
scroll to position [1181, 0]
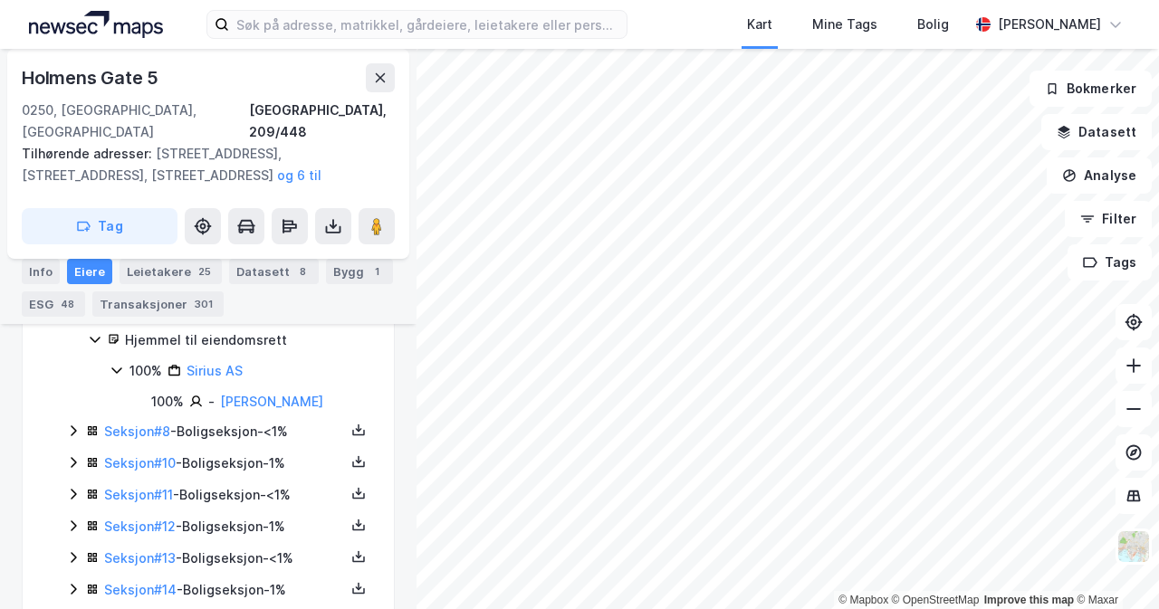
click at [74, 437] on icon at bounding box center [73, 431] width 5 height 11
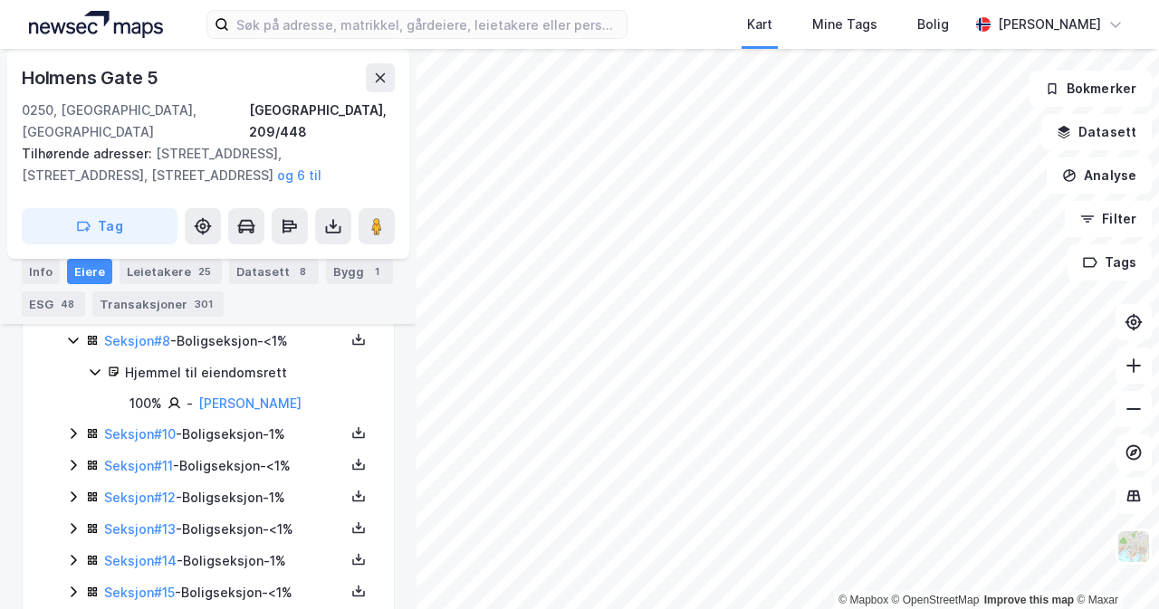
click at [72, 441] on icon at bounding box center [73, 433] width 14 height 14
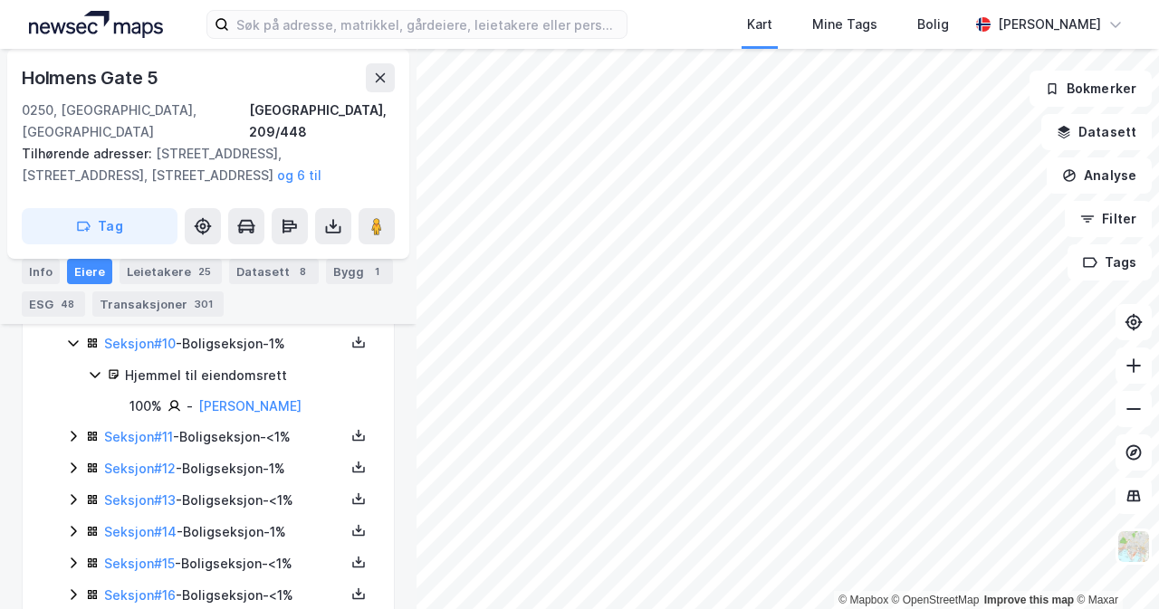
click at [78, 449] on div "Seksjon # 11 - Boligseksjon - <1%" at bounding box center [219, 437] width 306 height 23
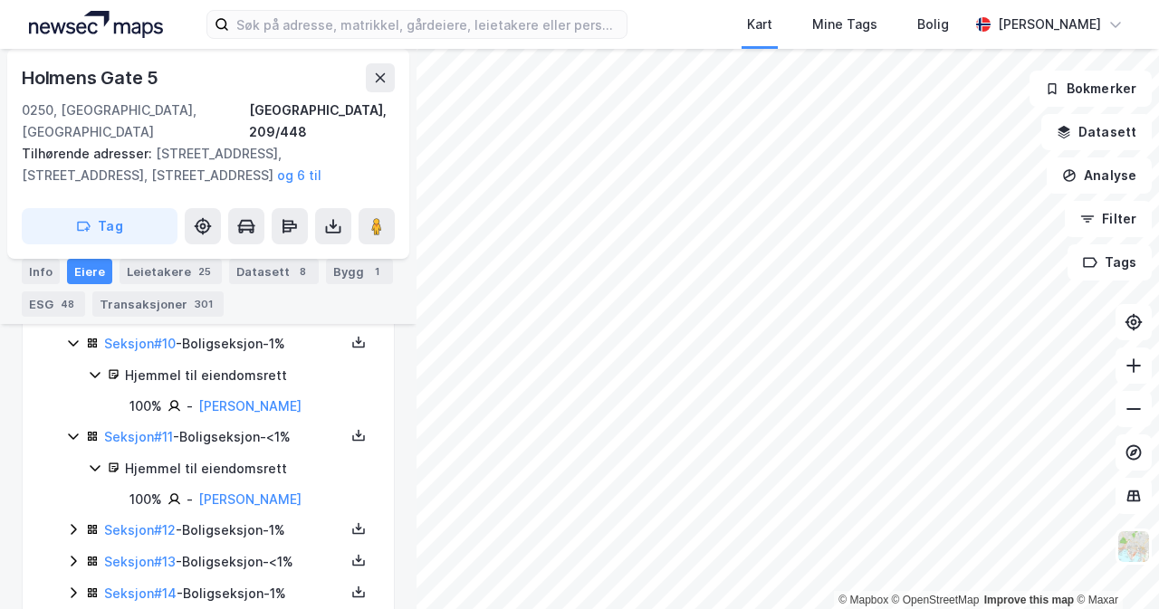
scroll to position [1452, 0]
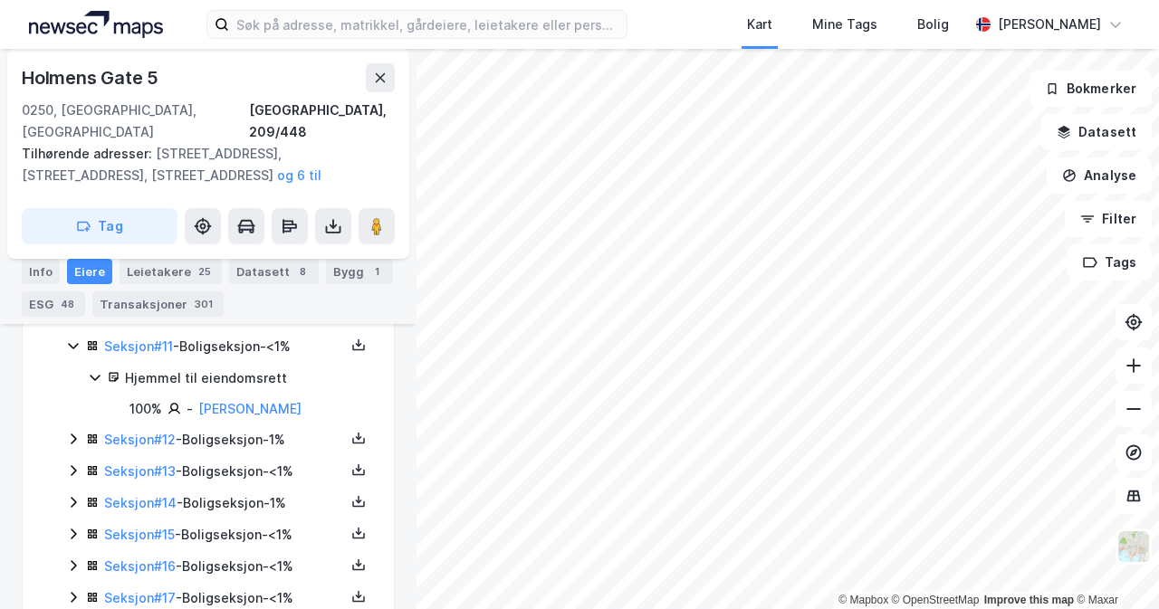
click at [76, 446] on icon at bounding box center [73, 439] width 14 height 14
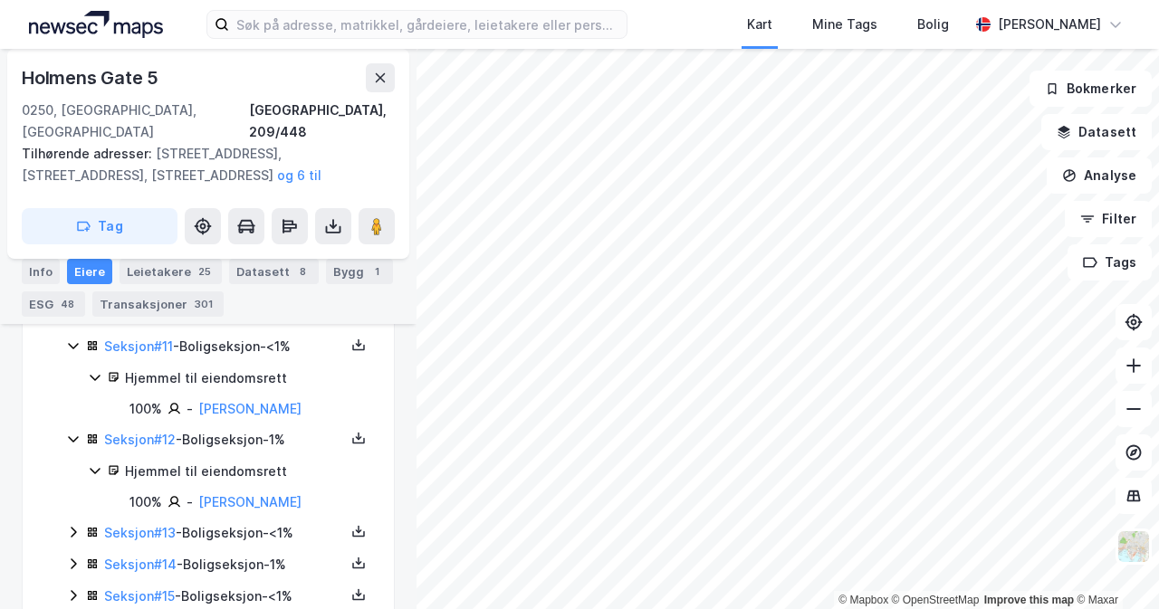
scroll to position [1543, 0]
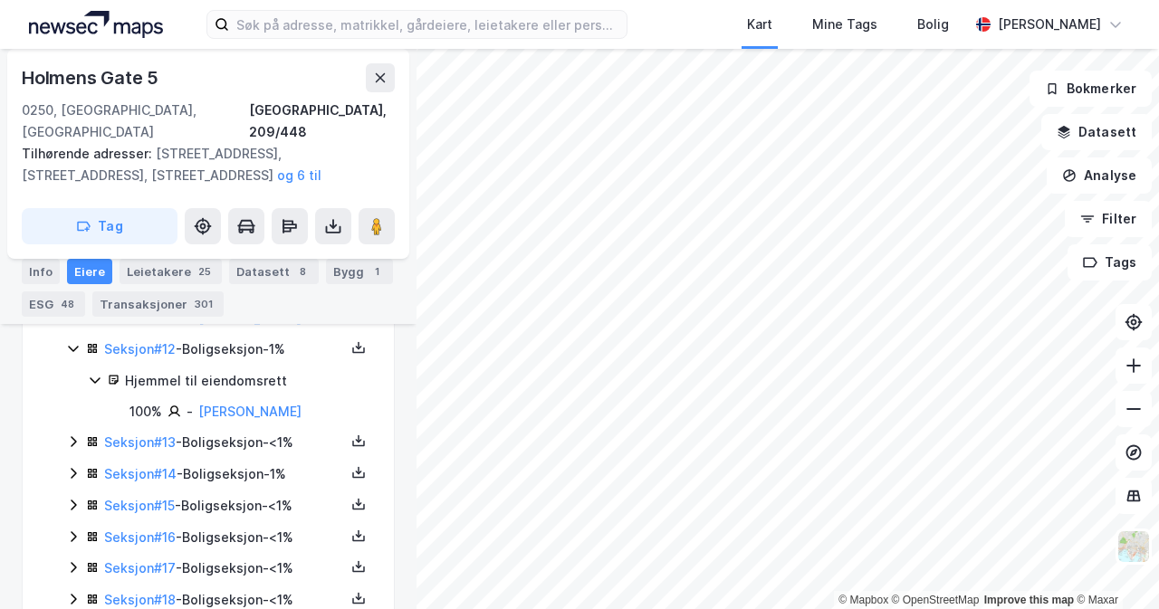
click at [79, 449] on icon at bounding box center [73, 442] width 14 height 14
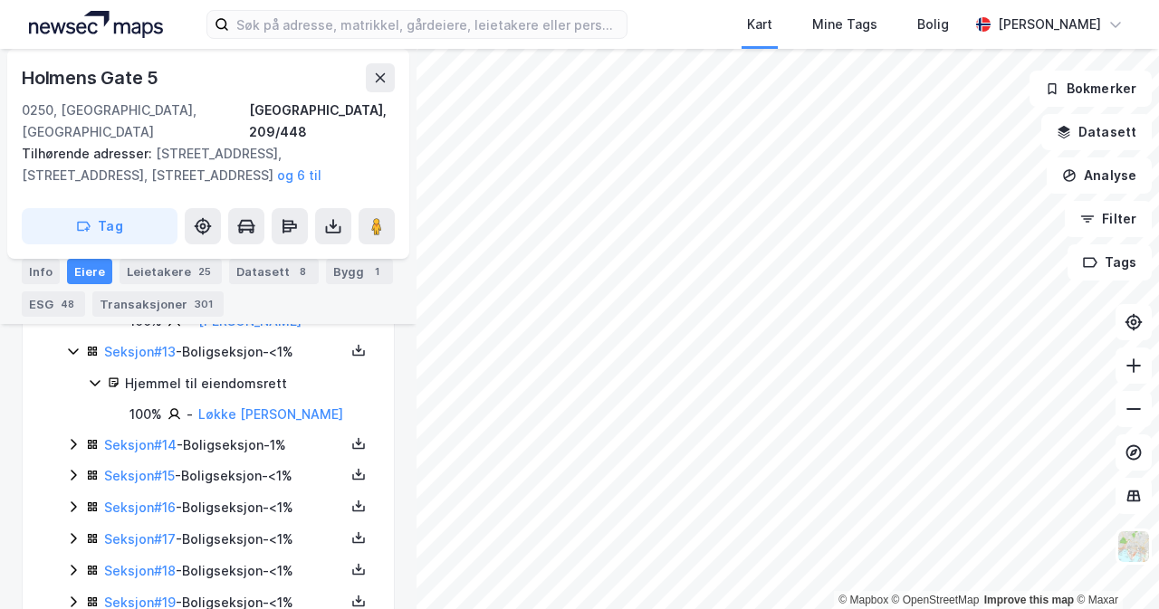
click at [80, 457] on div "Seksjon # 14 - Boligseksjon - 1%" at bounding box center [219, 446] width 306 height 23
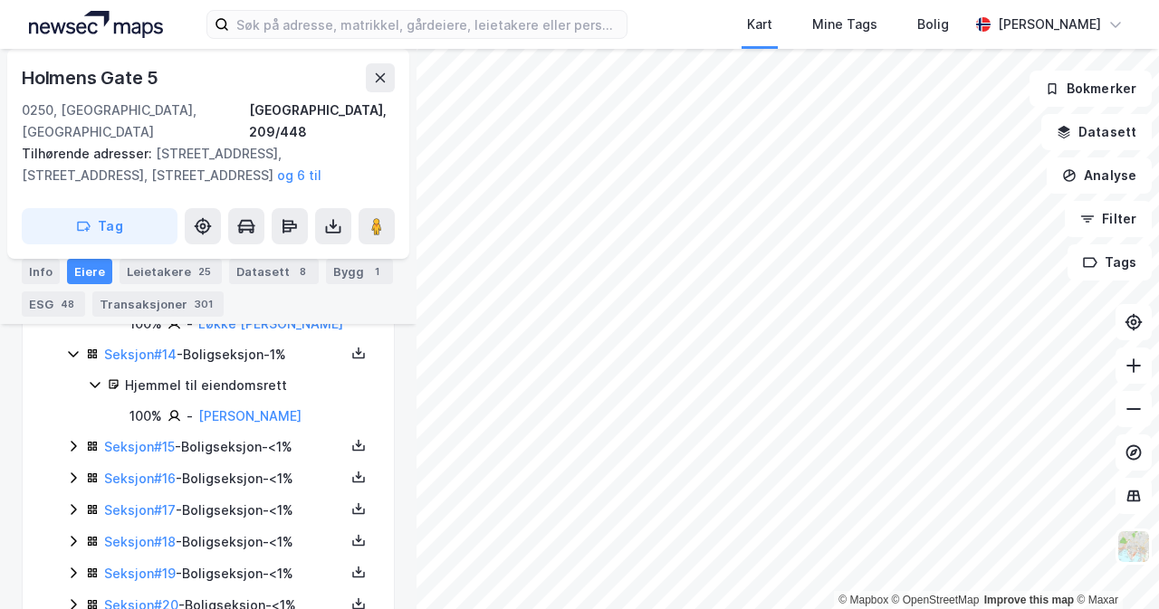
click at [70, 454] on icon at bounding box center [73, 446] width 14 height 14
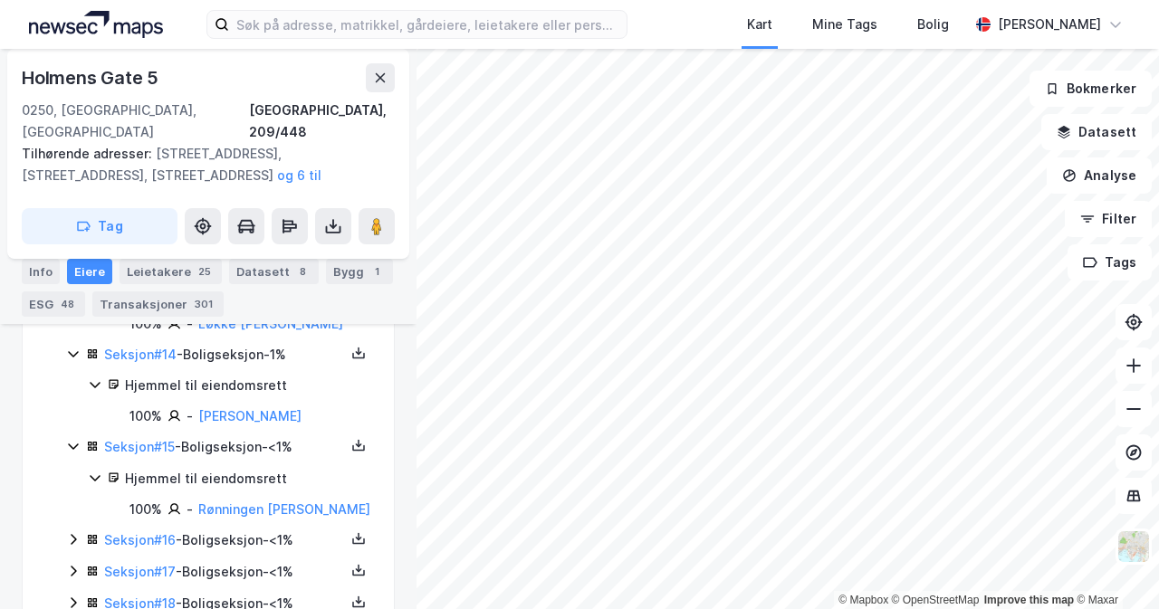
scroll to position [1815, 0]
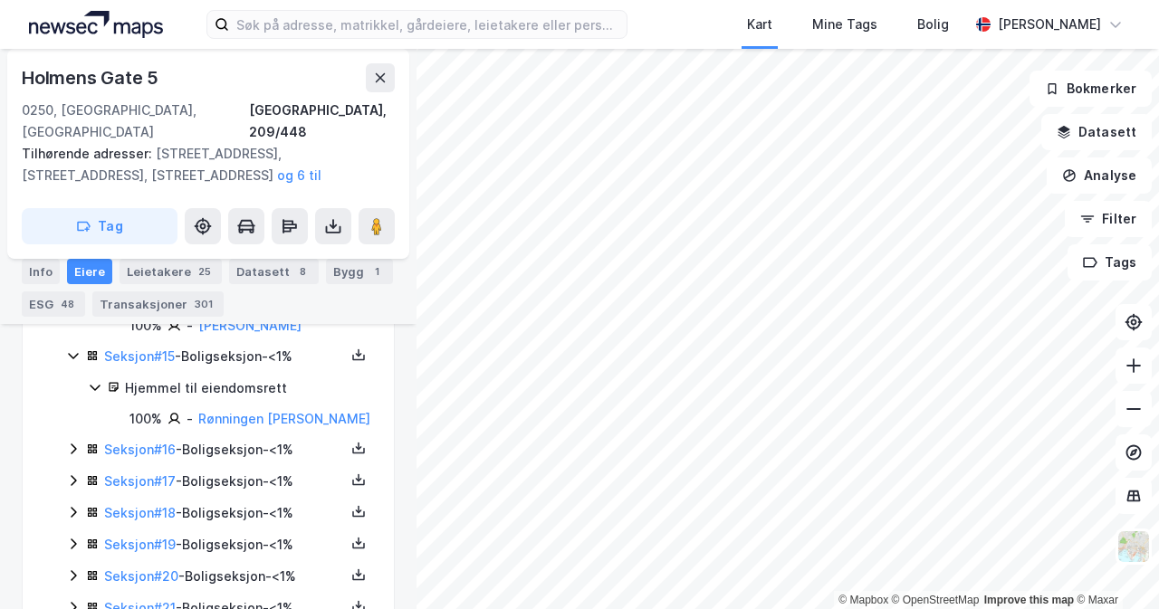
click at [70, 456] on icon at bounding box center [73, 449] width 14 height 14
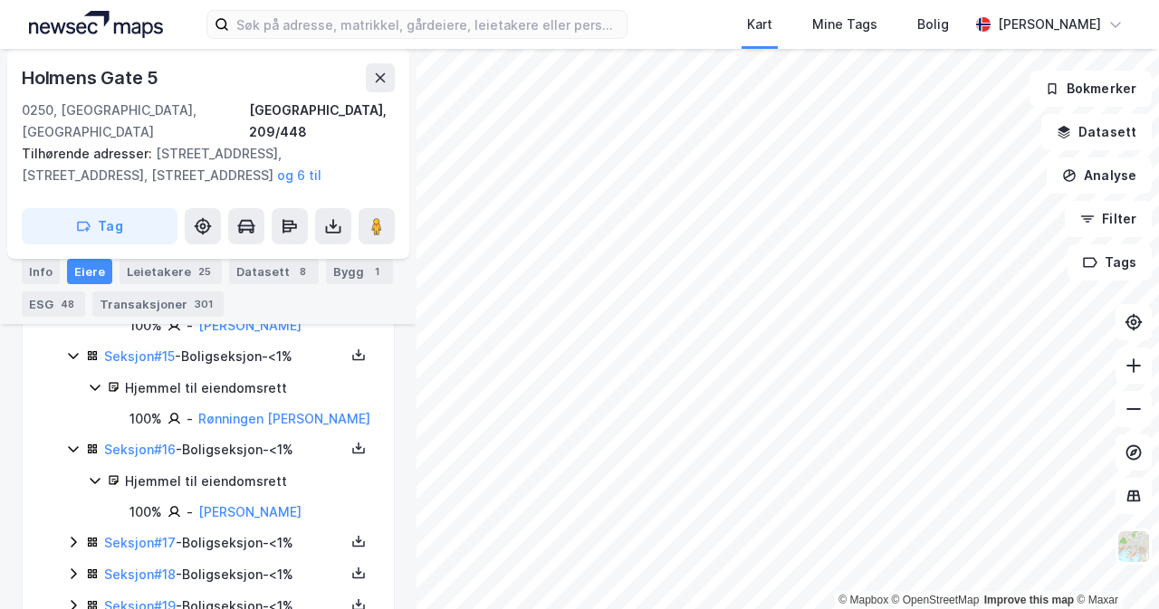
scroll to position [1905, 0]
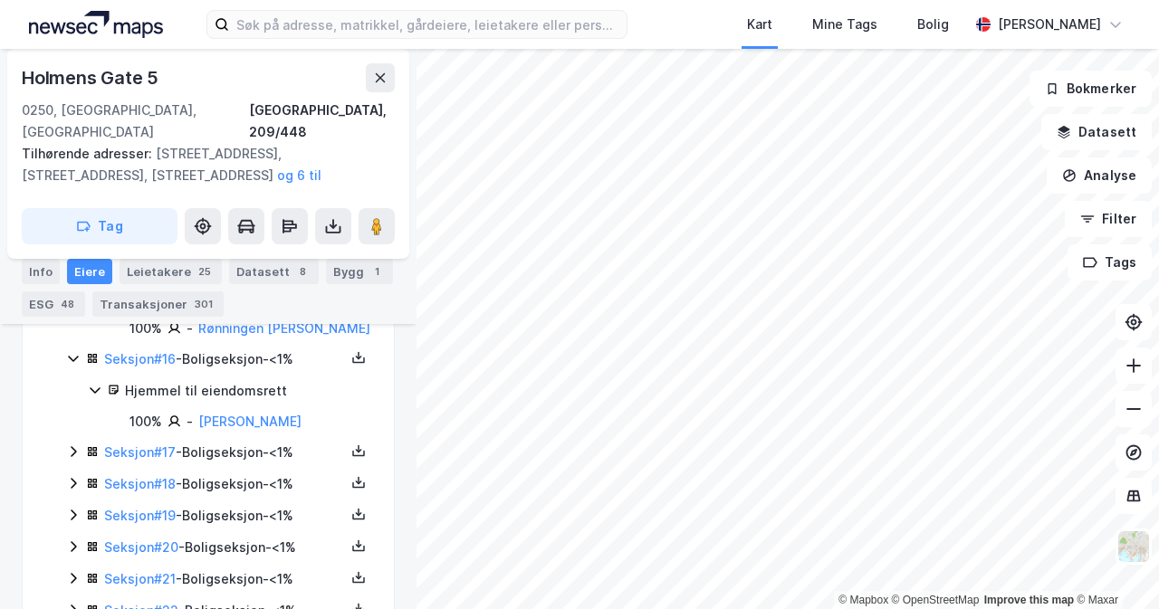
click at [80, 459] on icon at bounding box center [73, 452] width 14 height 14
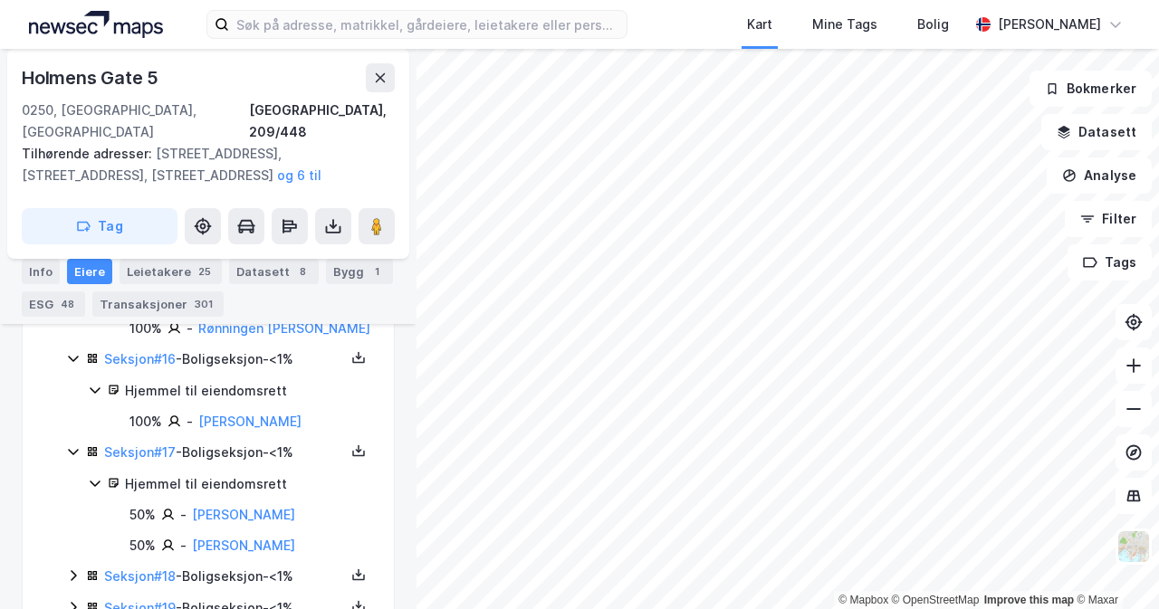
scroll to position [1996, 0]
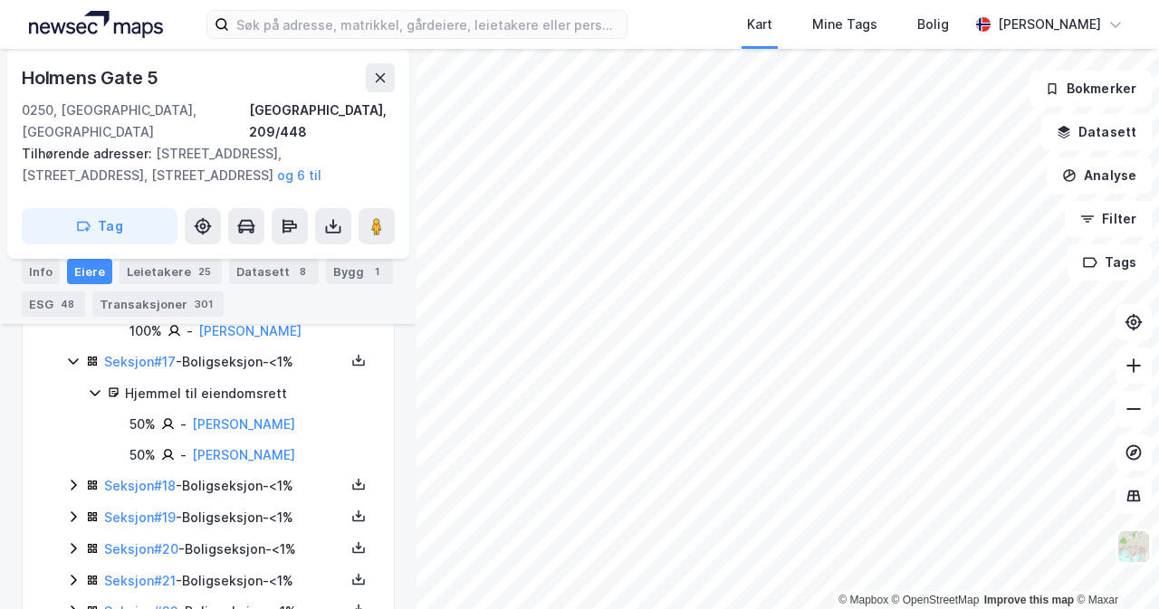
click at [70, 493] on icon at bounding box center [73, 485] width 14 height 14
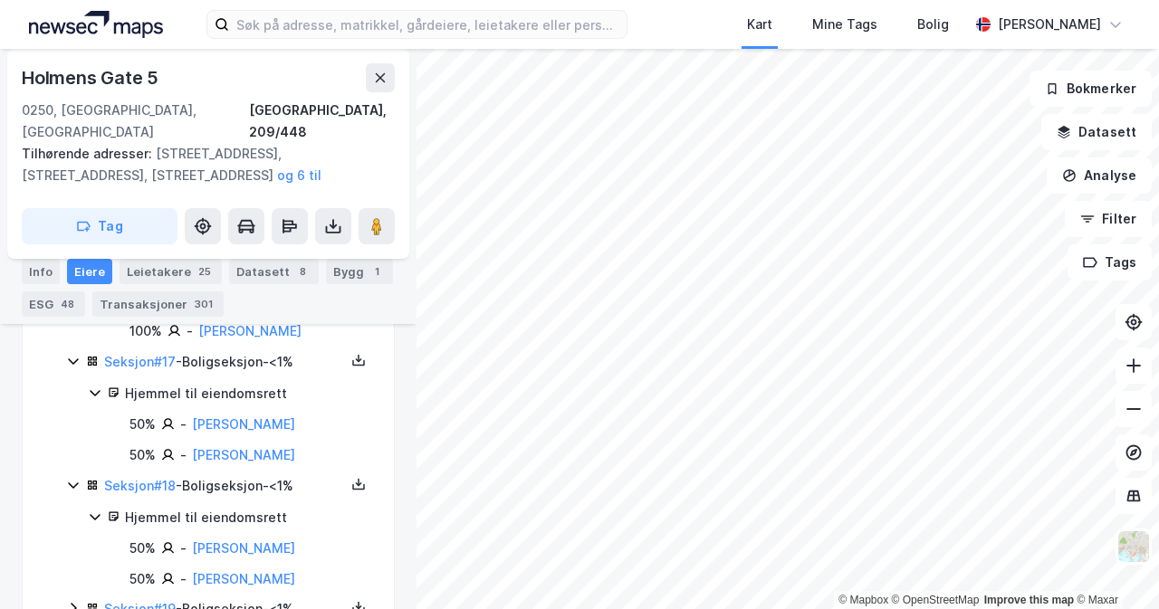
scroll to position [2086, 0]
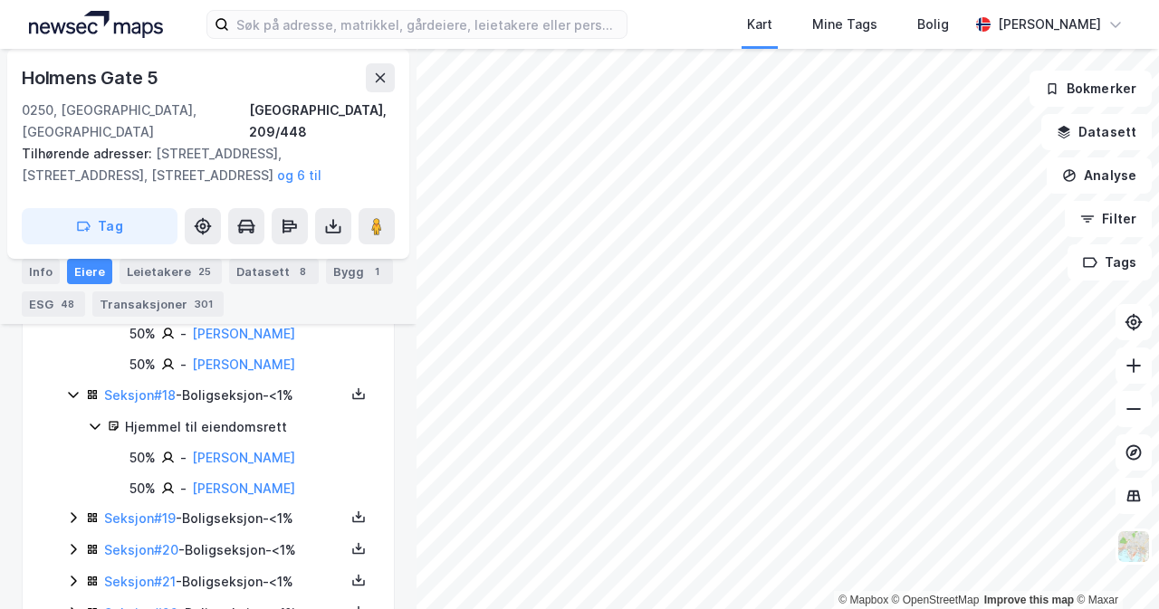
click at [71, 524] on icon at bounding box center [73, 518] width 5 height 11
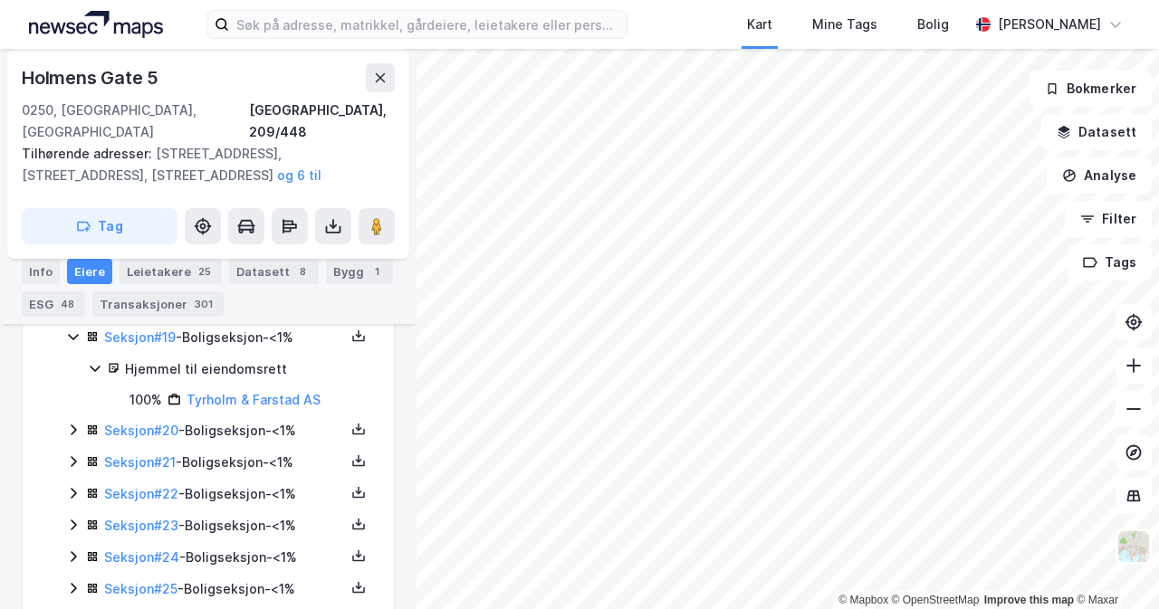
click at [74, 437] on icon at bounding box center [73, 430] width 14 height 14
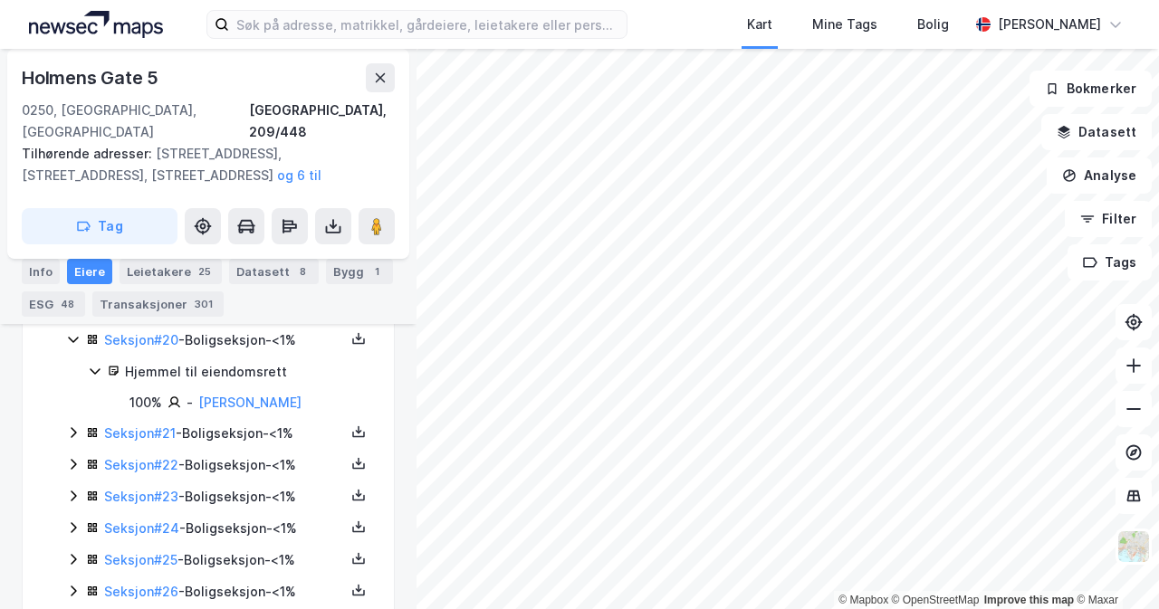
click at [76, 440] on icon at bounding box center [73, 433] width 14 height 14
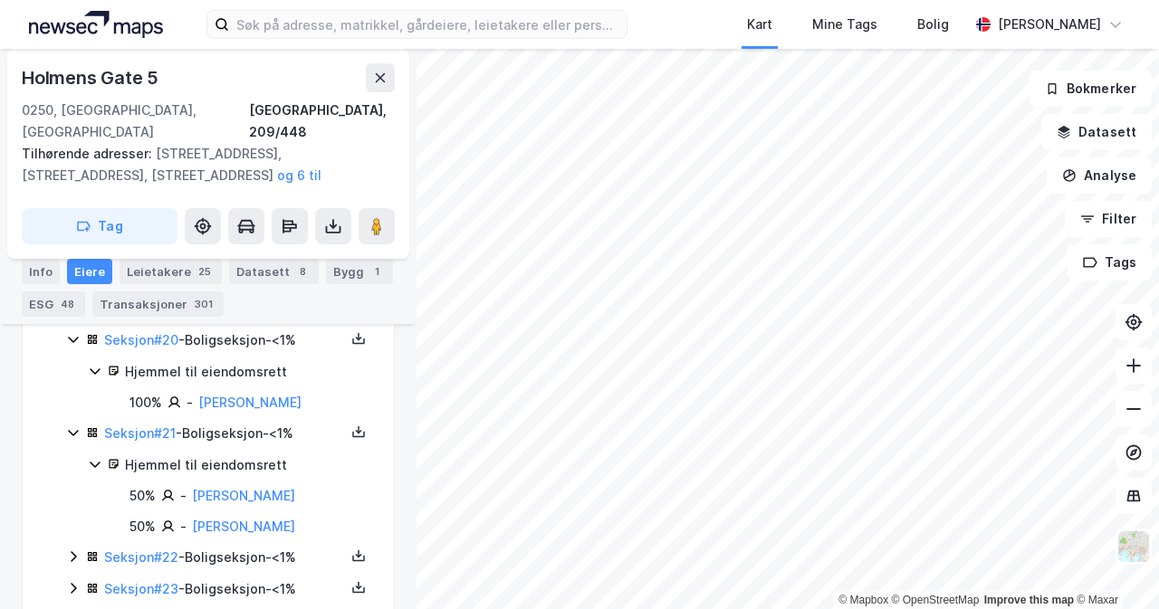
scroll to position [2448, 0]
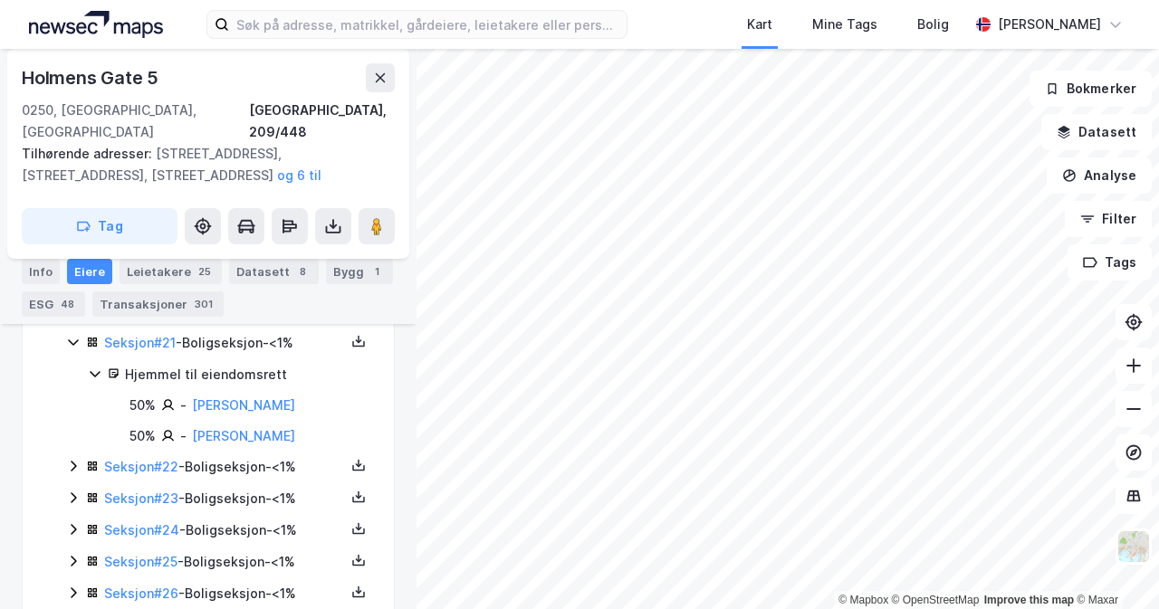
click at [78, 479] on div "Seksjon # 22 - Boligseksjon - <1%" at bounding box center [219, 467] width 306 height 23
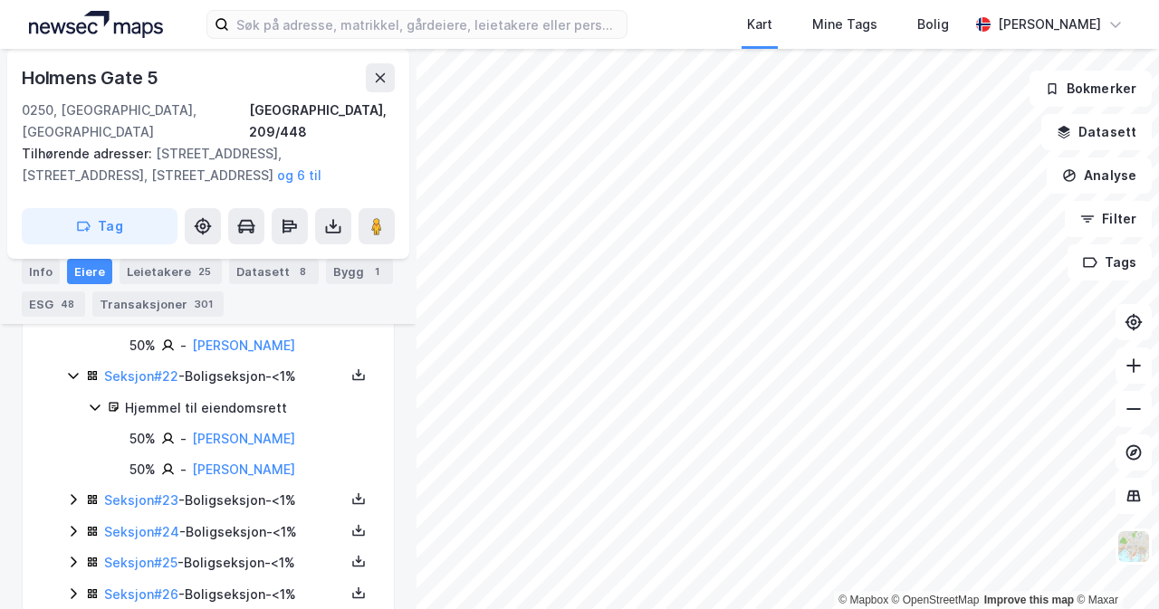
scroll to position [2630, 0]
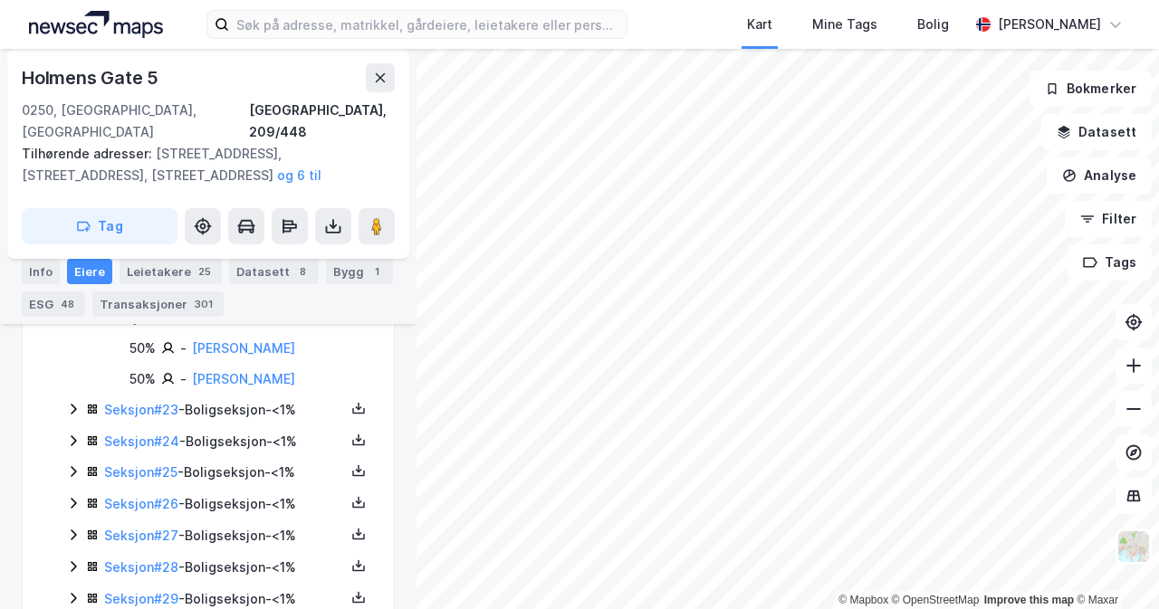
click at [75, 422] on div "Seksjon # 23 - Boligseksjon - <1%" at bounding box center [219, 410] width 306 height 23
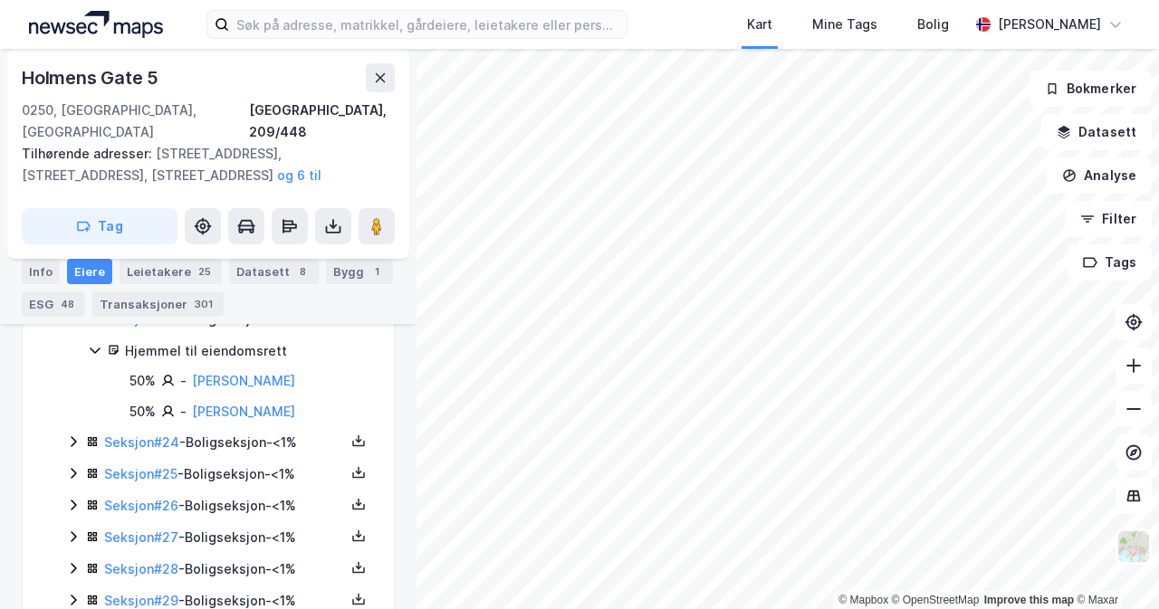
scroll to position [2811, 0]
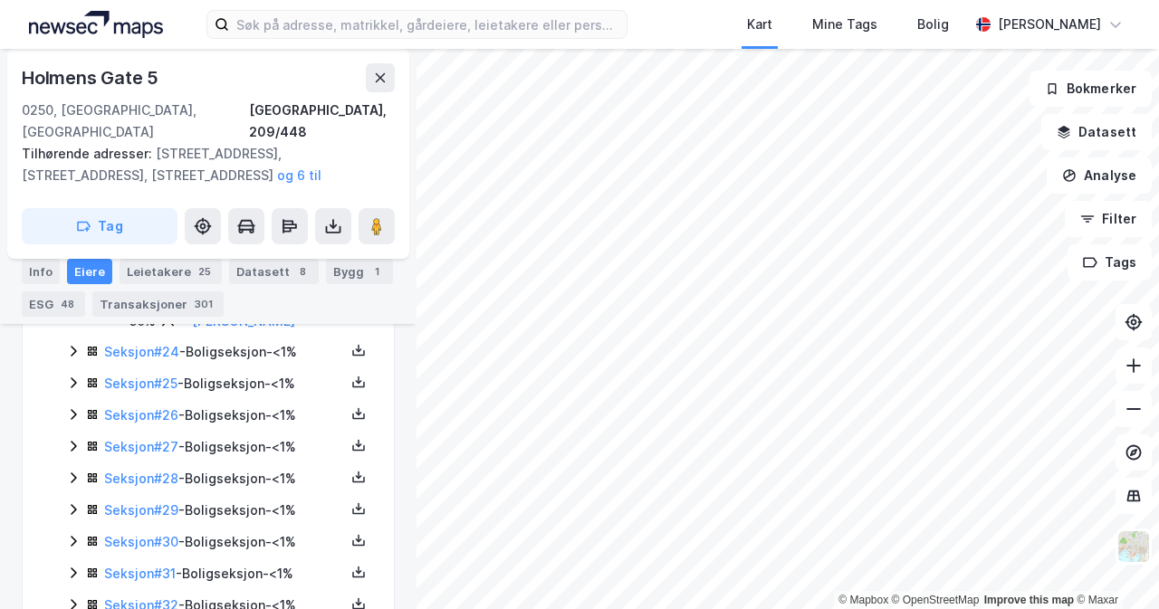
click at [74, 359] on icon at bounding box center [73, 351] width 14 height 14
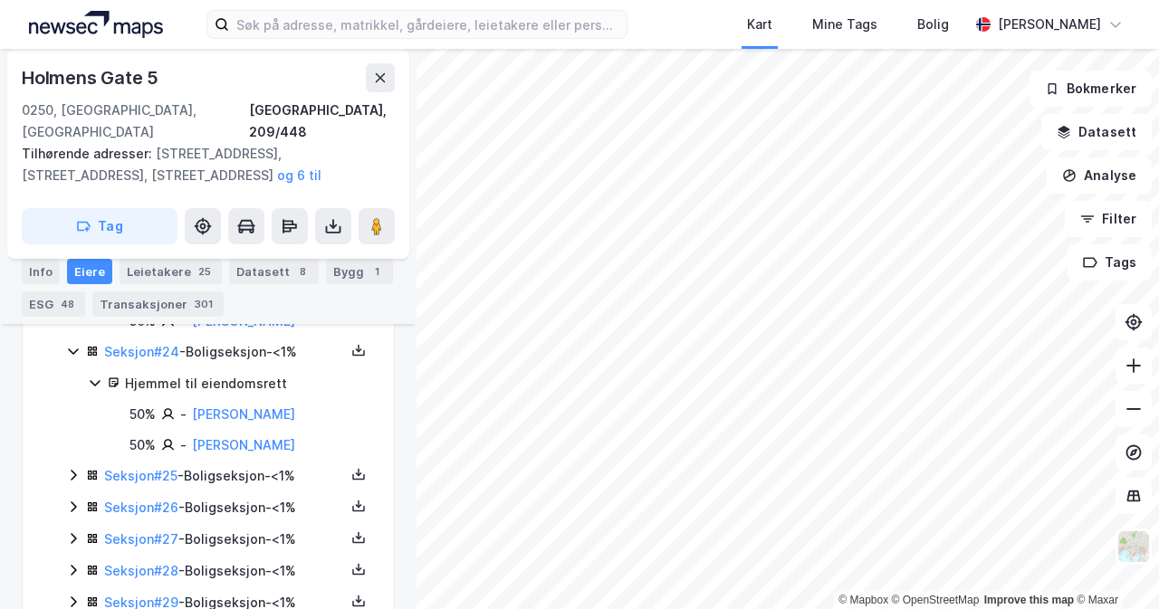
scroll to position [2901, 0]
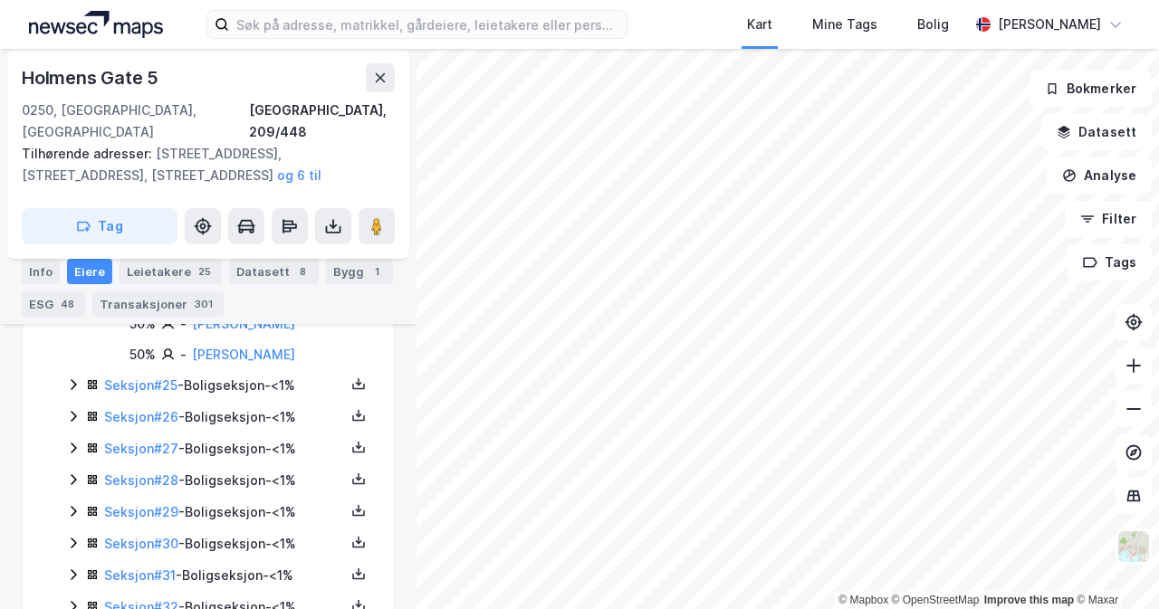
click at [75, 392] on icon at bounding box center [73, 385] width 14 height 14
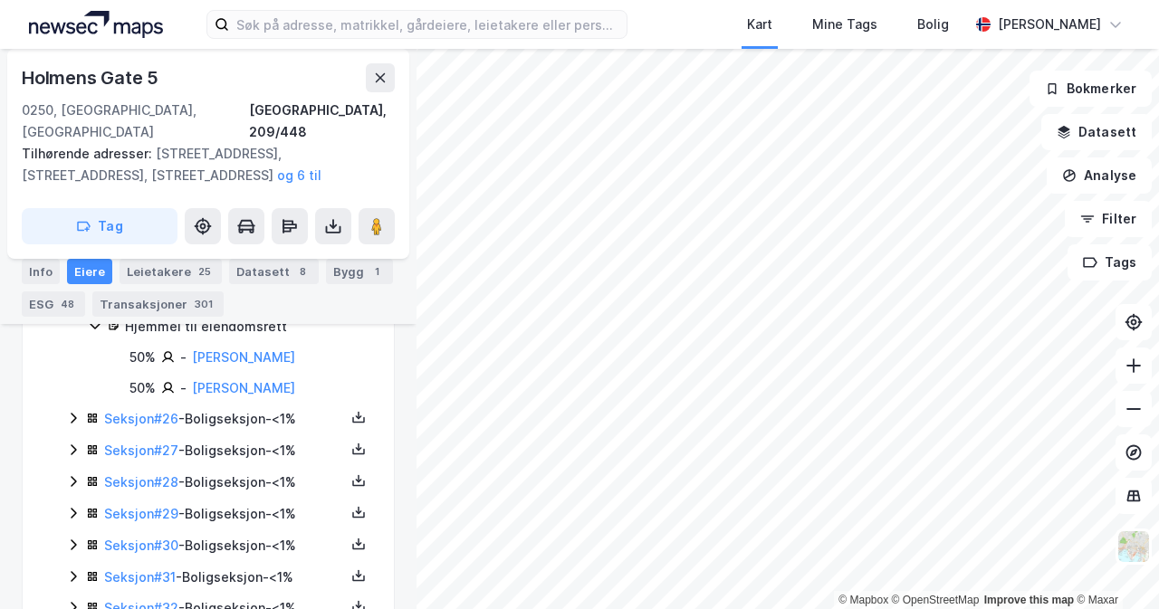
click at [72, 426] on icon at bounding box center [73, 418] width 14 height 14
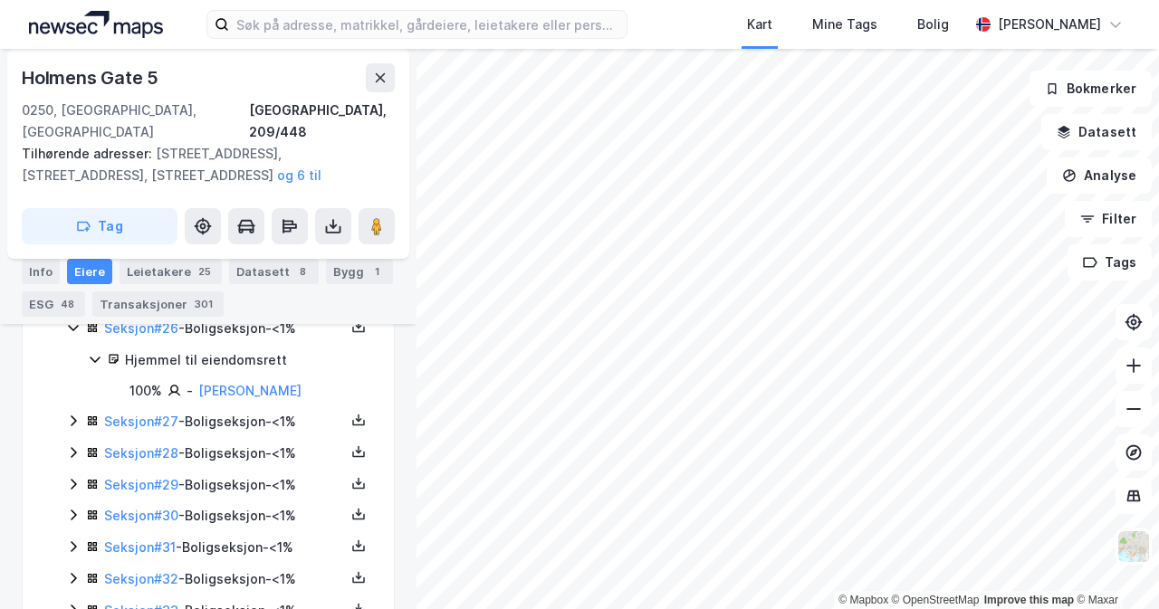
click at [72, 428] on icon at bounding box center [73, 421] width 14 height 14
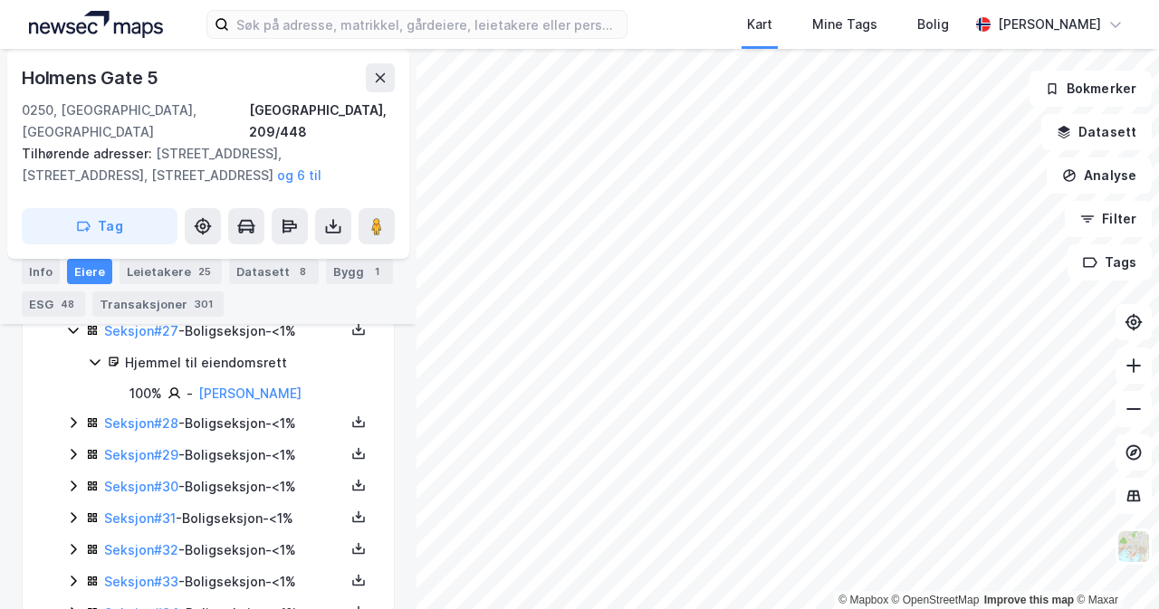
click at [75, 429] on icon at bounding box center [73, 423] width 5 height 11
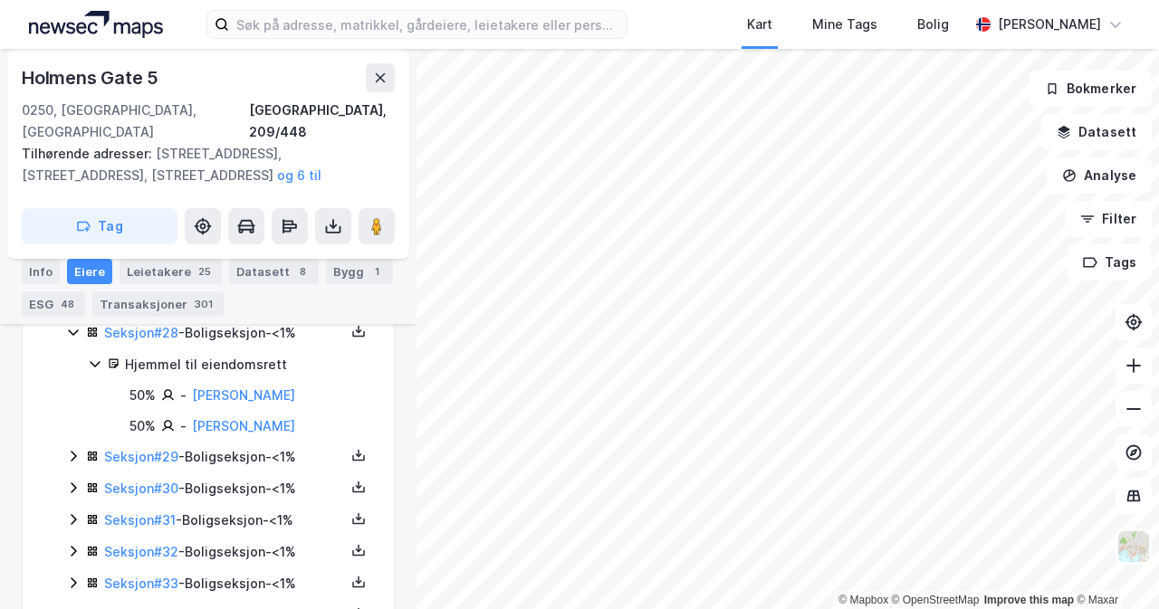
click at [71, 464] on icon at bounding box center [73, 456] width 14 height 14
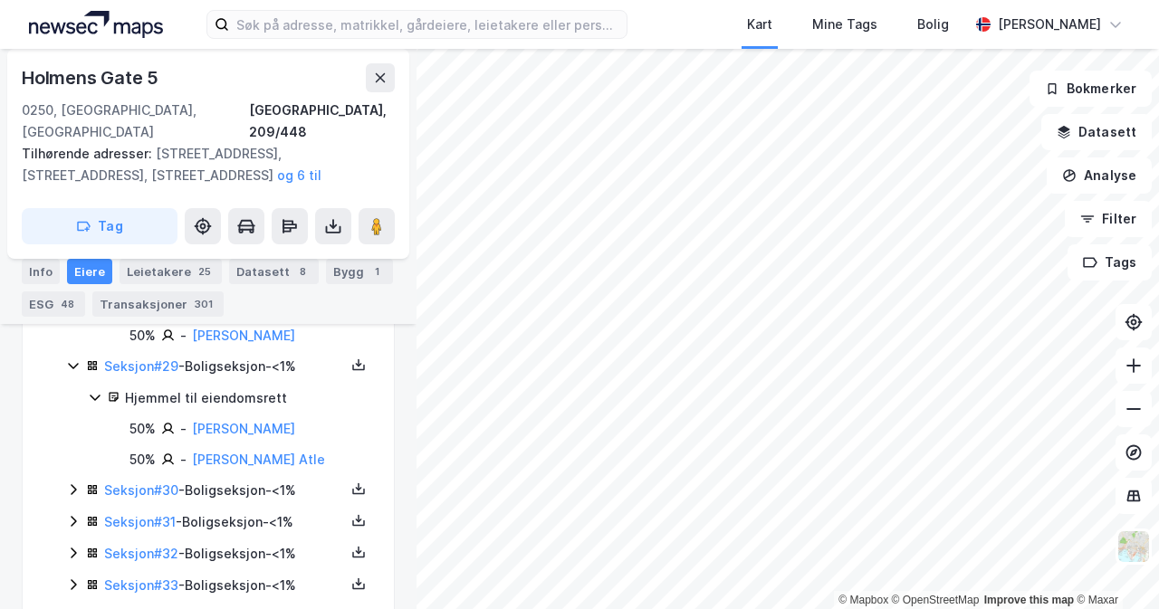
click at [78, 497] on icon at bounding box center [73, 490] width 14 height 14
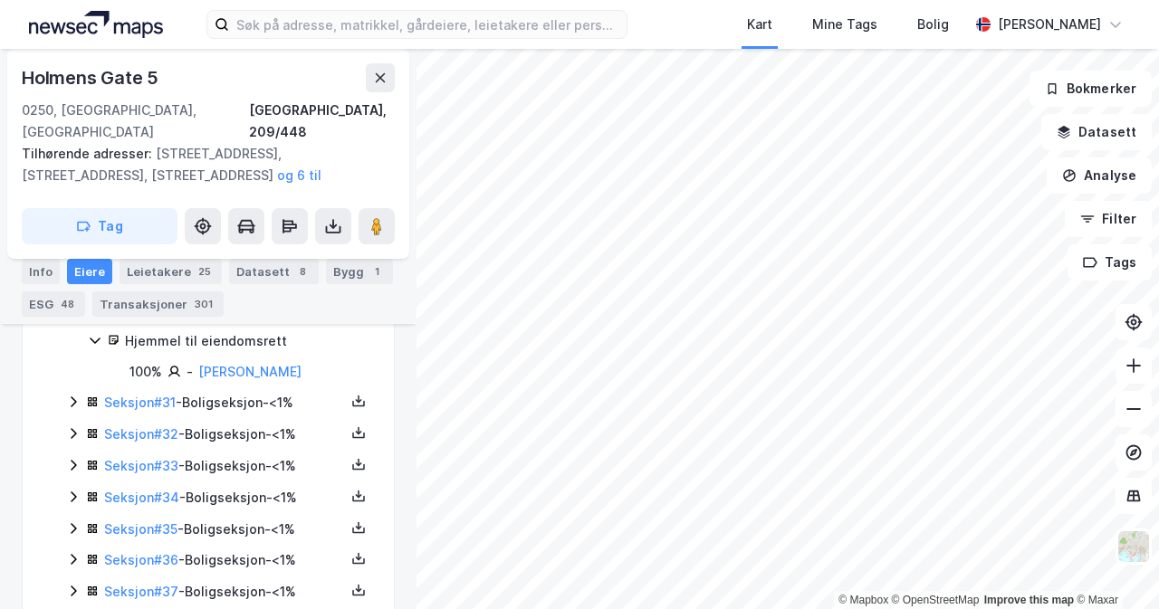
click at [77, 409] on icon at bounding box center [73, 402] width 14 height 14
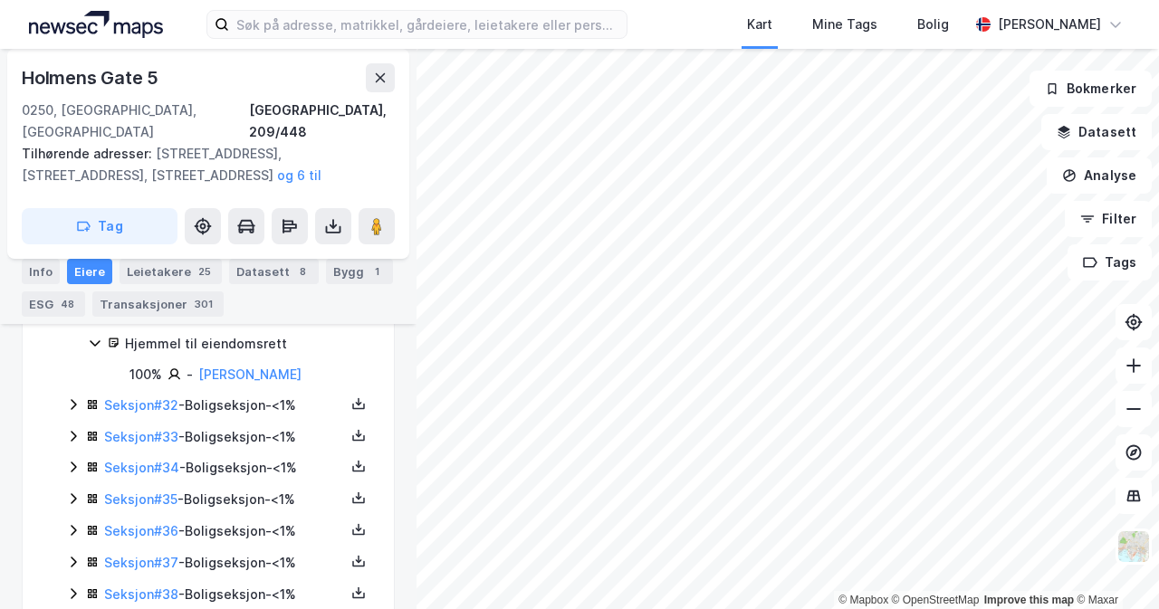
click at [77, 412] on icon at bounding box center [73, 405] width 14 height 14
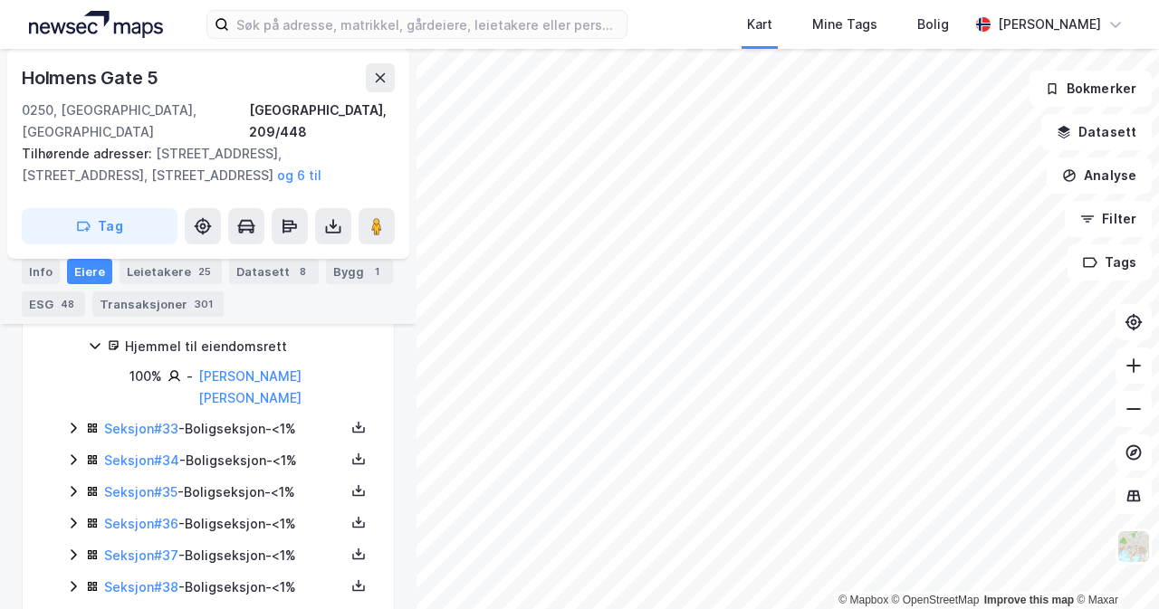
click at [76, 436] on icon at bounding box center [73, 428] width 14 height 14
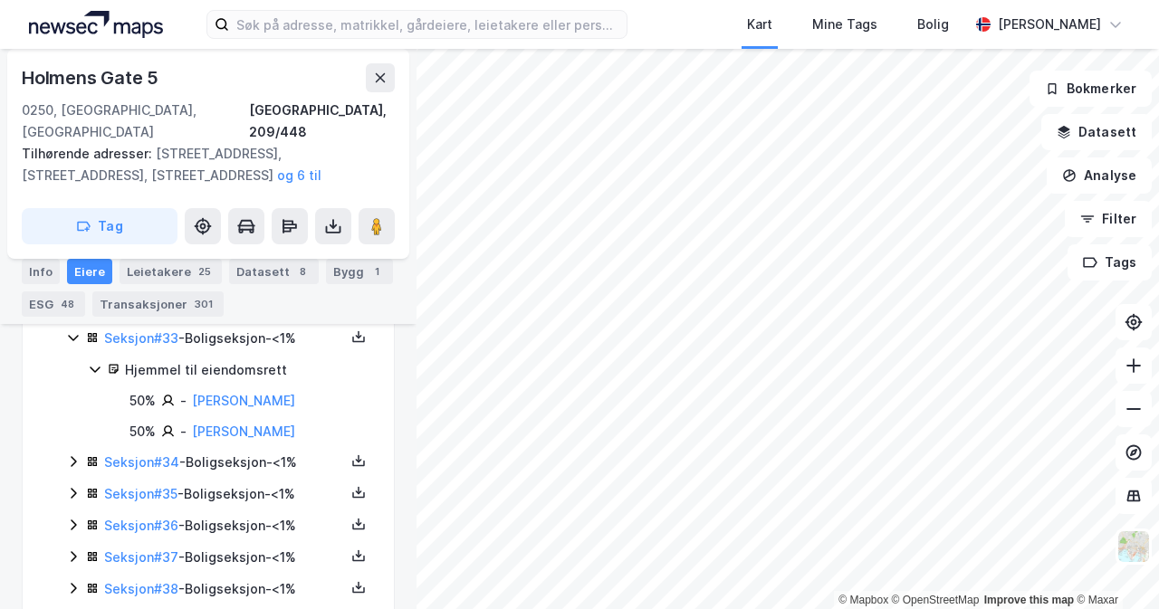
click at [78, 469] on icon at bounding box center [73, 462] width 14 height 14
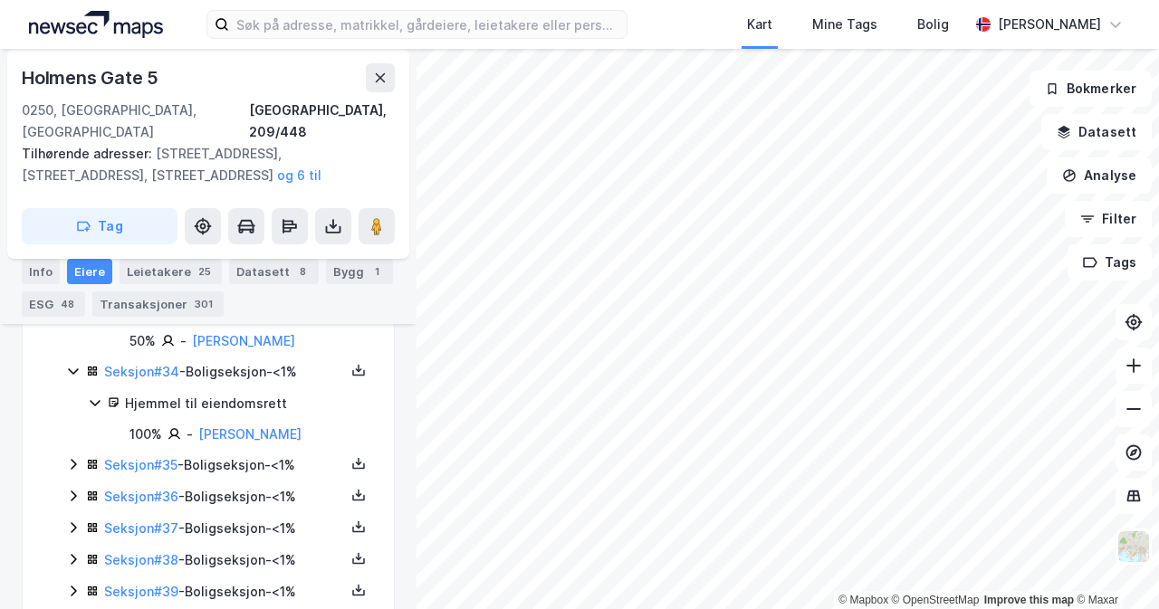
click at [76, 472] on icon at bounding box center [73, 464] width 14 height 14
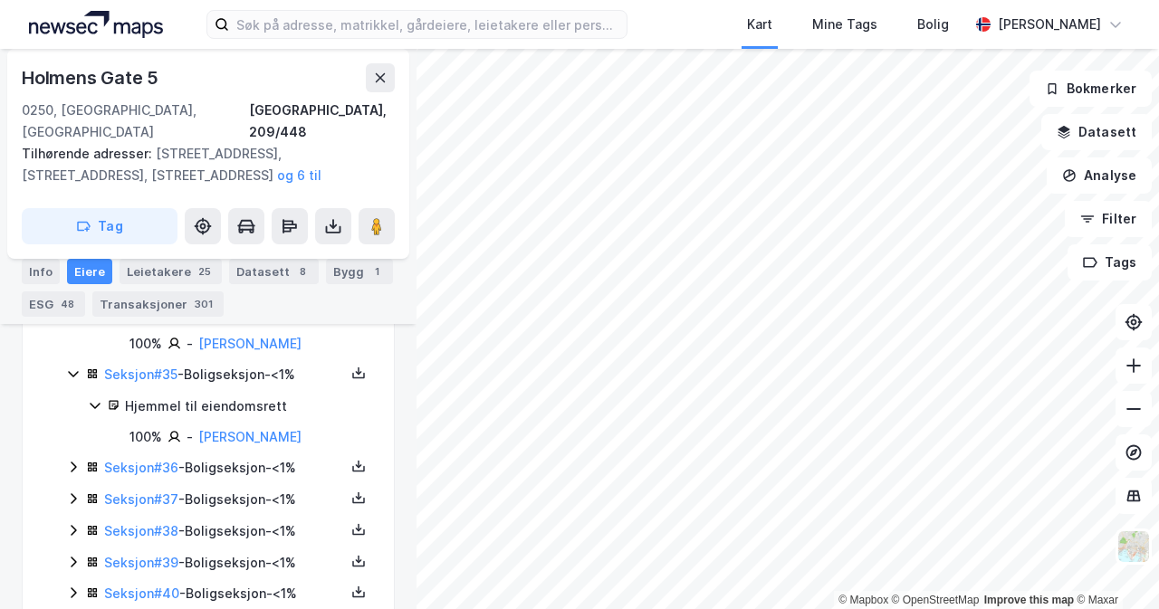
click at [81, 480] on div "Seksjon # 36 - Boligseksjon - <1%" at bounding box center [219, 468] width 306 height 23
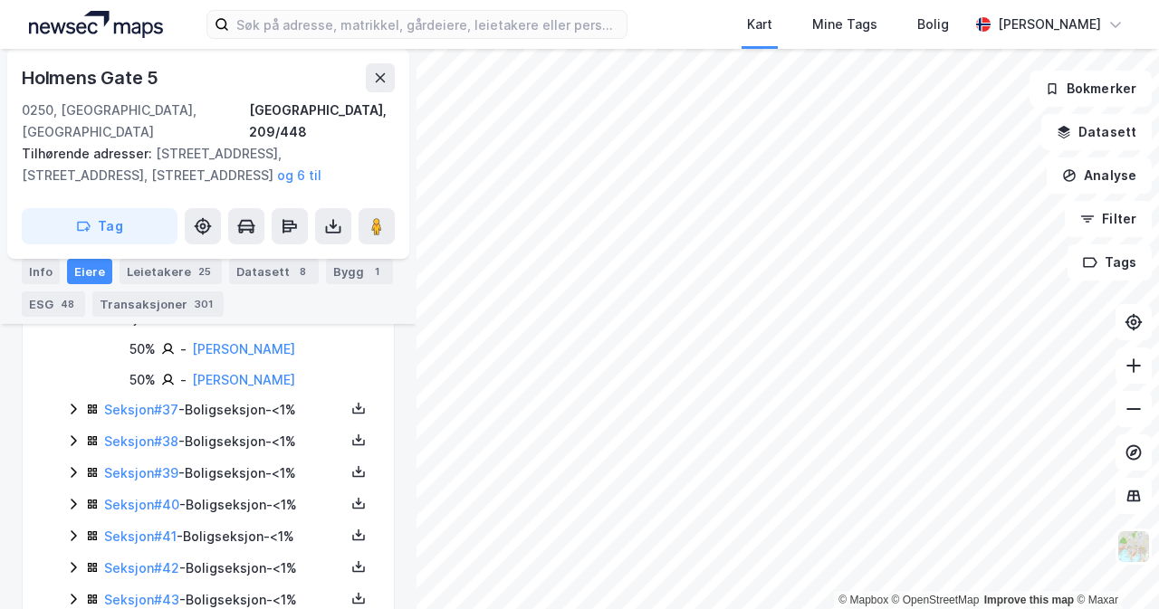
click at [81, 422] on div "Seksjon # 37 - Boligseksjon - <1%" at bounding box center [219, 410] width 306 height 23
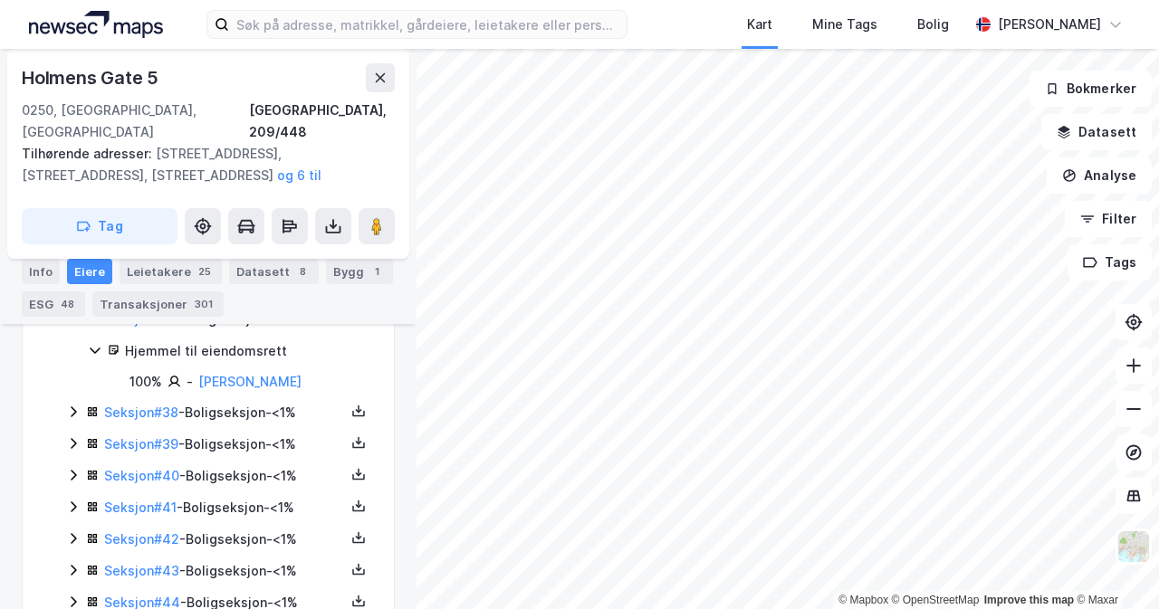
click at [81, 425] on div "Seksjon # 38 - Boligseksjon - <1%" at bounding box center [219, 413] width 306 height 23
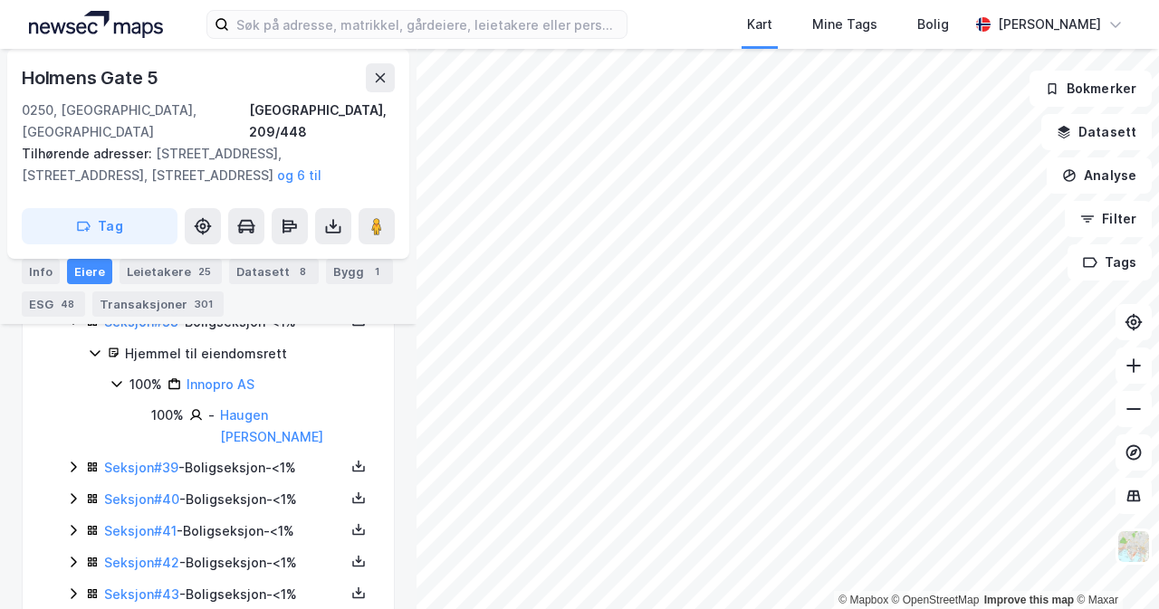
click at [77, 465] on icon at bounding box center [73, 467] width 14 height 14
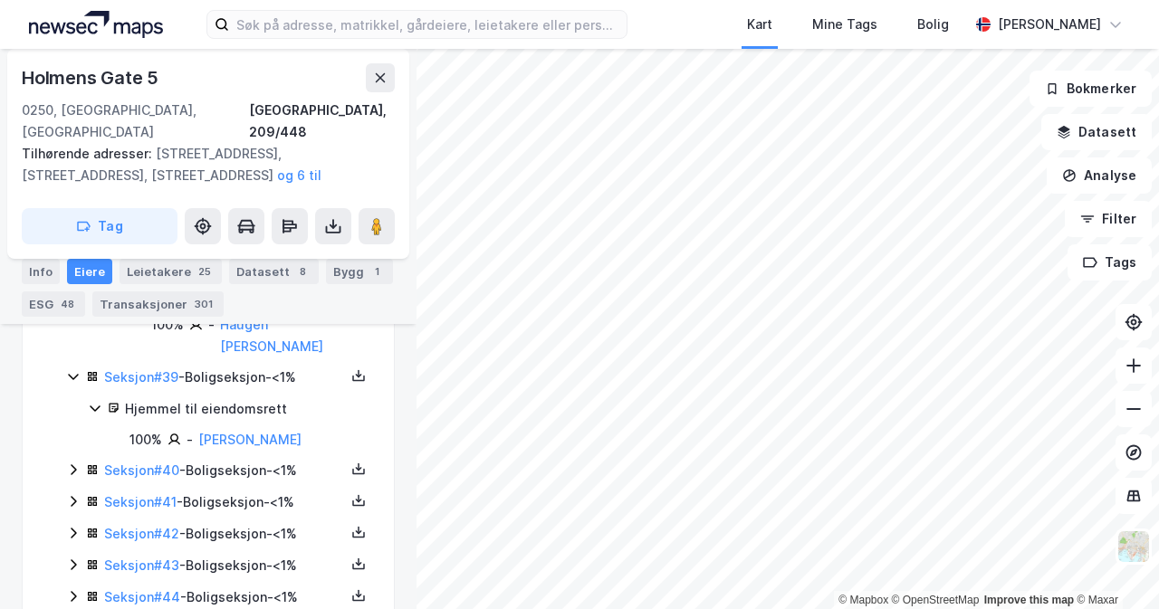
click at [79, 460] on div "Seksjon # 40 - Boligseksjon - <1%" at bounding box center [219, 471] width 306 height 23
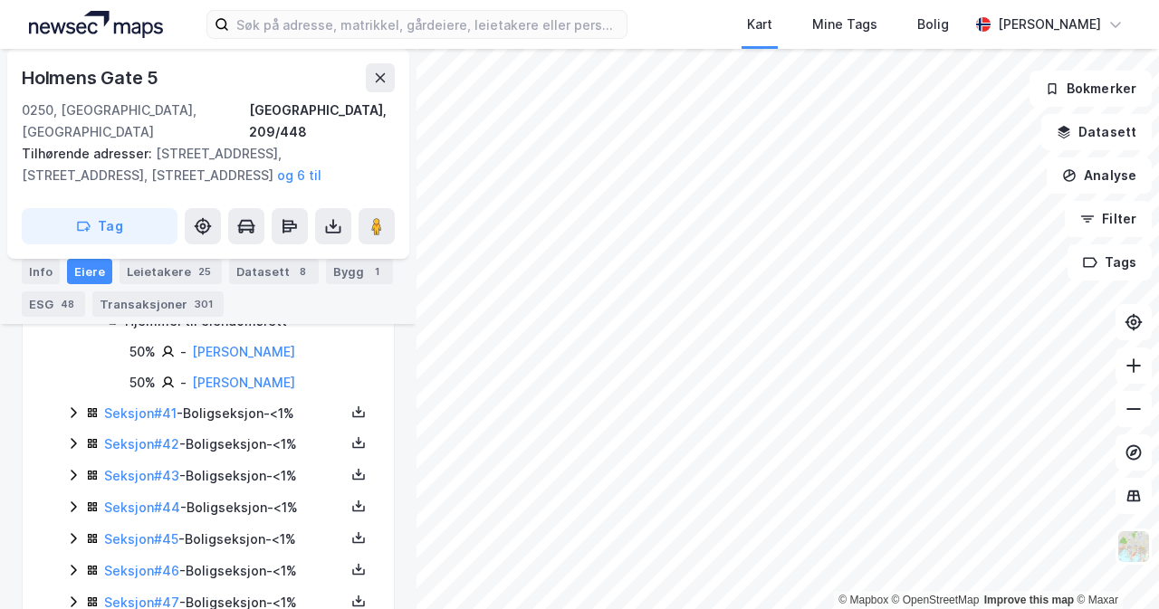
click at [80, 414] on div "Seksjon # 41 - Boligseksjon - <1%" at bounding box center [219, 414] width 306 height 23
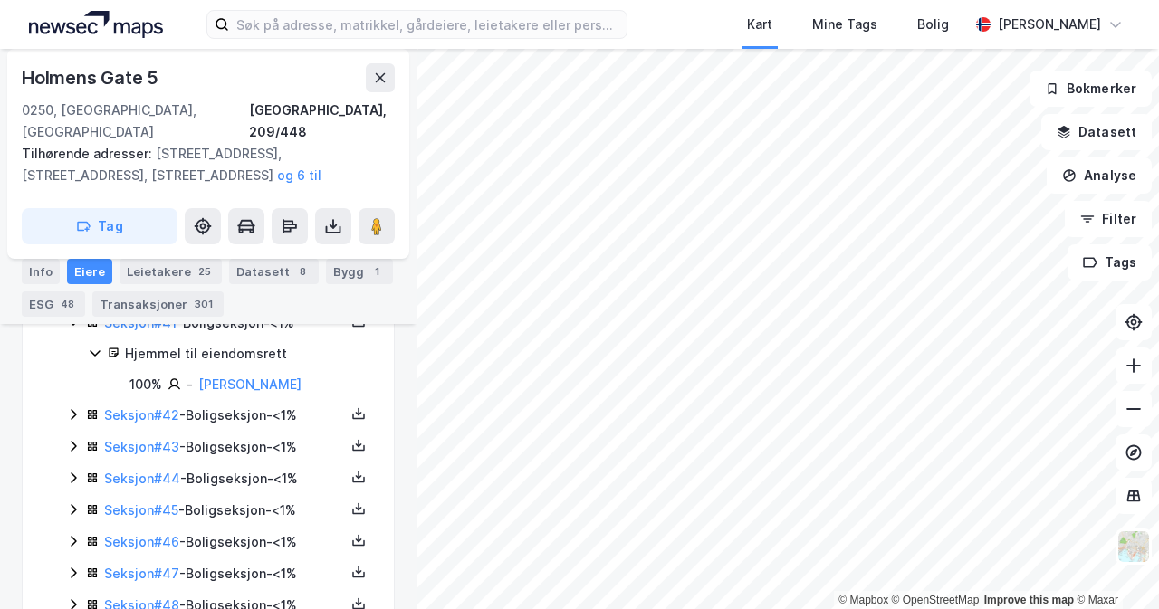
click at [81, 417] on div "Seksjon # 42 - Boligseksjon - <1%" at bounding box center [219, 416] width 306 height 23
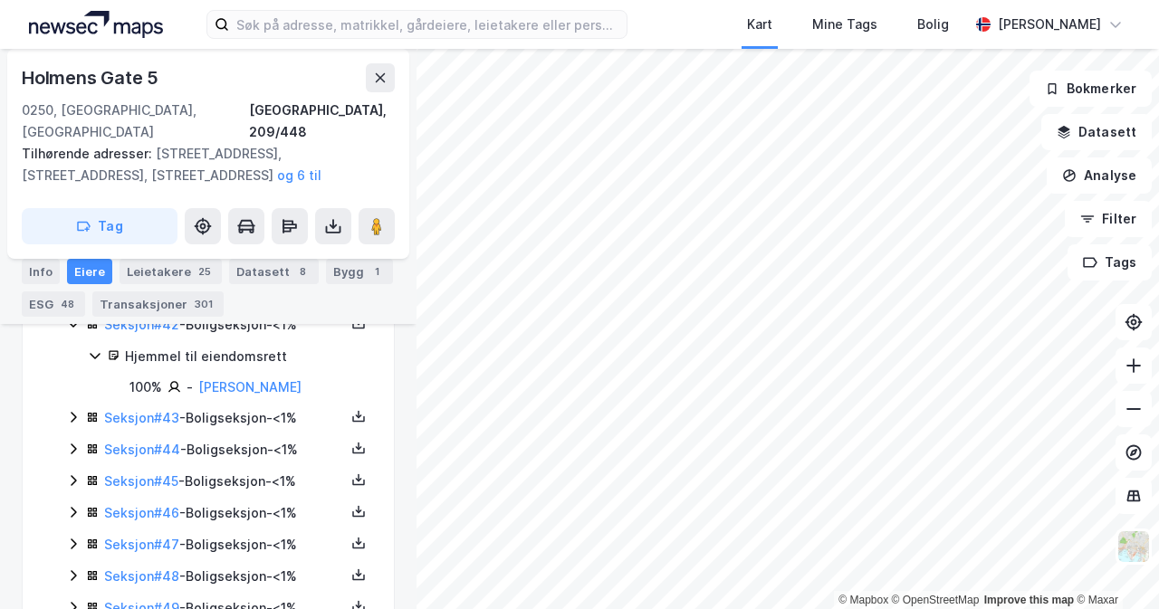
click at [81, 417] on div "Seksjon # 43 - Boligseksjon - <1%" at bounding box center [219, 418] width 306 height 23
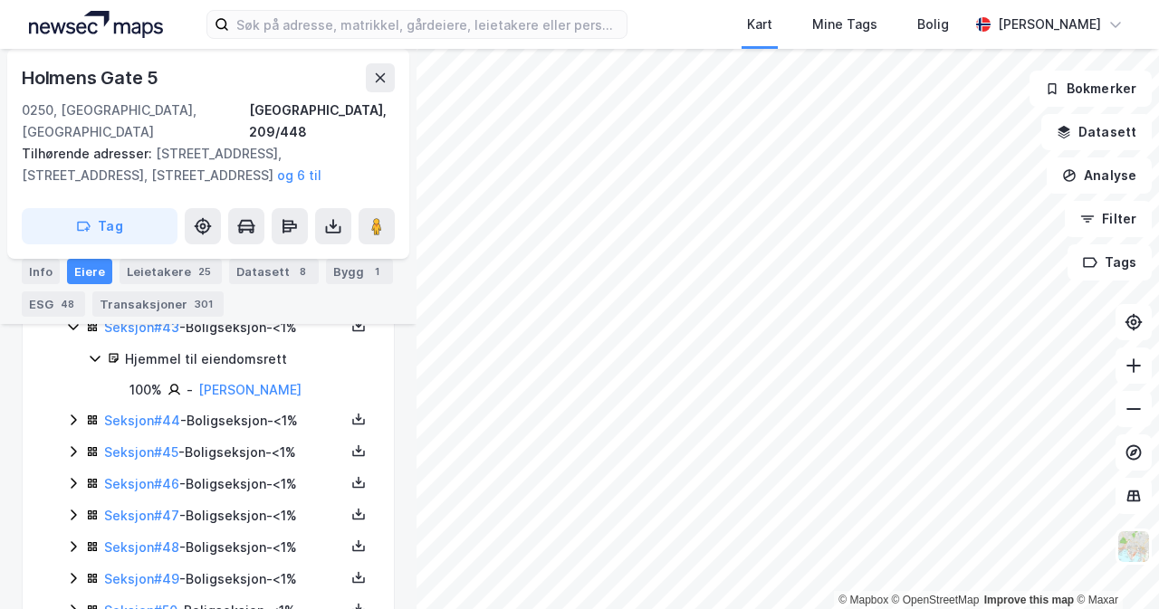
click at [81, 423] on div "Seksjon # 44 - Boligseksjon - <1%" at bounding box center [219, 421] width 306 height 23
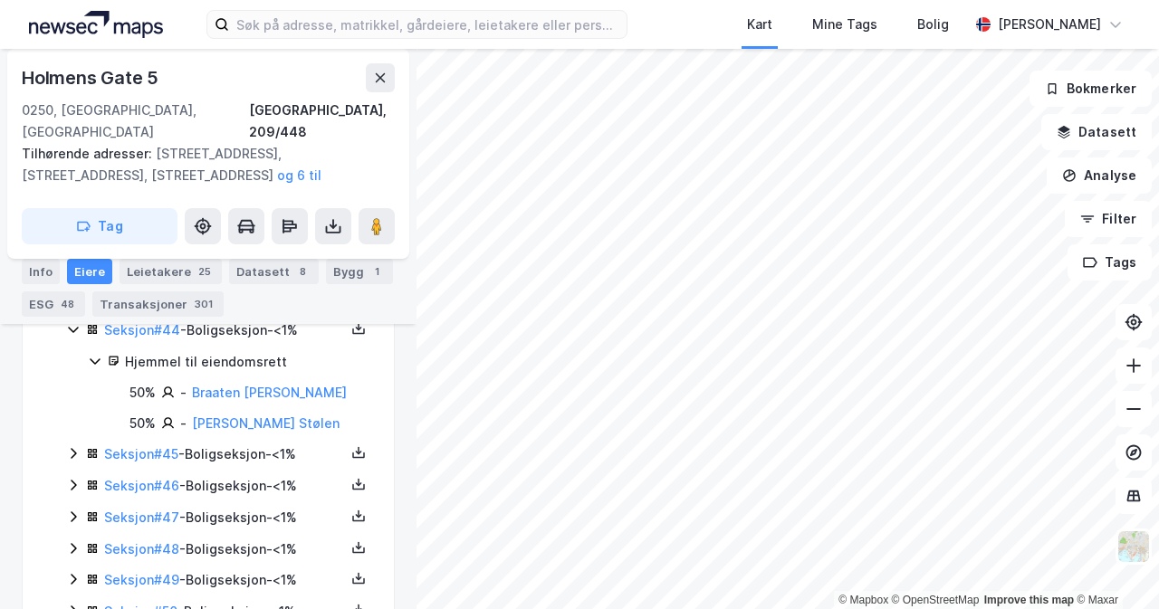
click at [89, 457] on icon at bounding box center [90, 456] width 5 height 5
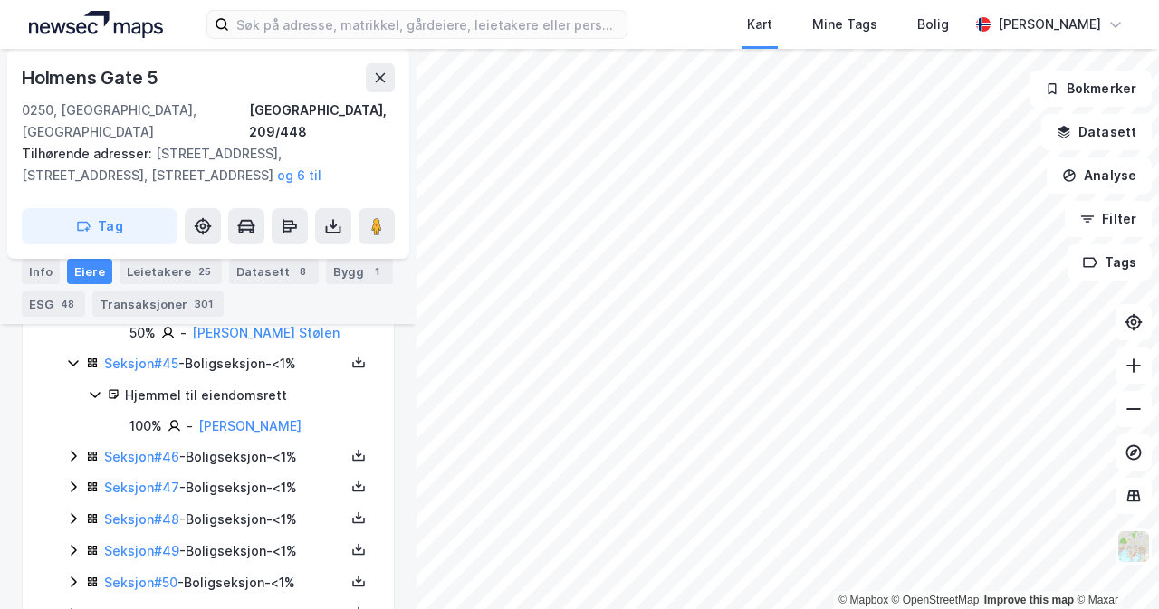
click at [87, 461] on icon at bounding box center [92, 456] width 13 height 13
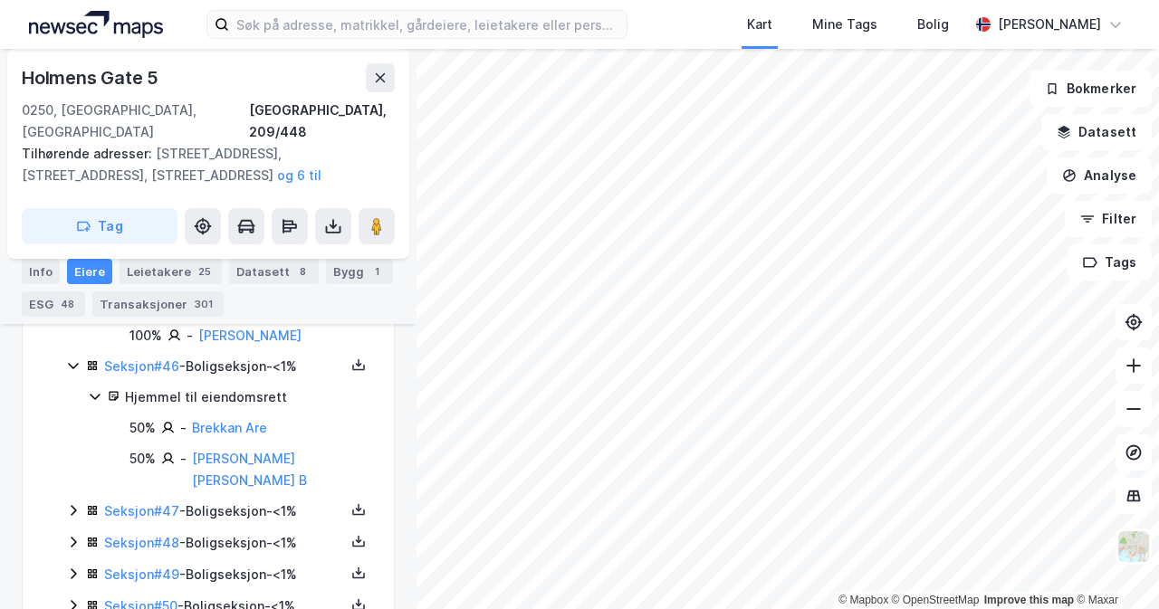
click at [83, 501] on div "Seksjon # 47 - Boligseksjon - <1%" at bounding box center [219, 512] width 306 height 23
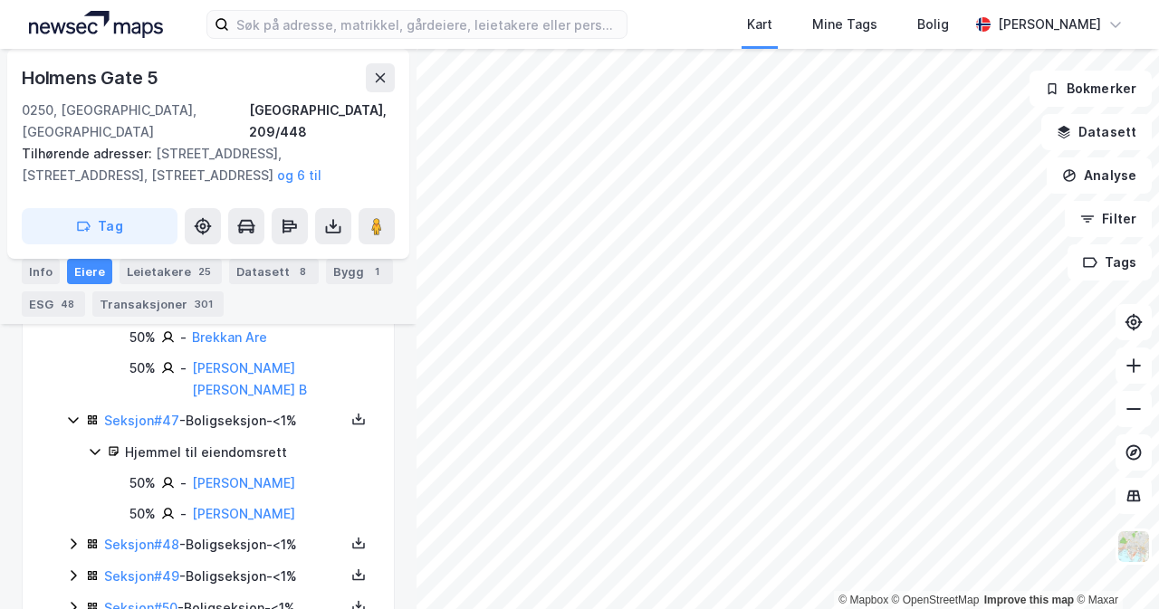
scroll to position [5437, 0]
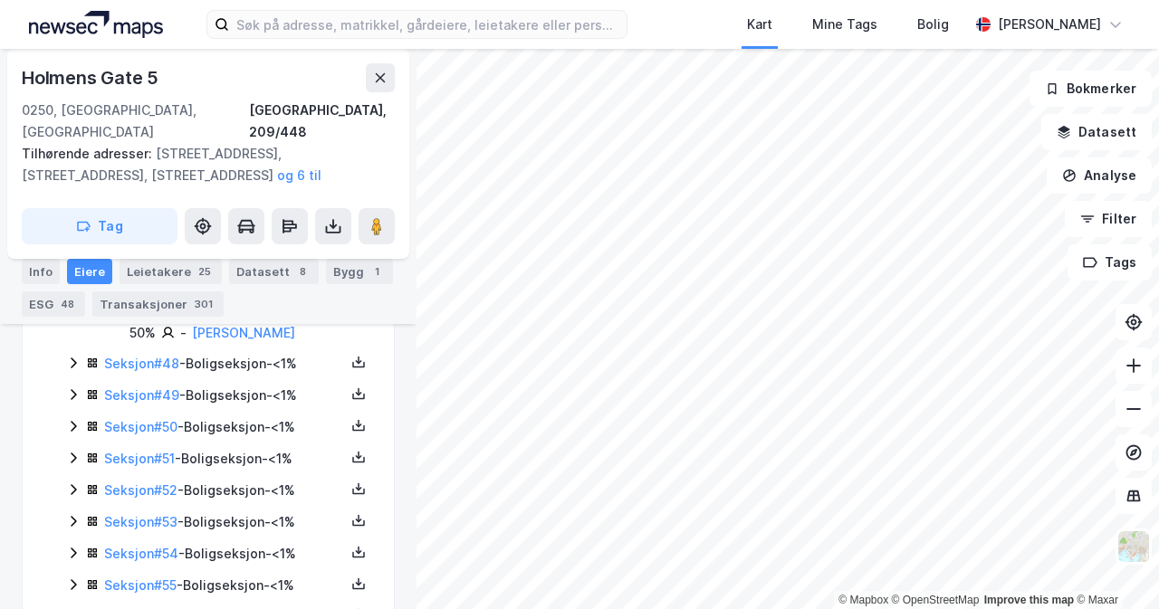
click at [74, 367] on icon at bounding box center [73, 363] width 5 height 11
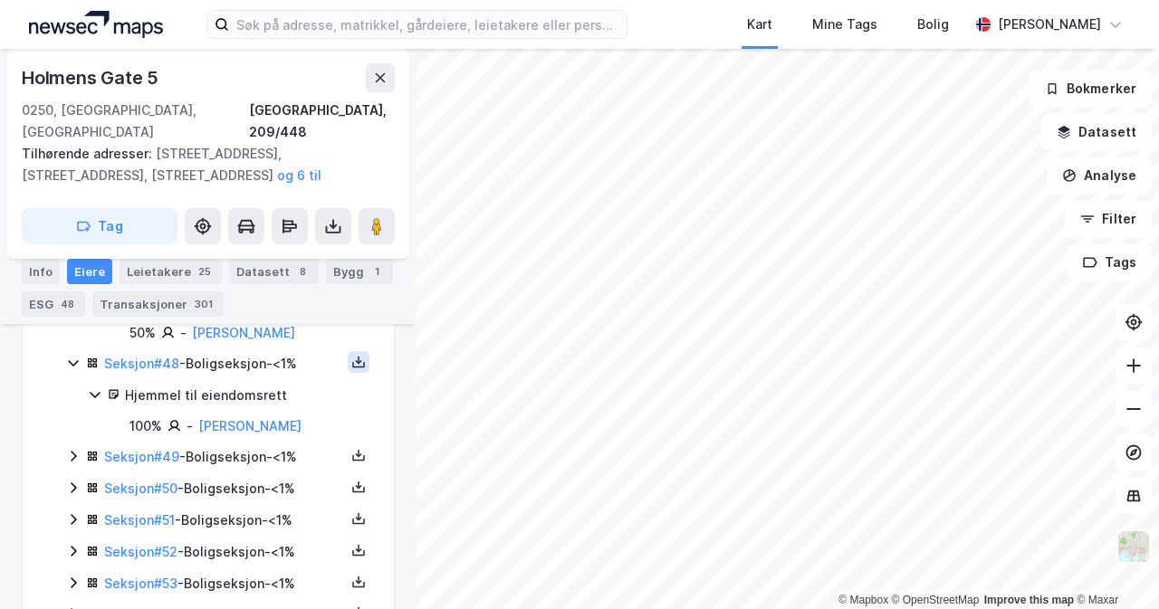
click at [351, 373] on button at bounding box center [359, 362] width 22 height 22
click at [274, 312] on div "Grunnbok" at bounding box center [258, 307] width 159 height 43
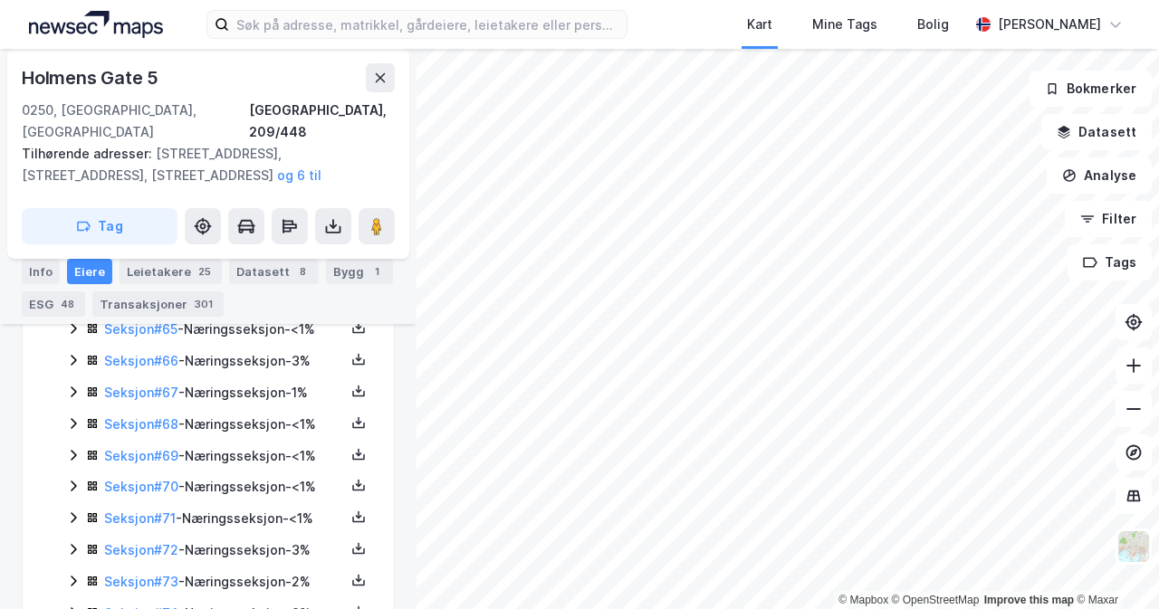
scroll to position [5980, 0]
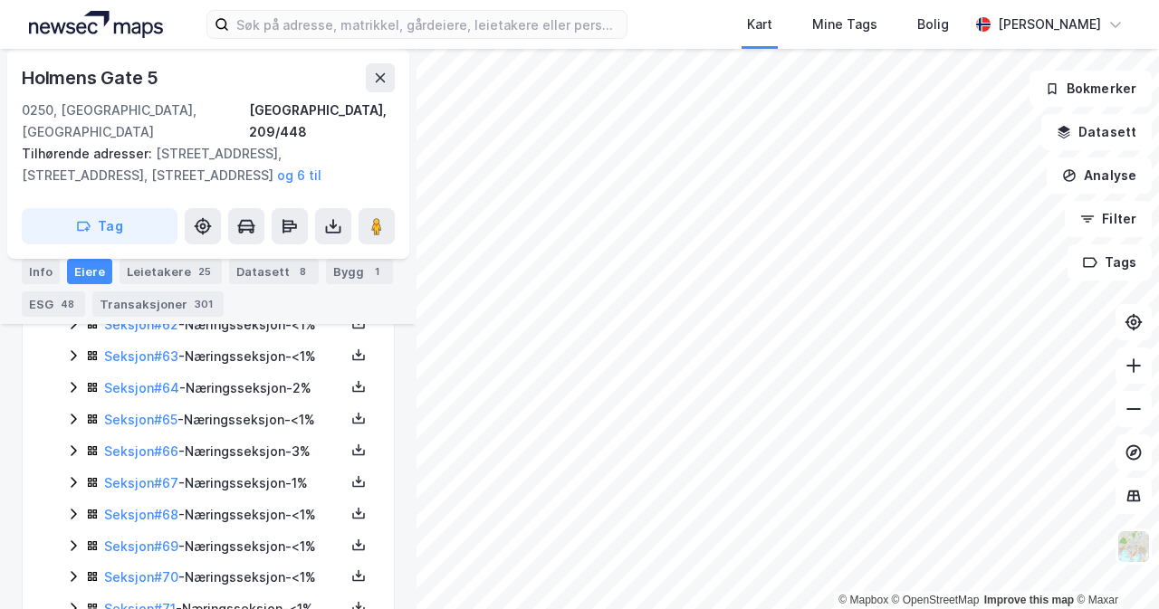
click at [70, 458] on icon at bounding box center [73, 451] width 14 height 14
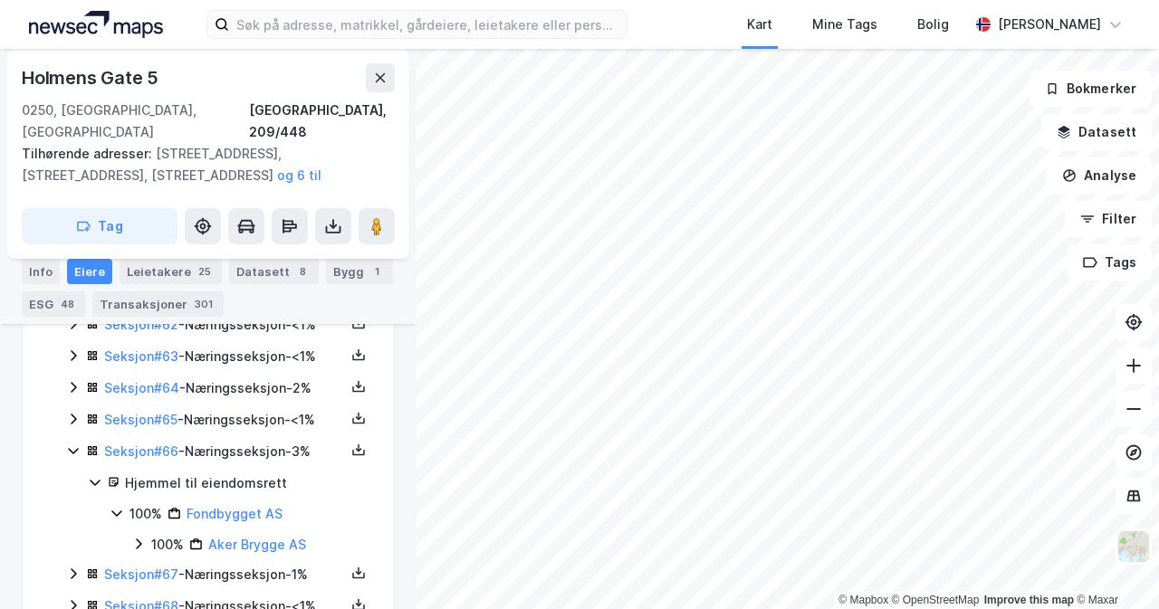
click at [388, 443] on div "© Mapbox © OpenStreetMap Improve this map © [GEOGRAPHIC_DATA][STREET_ADDRESS] T…" at bounding box center [579, 329] width 1159 height 561
